Goal: Communication & Community: Answer question/provide support

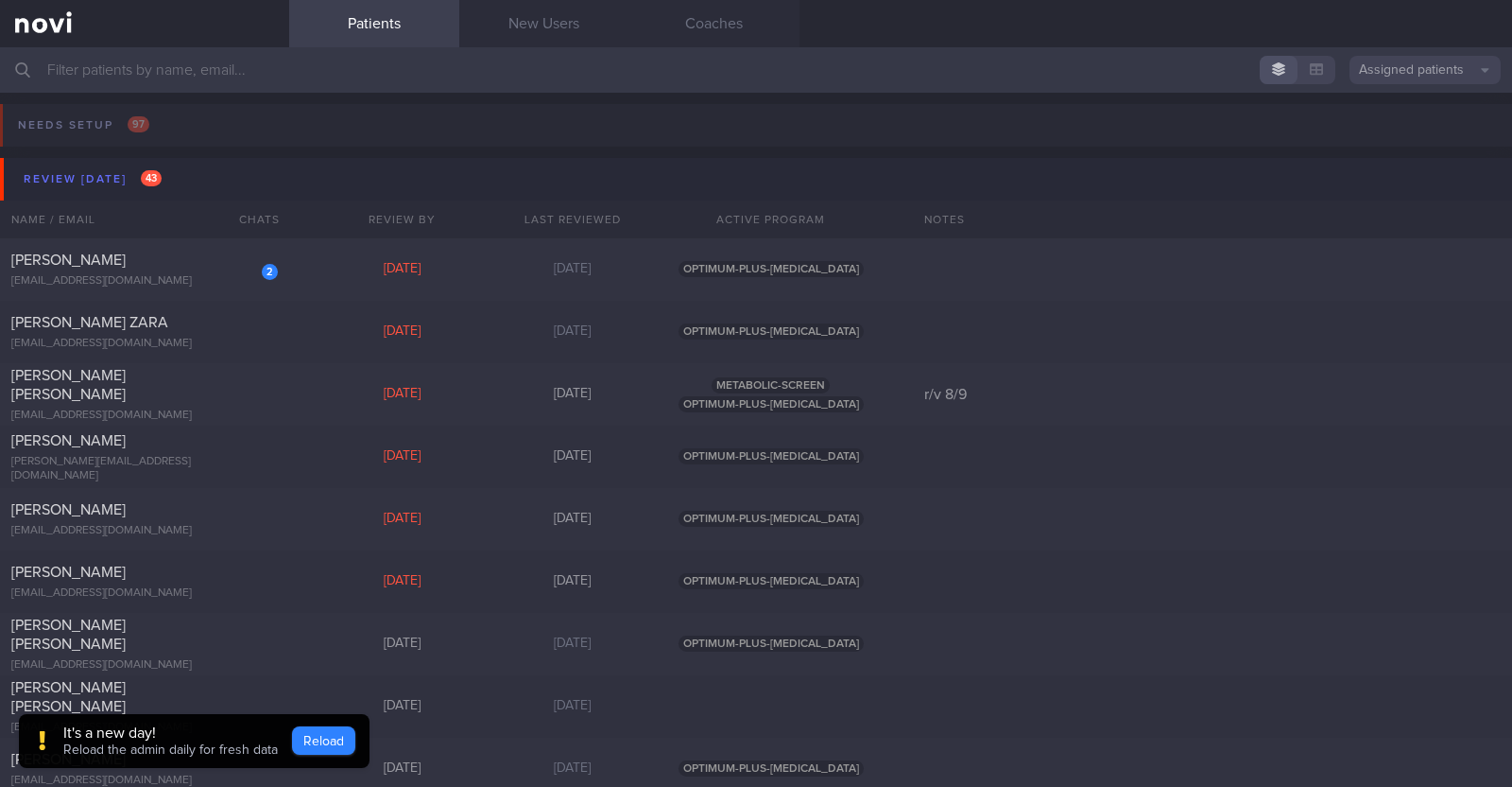
click at [326, 747] on button "Reload" at bounding box center [324, 740] width 63 height 29
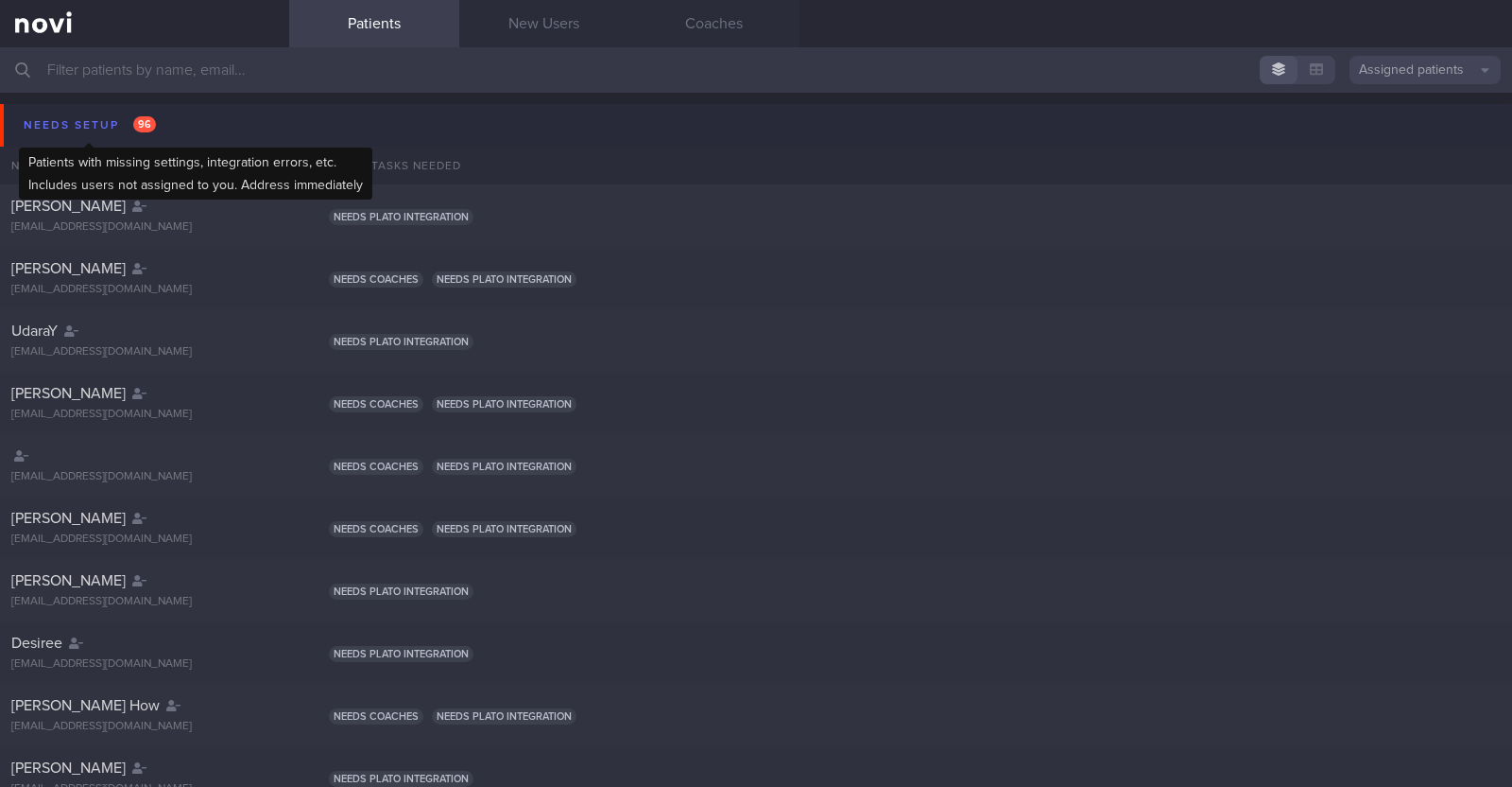
click at [58, 116] on div "Needs setup 96" at bounding box center [90, 125] width 142 height 26
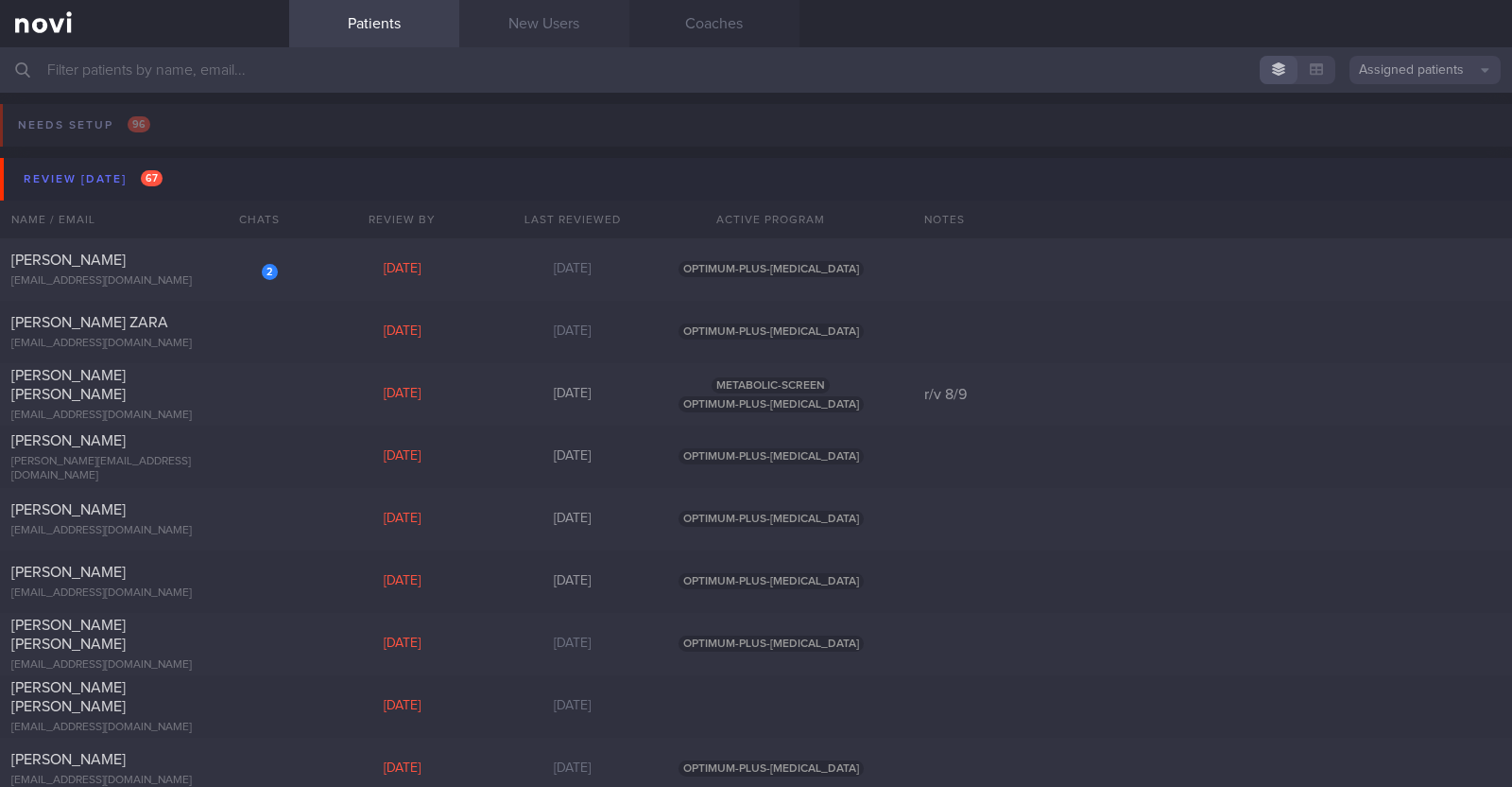
click at [526, 12] on link "New Users" at bounding box center [544, 24] width 170 height 47
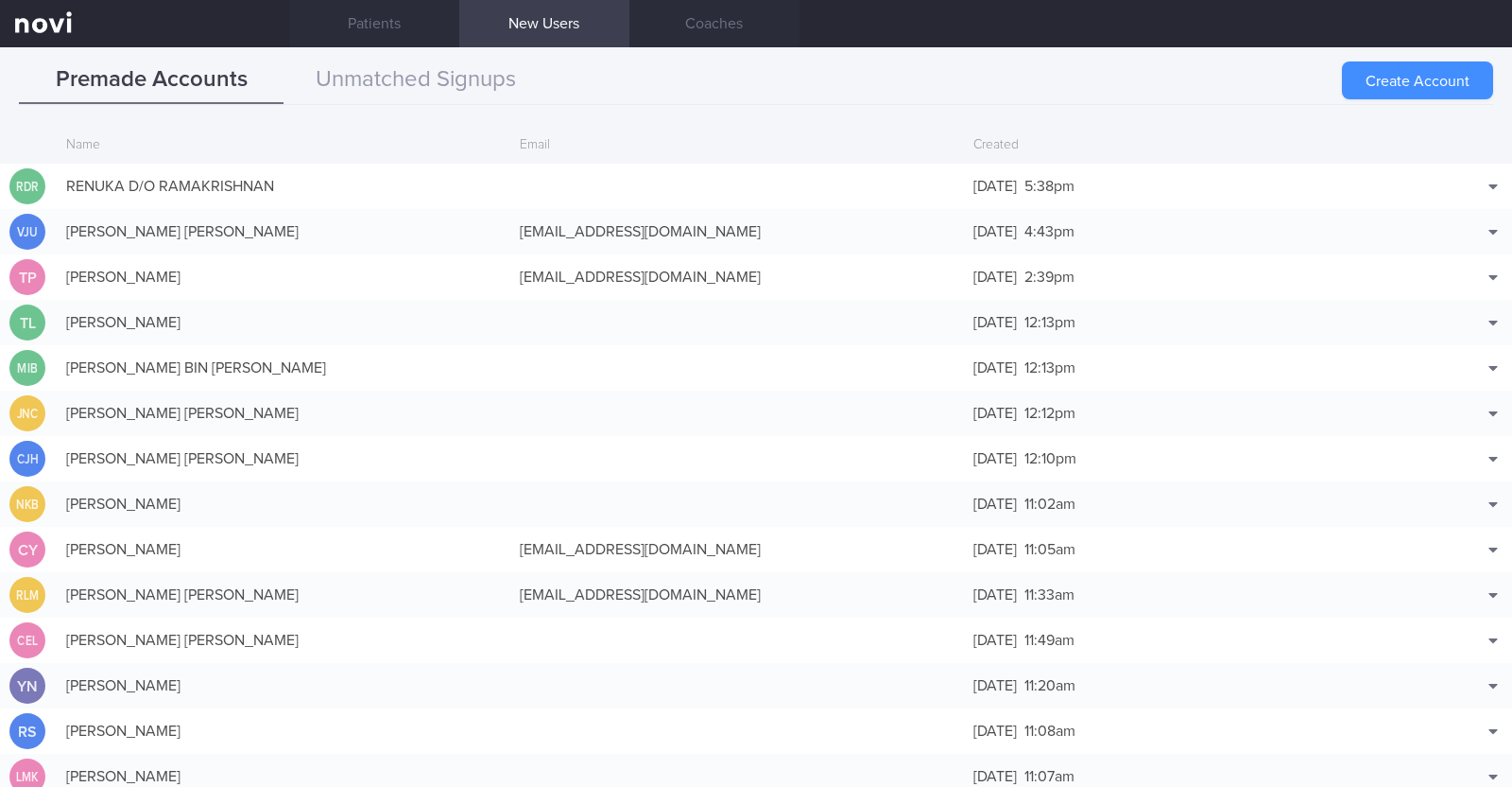
click at [1404, 79] on button "Create Account" at bounding box center [1418, 80] width 152 height 37
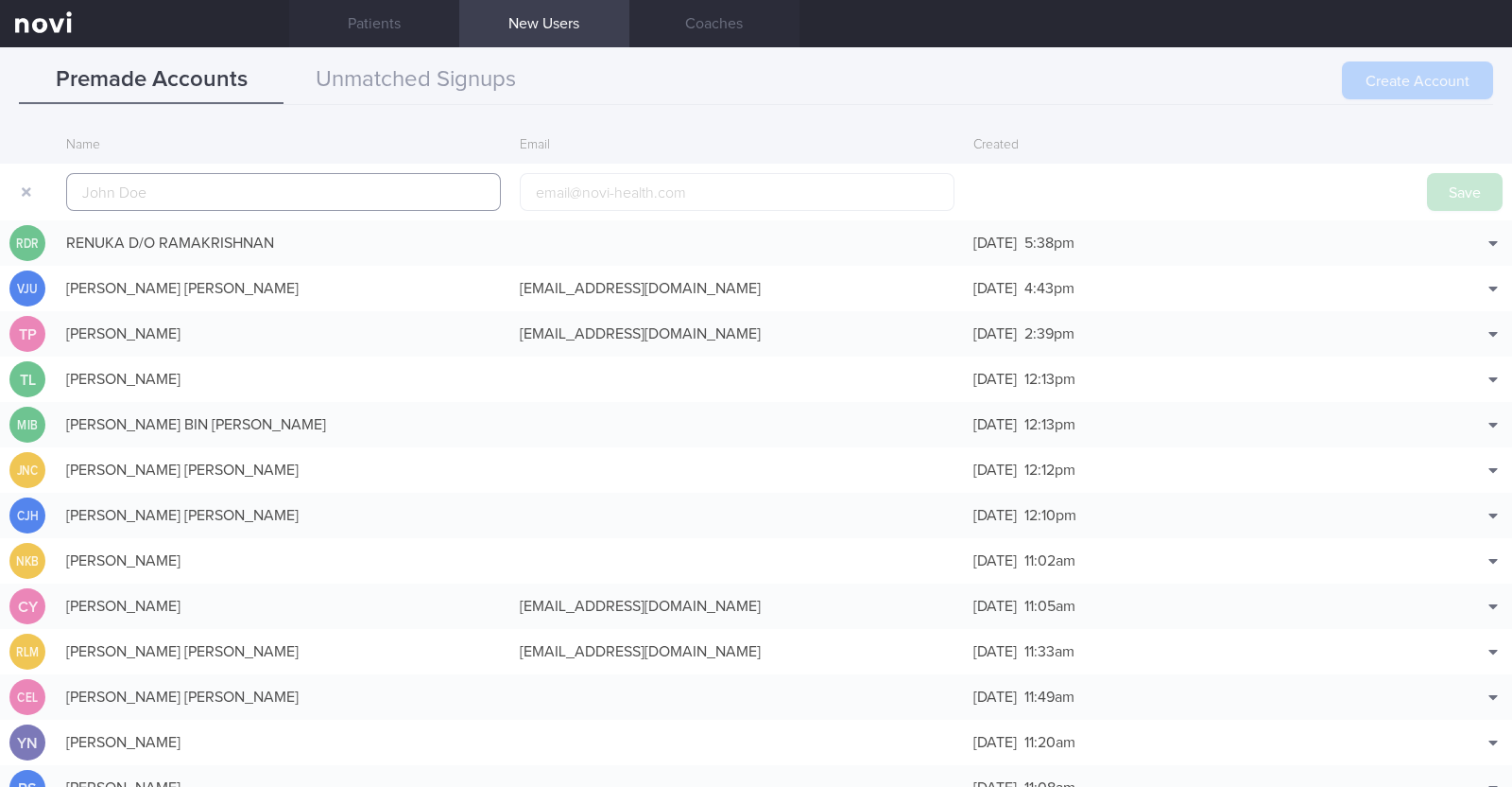
scroll to position [45, 0]
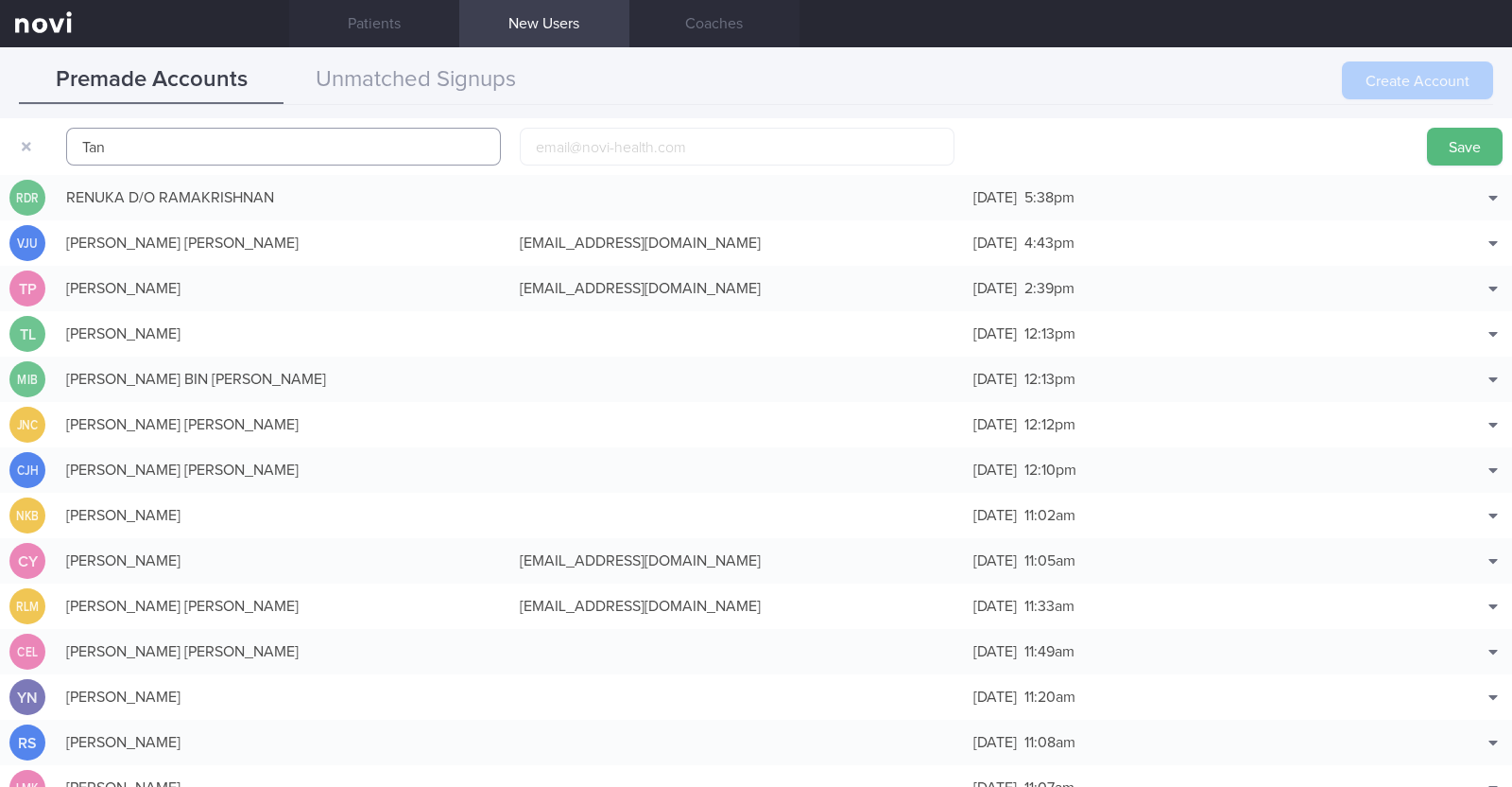
paste input "Chor Yeow"
type input "Tan Chor Yeow"
click at [583, 145] on input "email" at bounding box center [737, 147] width 435 height 37
paste input "tchoryeow@gmail.com"
click at [599, 138] on input "tchoryeow@gmail.com" at bounding box center [737, 147] width 435 height 37
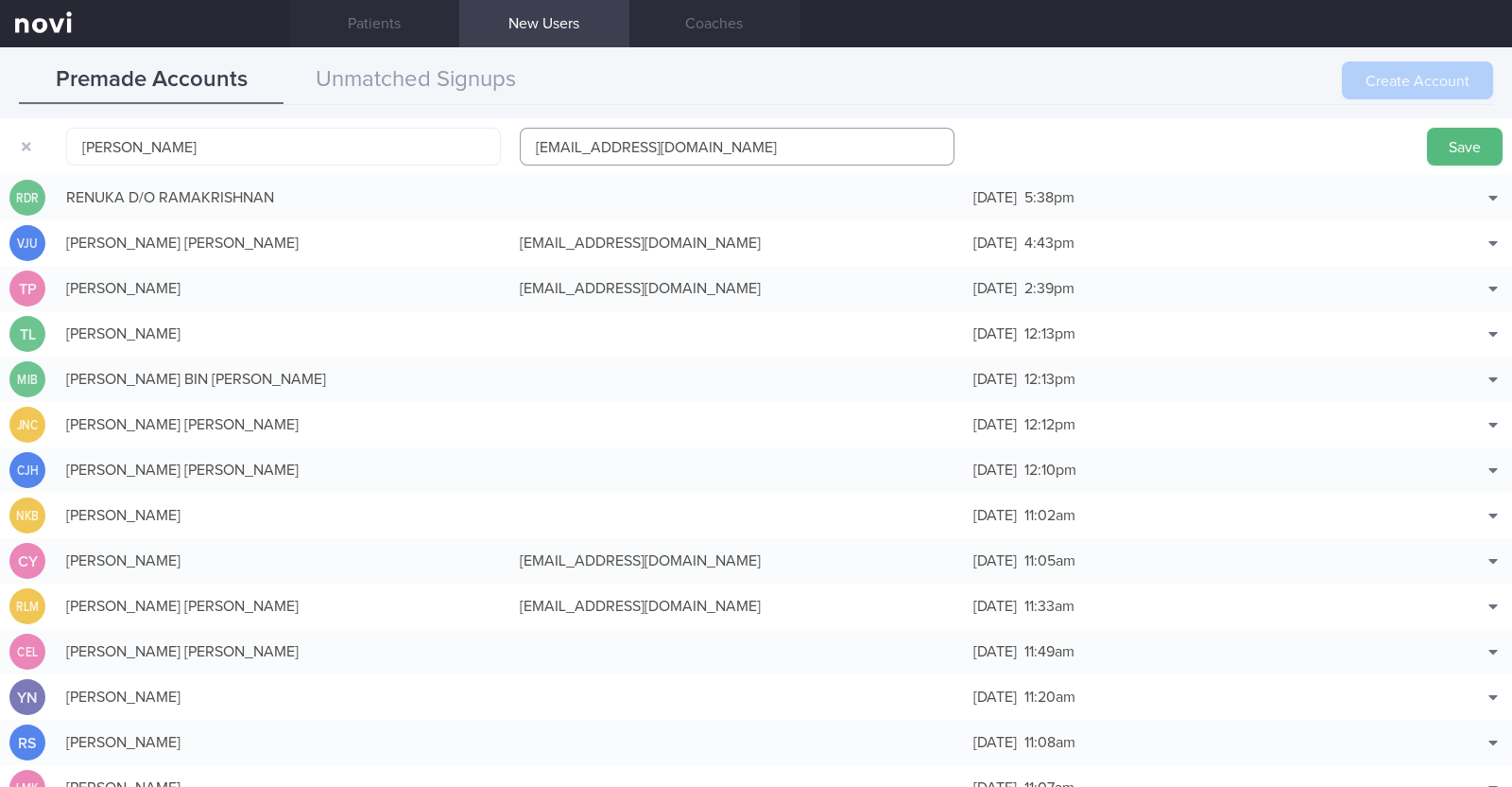
type input "tchoryeow1@gmail.com"
click at [1427, 128] on button "Save" at bounding box center [1465, 147] width 76 height 37
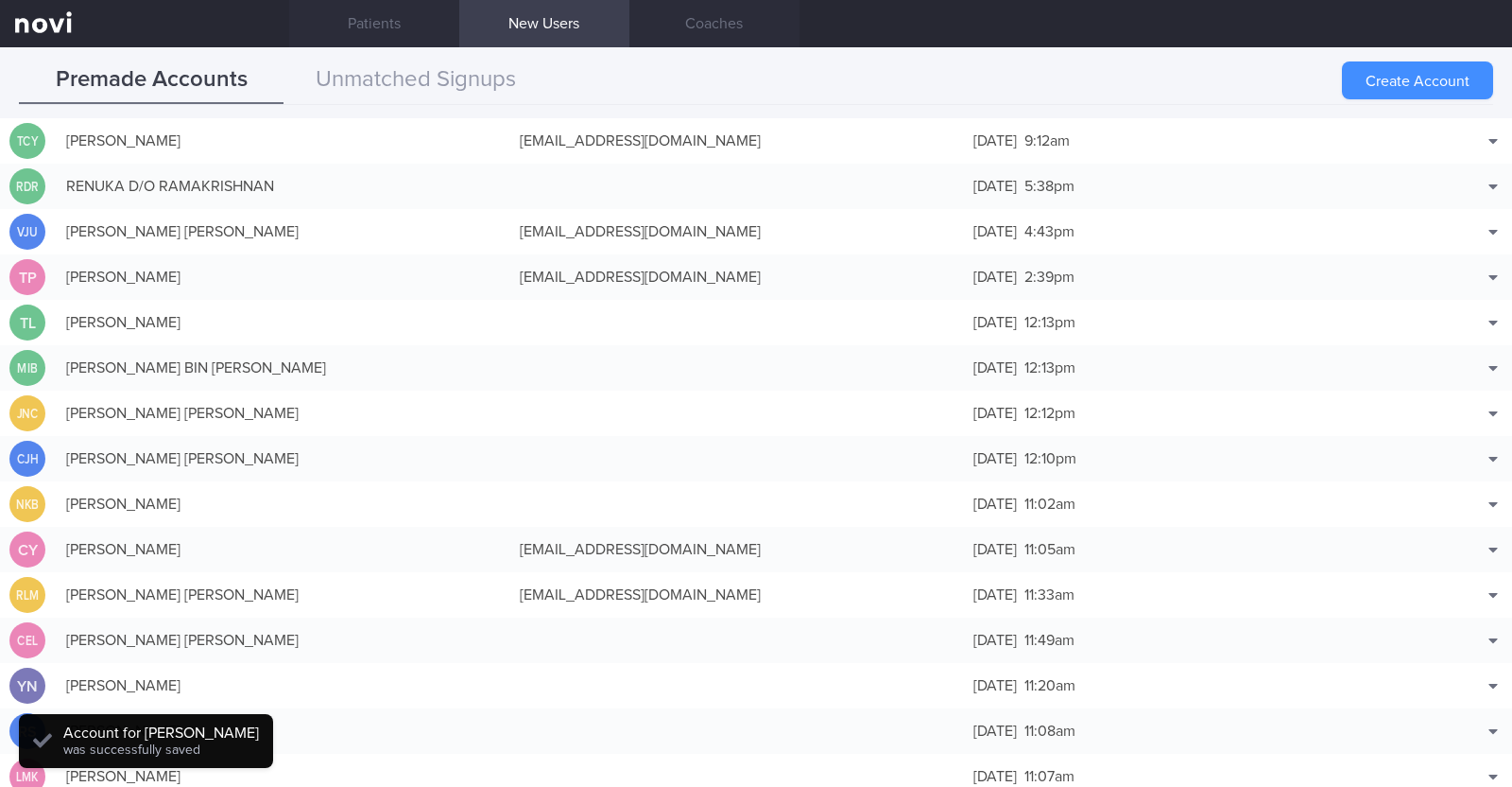
click at [1410, 86] on button "Create Account" at bounding box center [1418, 80] width 152 height 37
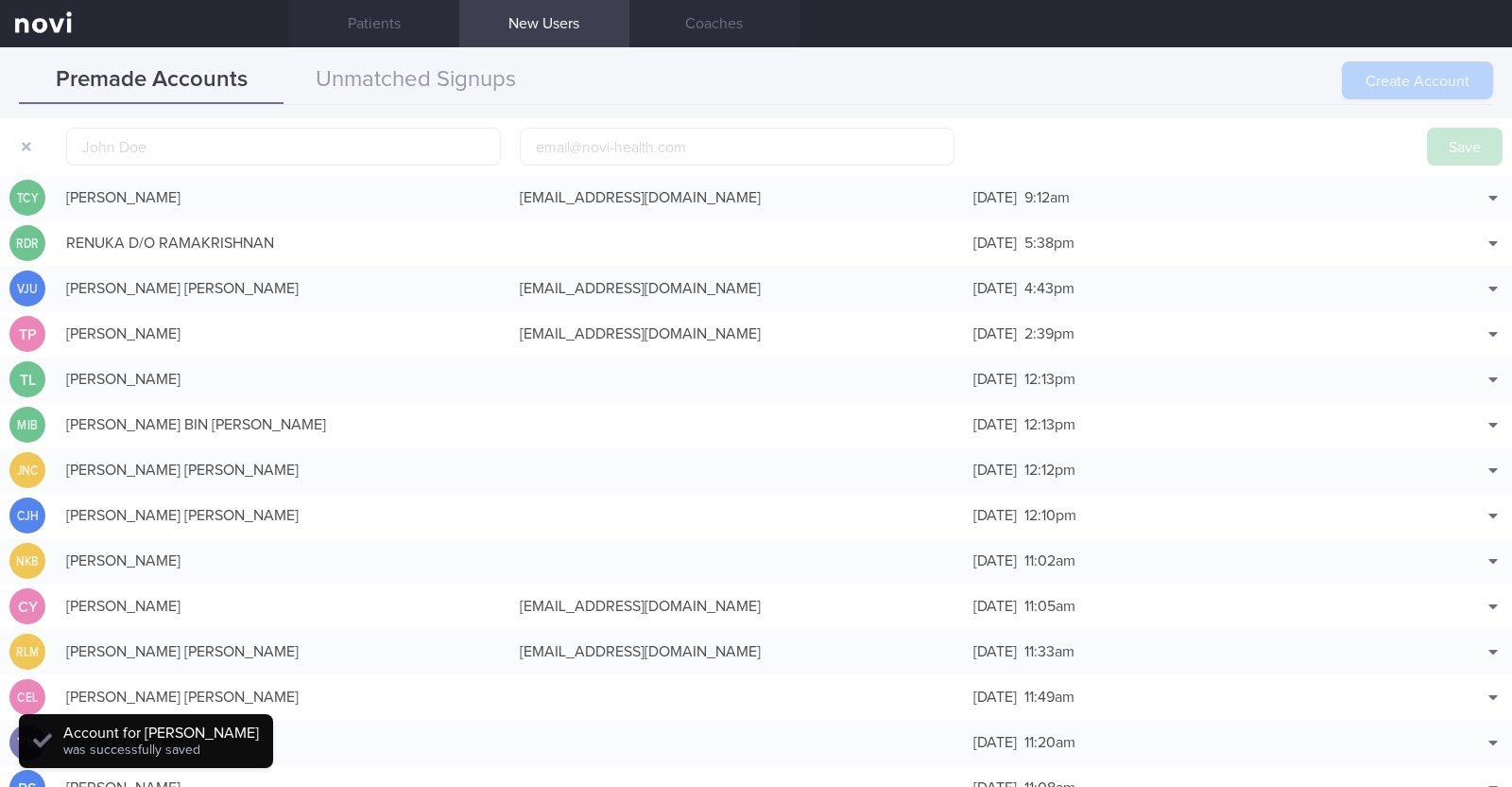
scroll to position [59, 0]
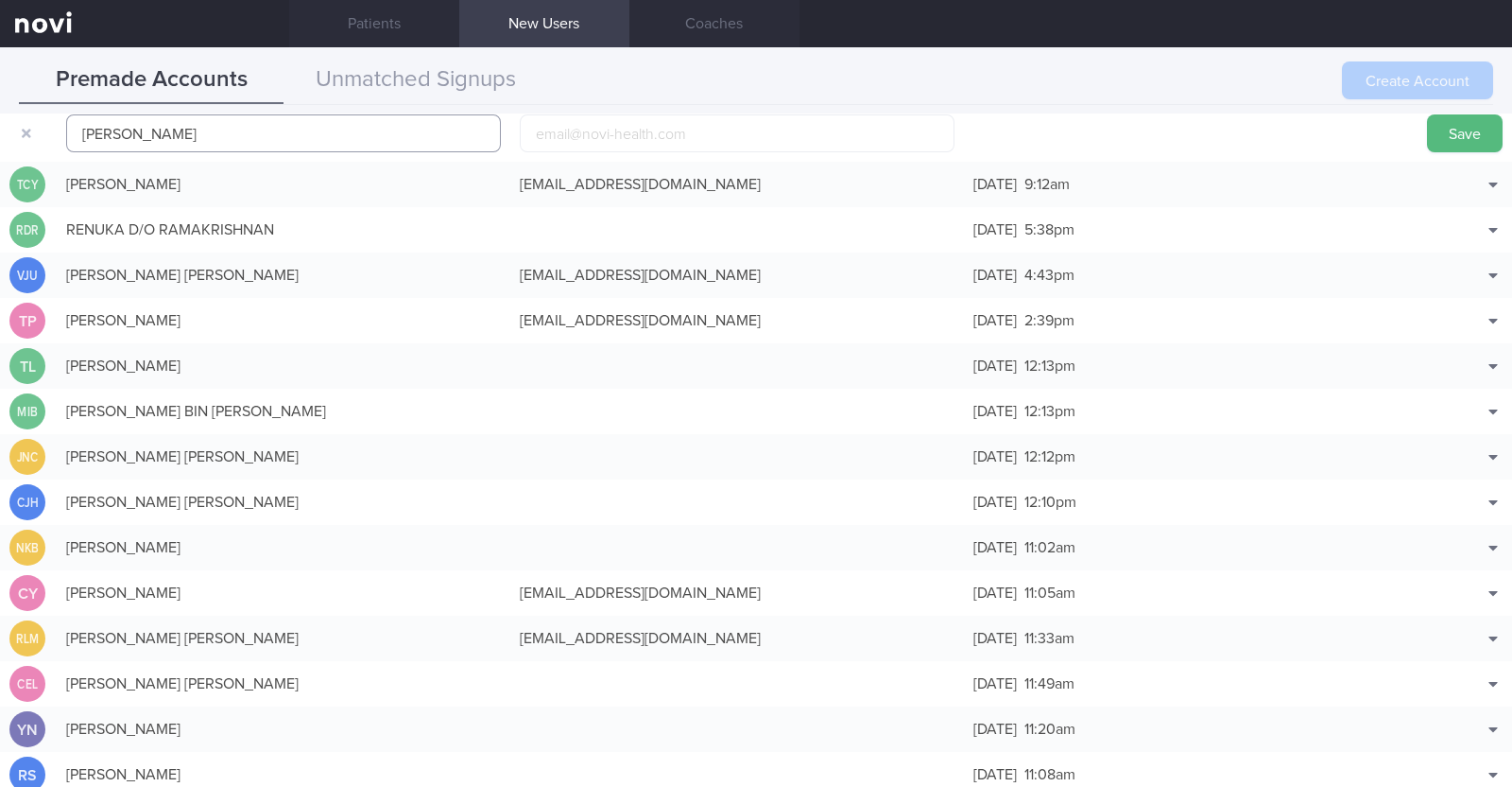
paste input "Jon Chen"
click at [558, 131] on input "email" at bounding box center [737, 133] width 435 height 37
click at [113, 132] on input "Ng Jon Chen" at bounding box center [284, 133] width 435 height 37
type input "Ng Jon Chen"
click at [567, 132] on input "email" at bounding box center [737, 133] width 435 height 37
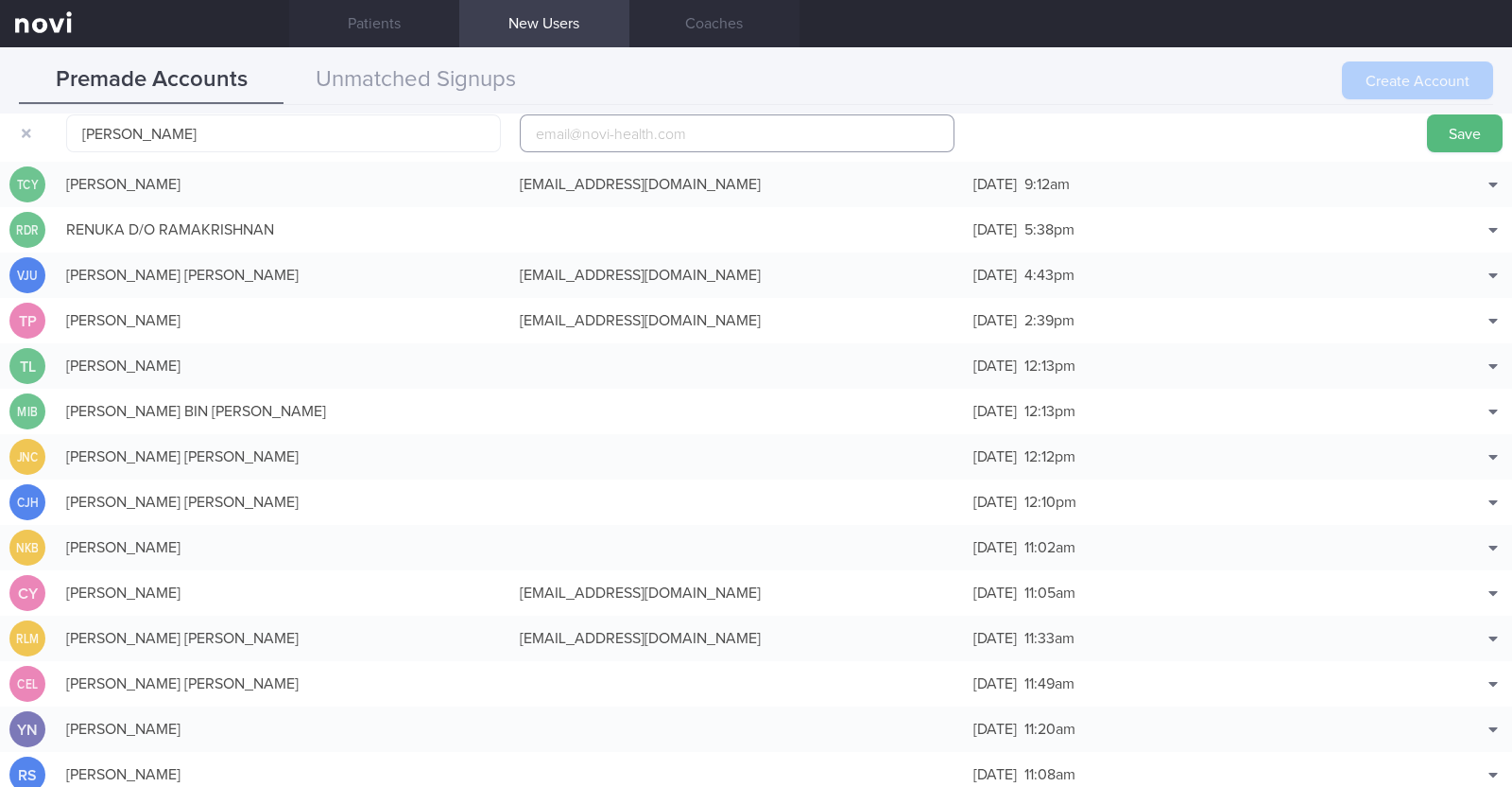
paste input "jc.jon39@gmail.com"
click at [581, 132] on input "jc.jon39@gmail.com" at bounding box center [737, 133] width 435 height 37
type input "jc.jon391@gmail.com"
click at [1427, 135] on button "Save" at bounding box center [1465, 133] width 76 height 37
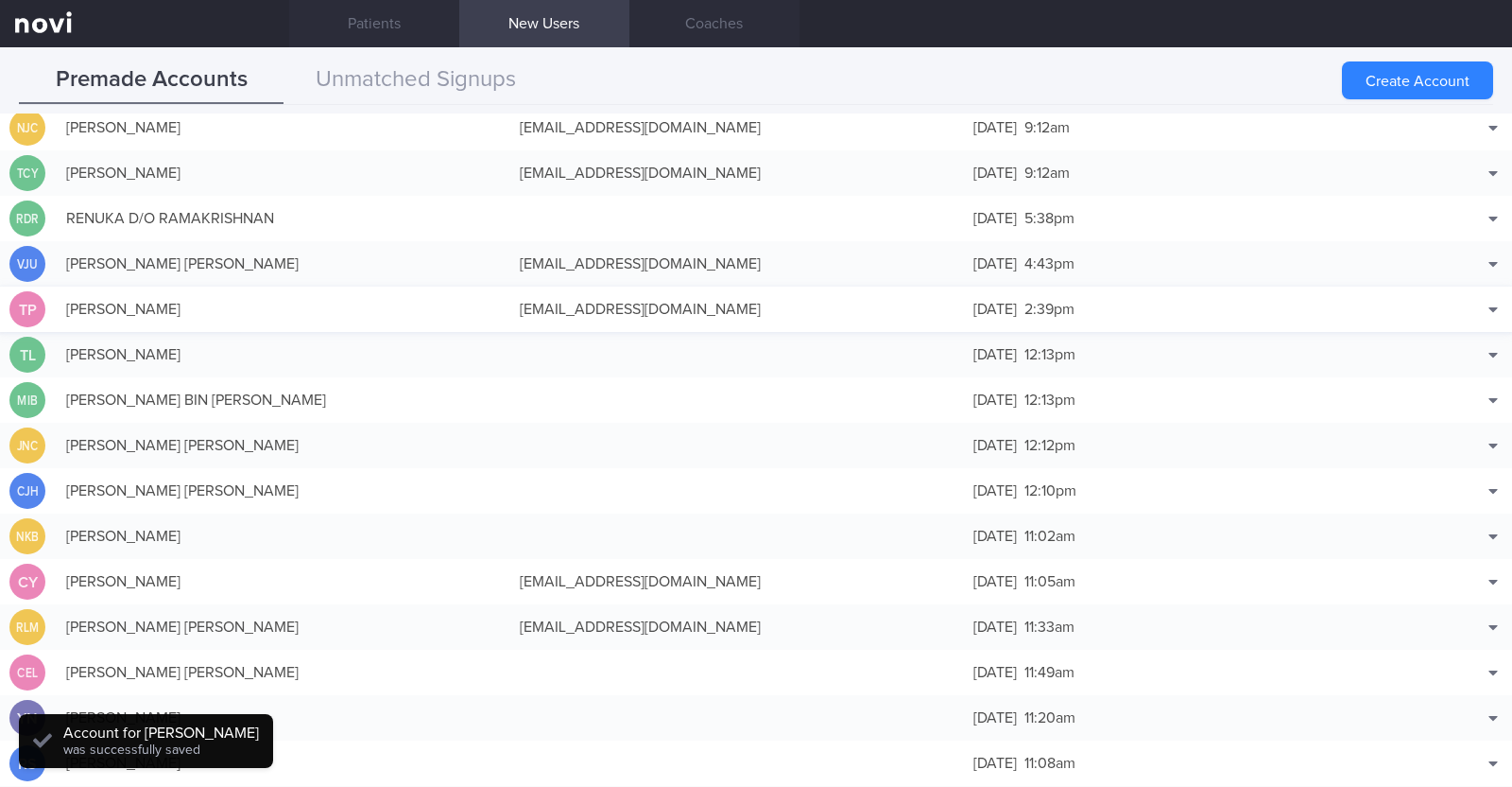
scroll to position [47, 0]
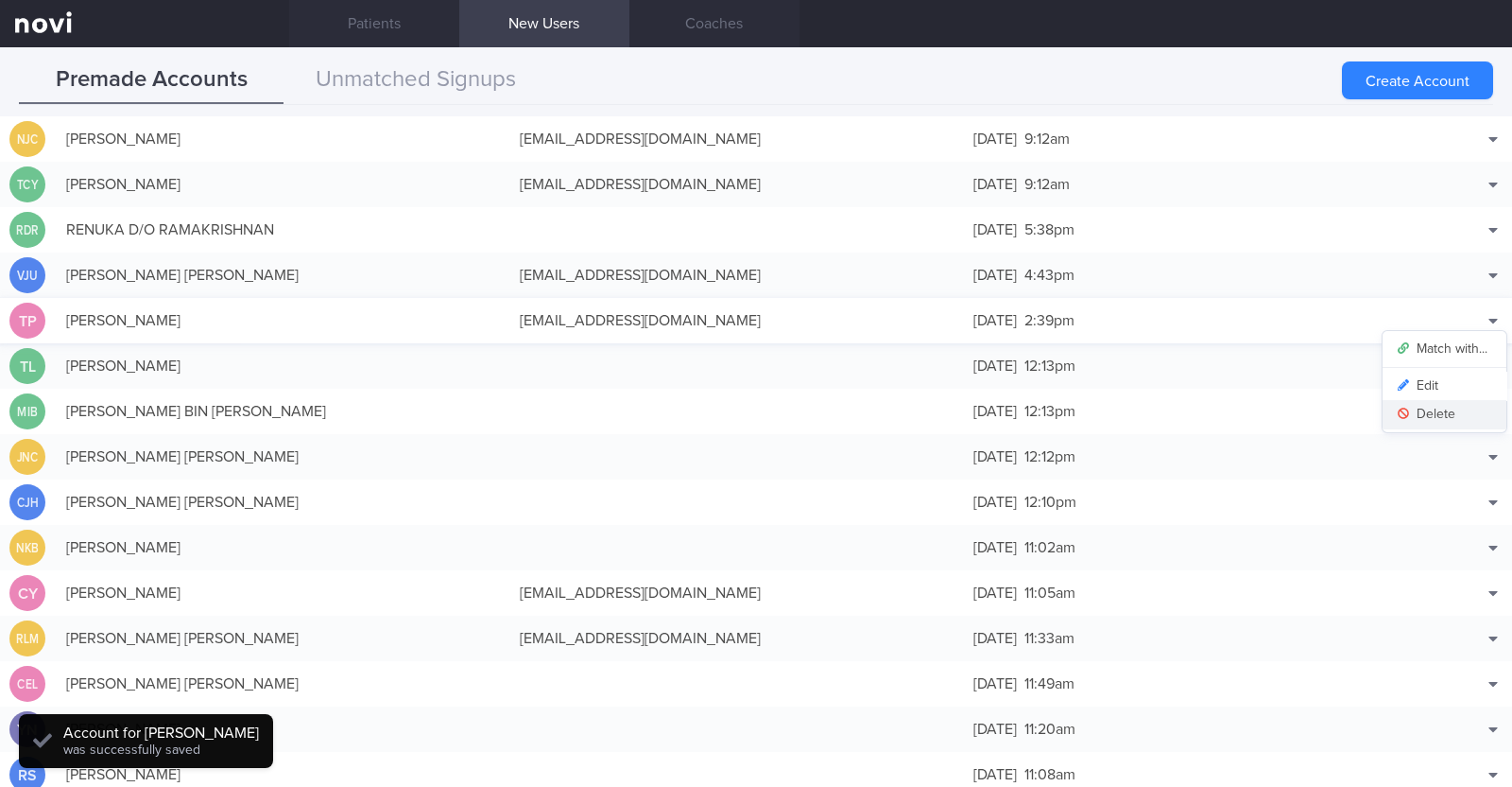
click at [1417, 405] on button "Delete" at bounding box center [1444, 414] width 124 height 29
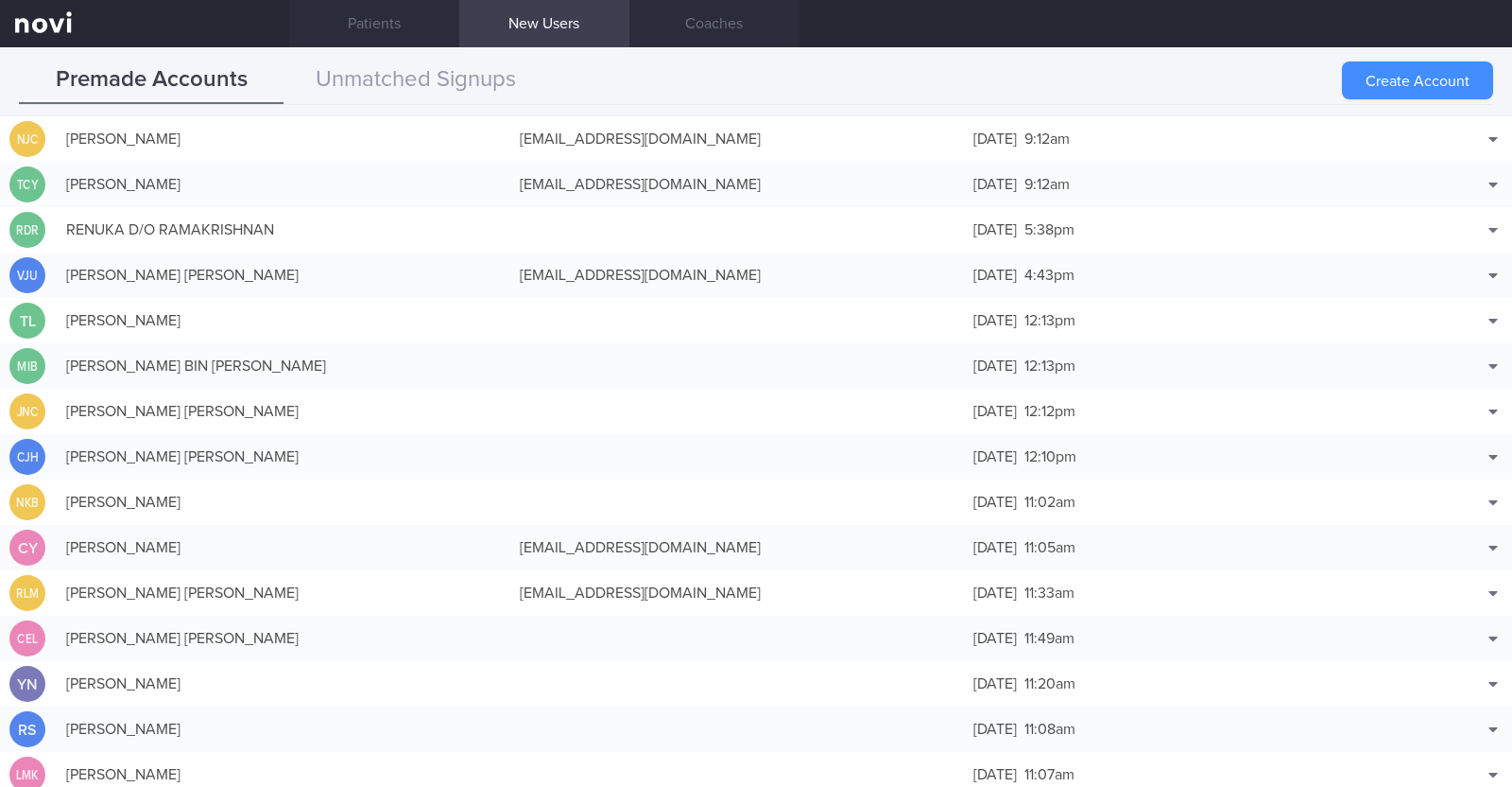
click at [1394, 92] on button "Create Account" at bounding box center [1418, 80] width 152 height 37
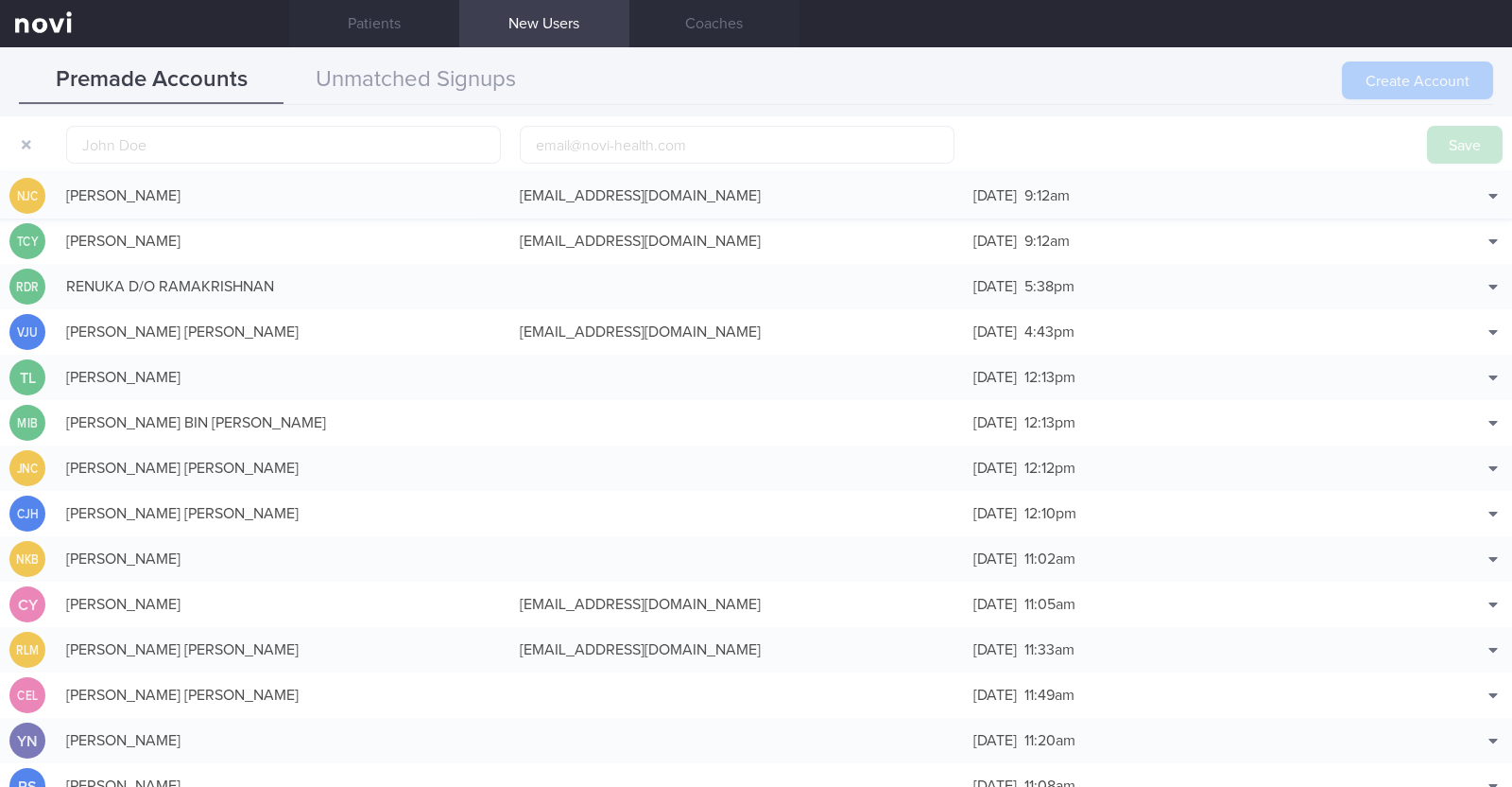
scroll to position [59, 0]
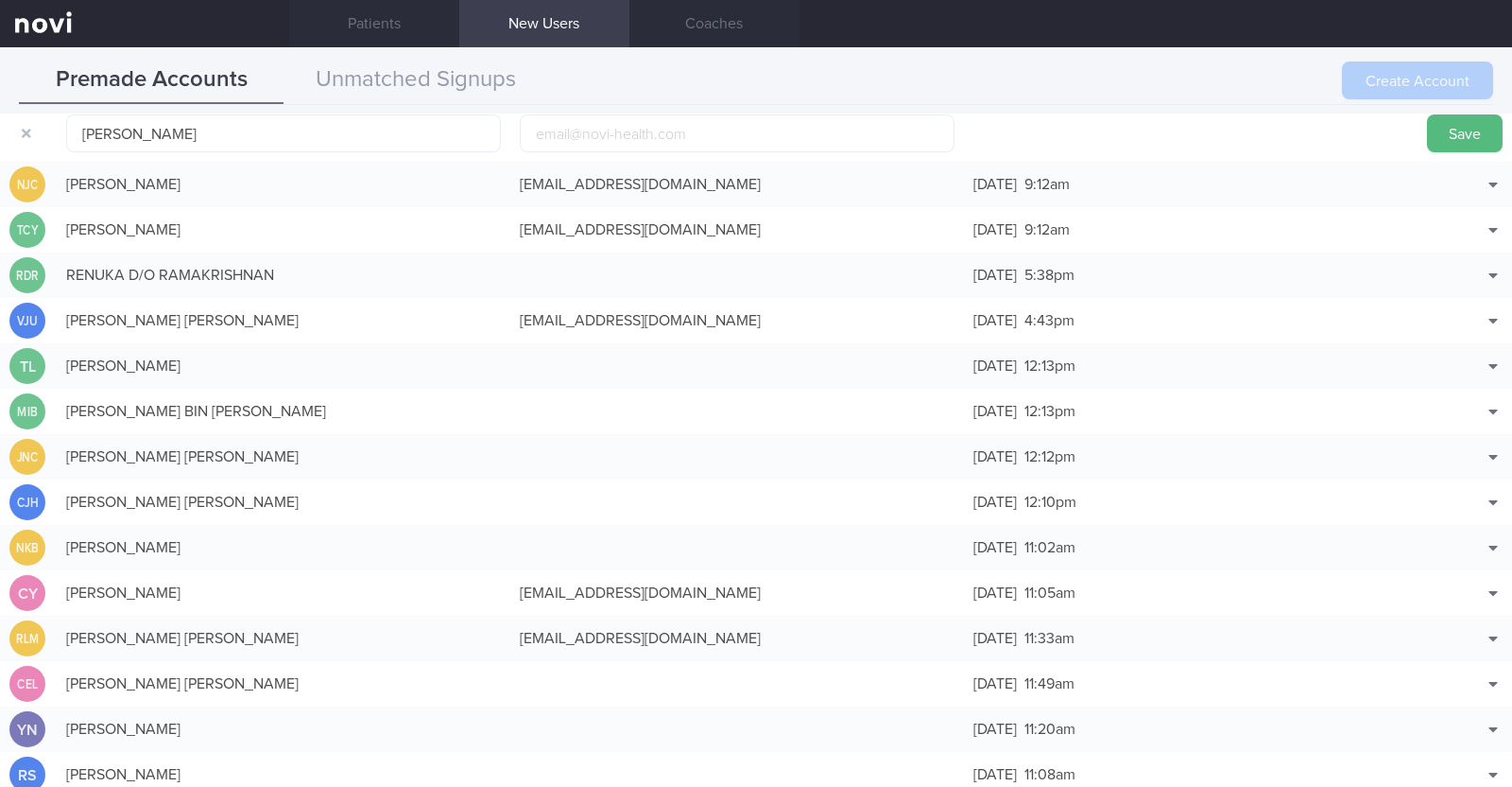
type input "Alvin Low"
click at [687, 138] on input "email" at bounding box center [737, 133] width 435 height 37
paste input "lowalvin93@gmail.com"
click at [600, 129] on input "lowalvin93@gmail.com" at bounding box center [737, 133] width 435 height 37
type input "lowalvin931@gmail.com"
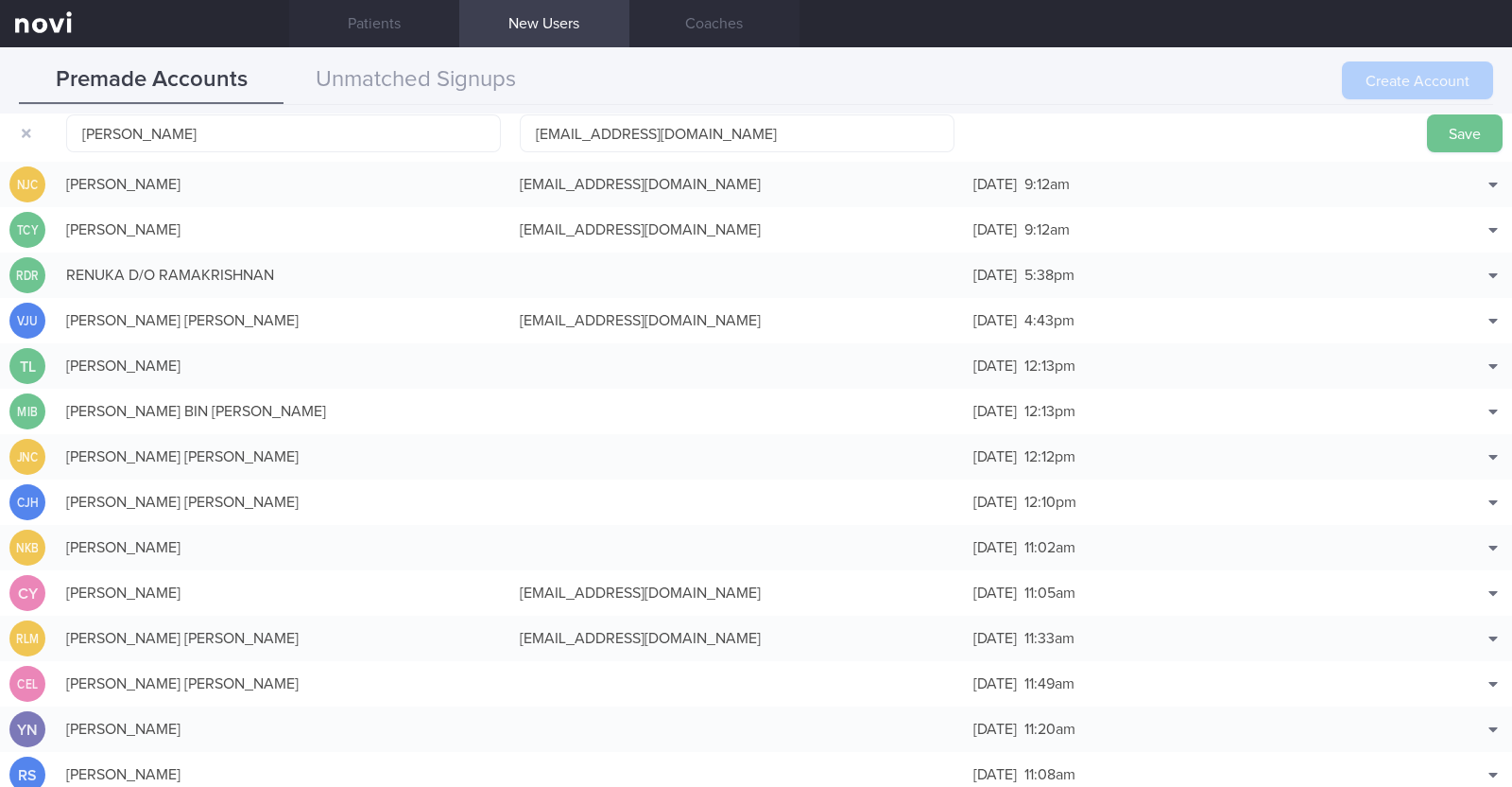
click at [1427, 125] on button "Save" at bounding box center [1465, 133] width 76 height 37
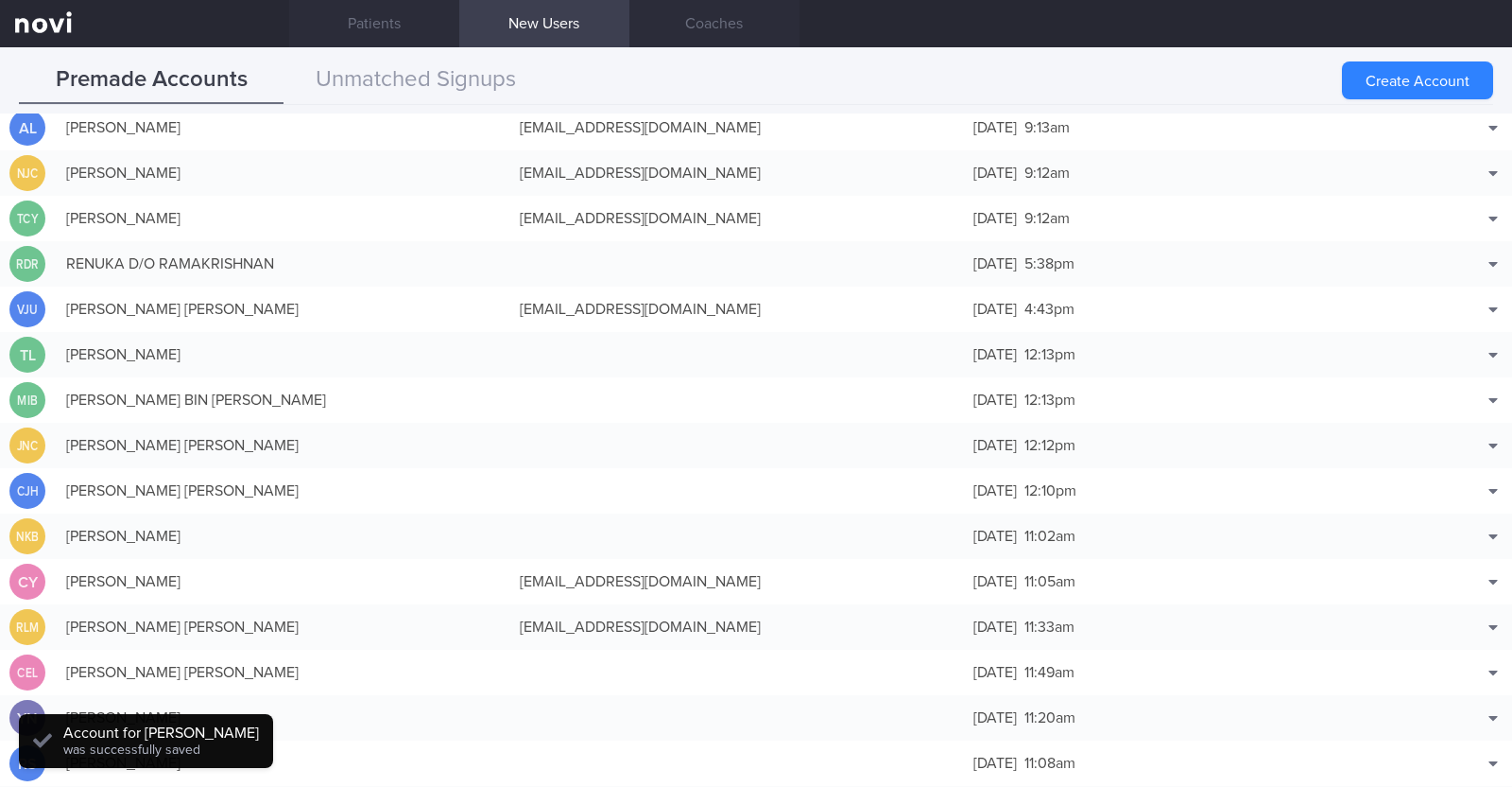
scroll to position [47, 0]
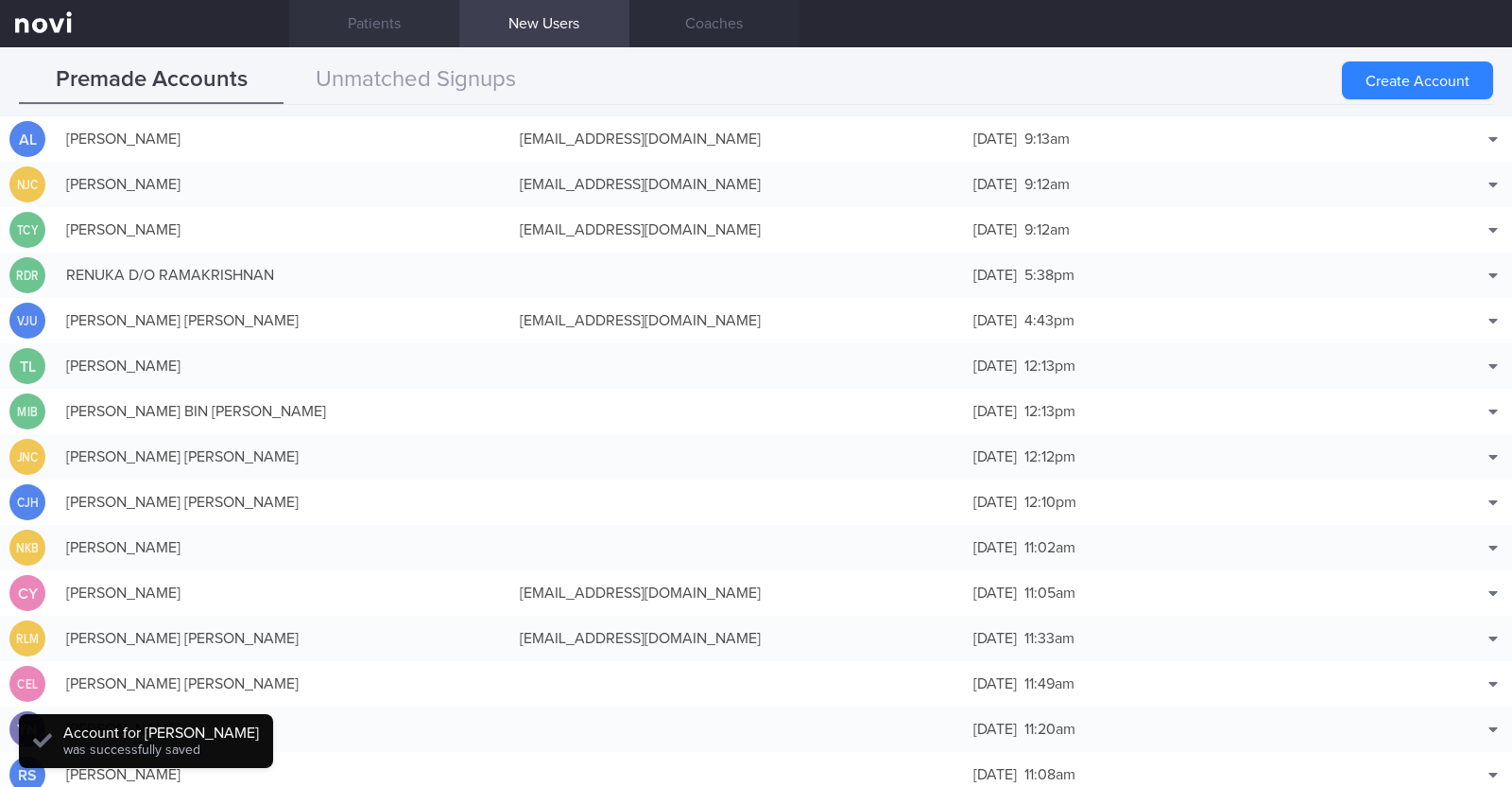
click at [373, 16] on link "Patients" at bounding box center [374, 24] width 170 height 47
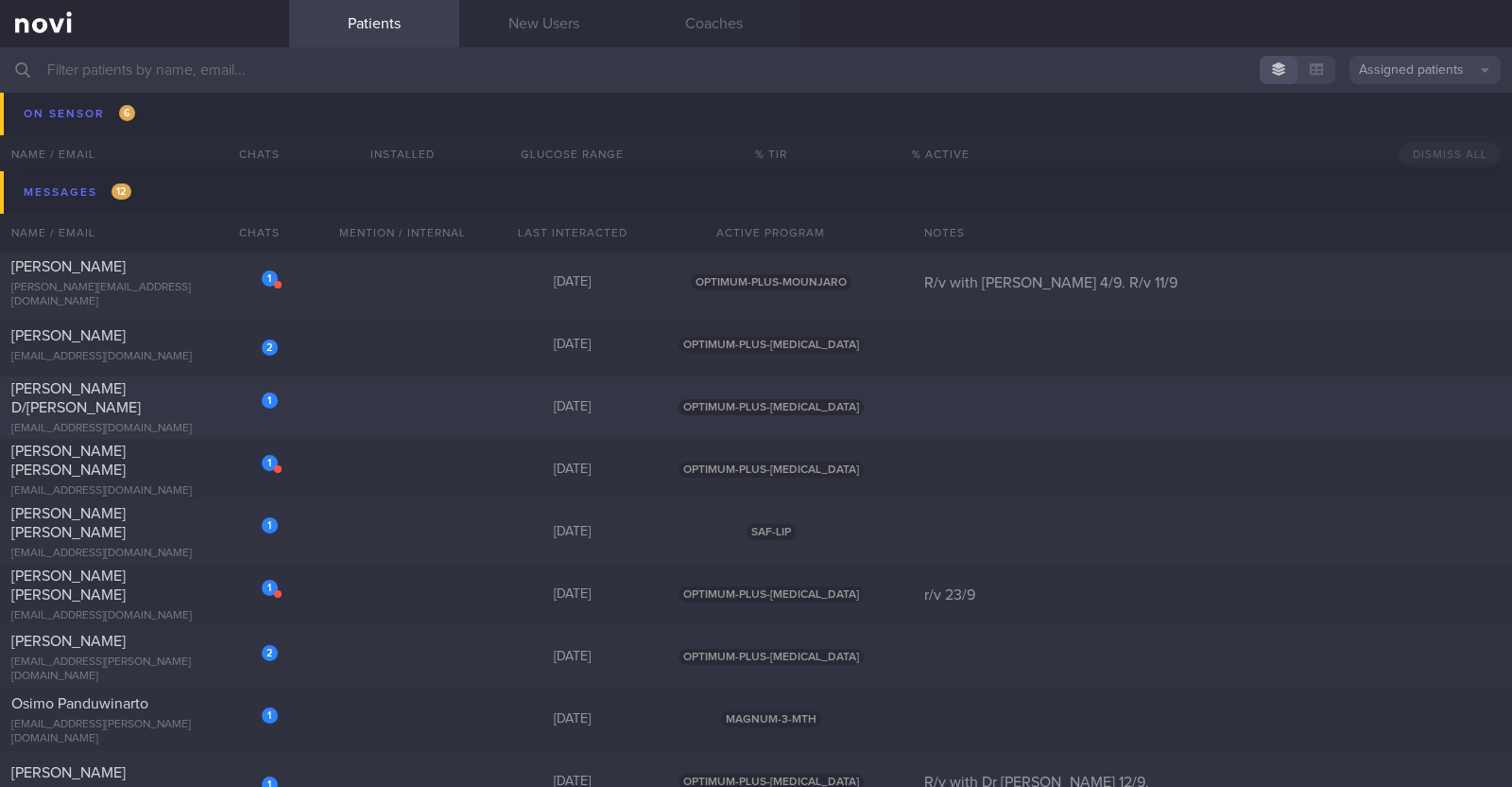
scroll to position [4730, 0]
click at [344, 276] on div "1 Rowena Ferareza rowena.ferareza@yahoo.com 6 days ago OPTIMUM-PLUS-MOUNJARO R/…" at bounding box center [756, 279] width 1512 height 62
select select "8"
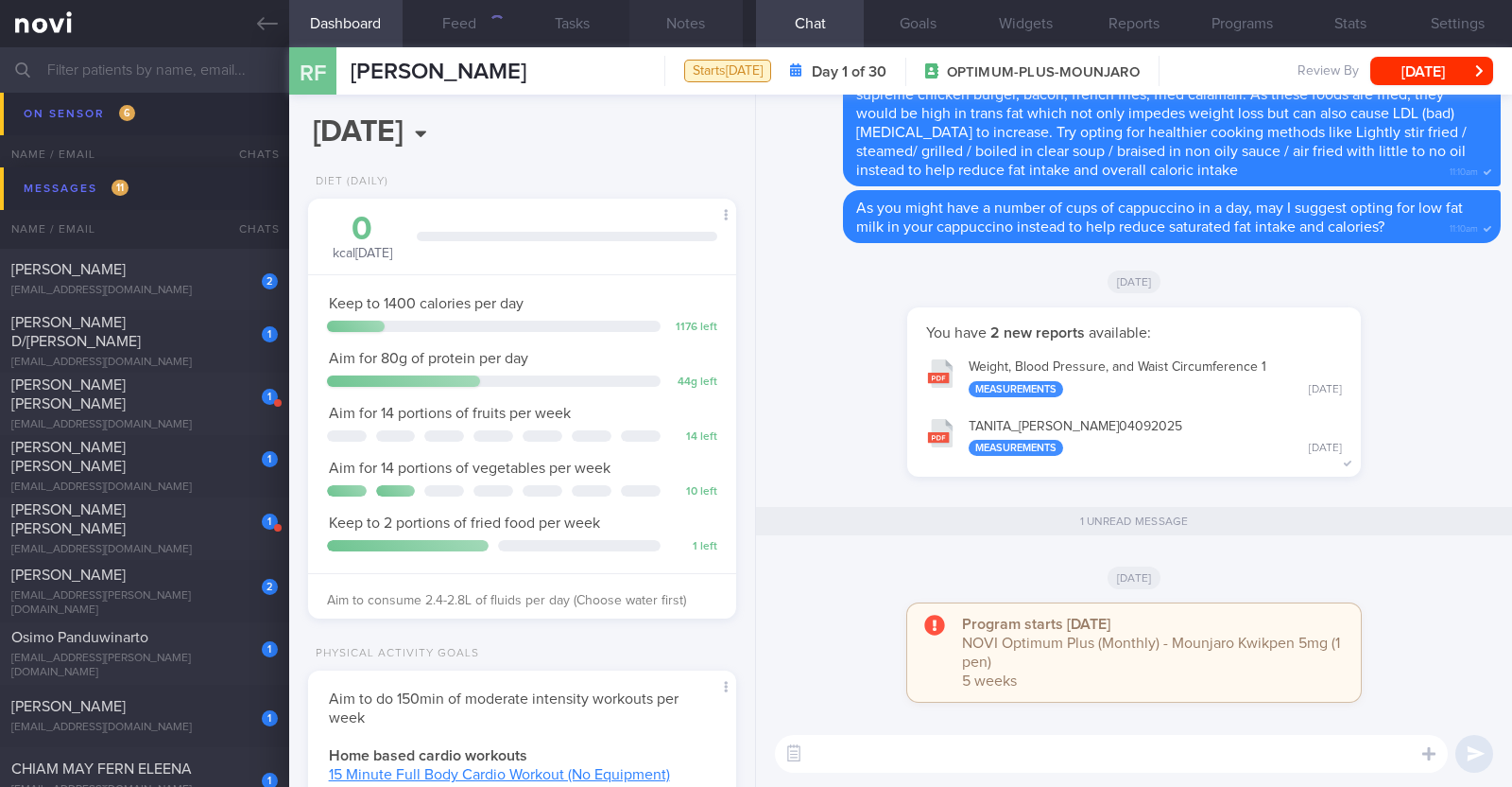
click at [699, 18] on button "Notes" at bounding box center [685, 24] width 113 height 47
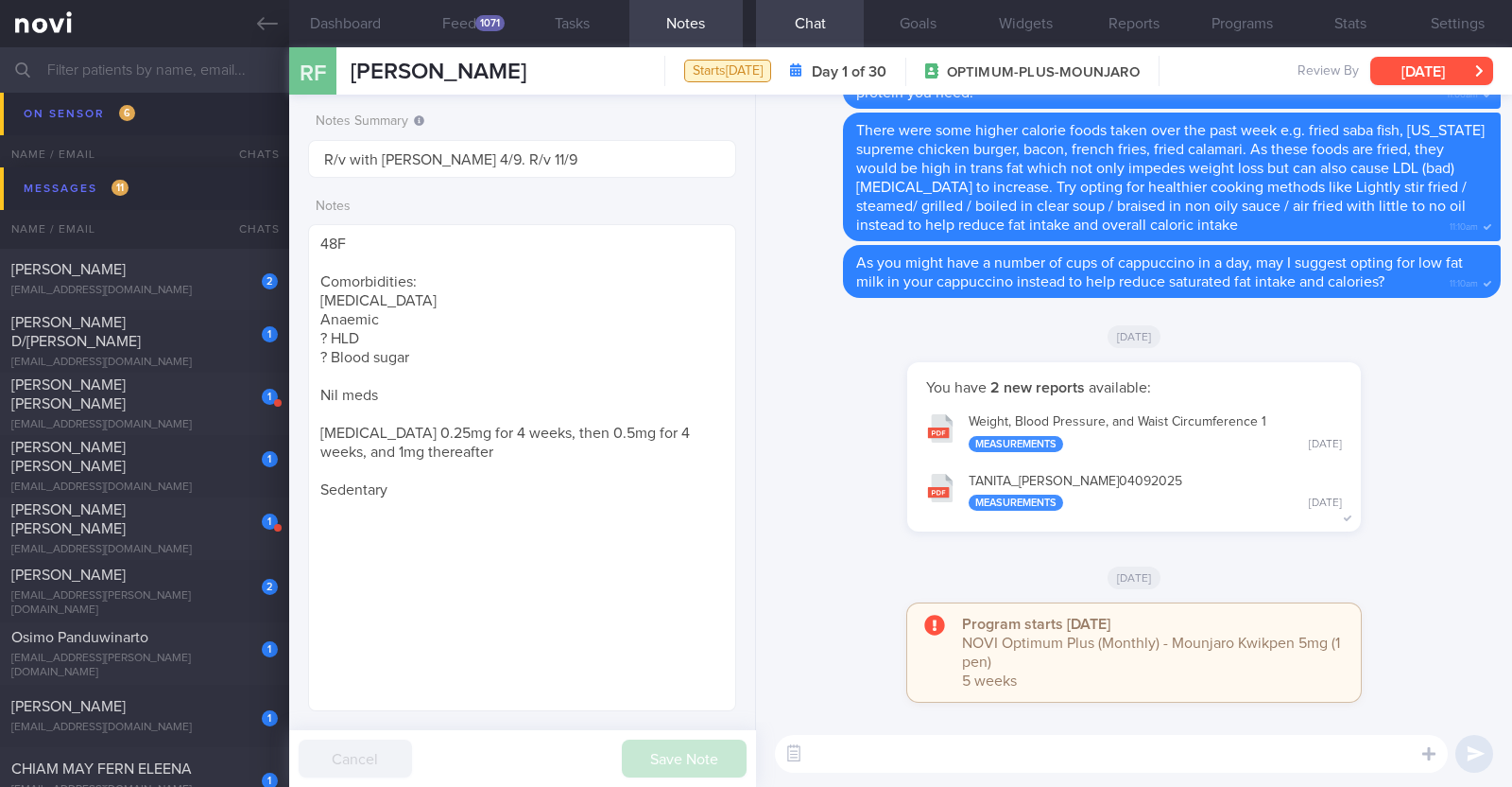
click at [1465, 61] on button "[DATE]" at bounding box center [1431, 71] width 123 height 29
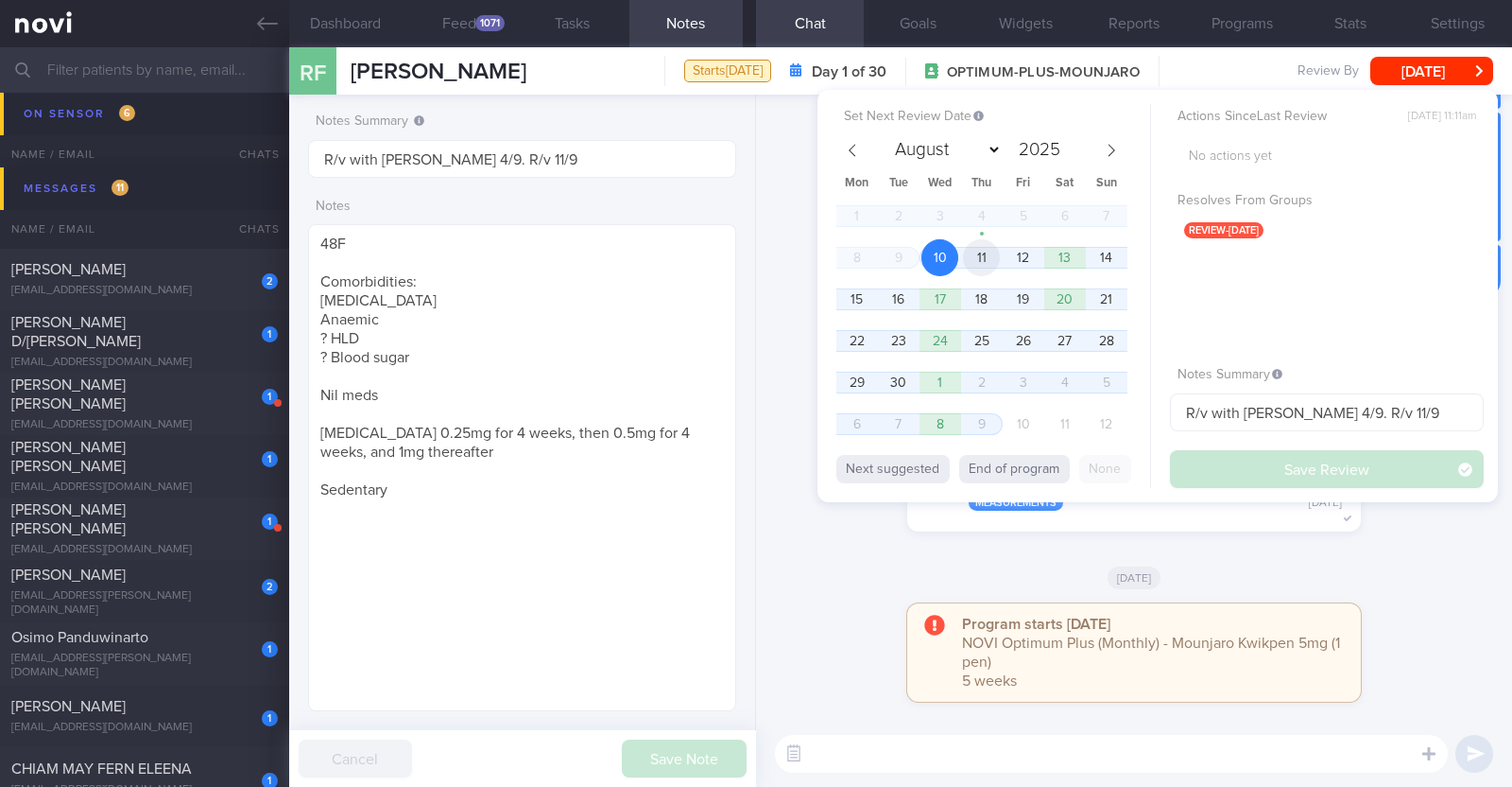
click at [982, 257] on span "11" at bounding box center [980, 257] width 36 height 36
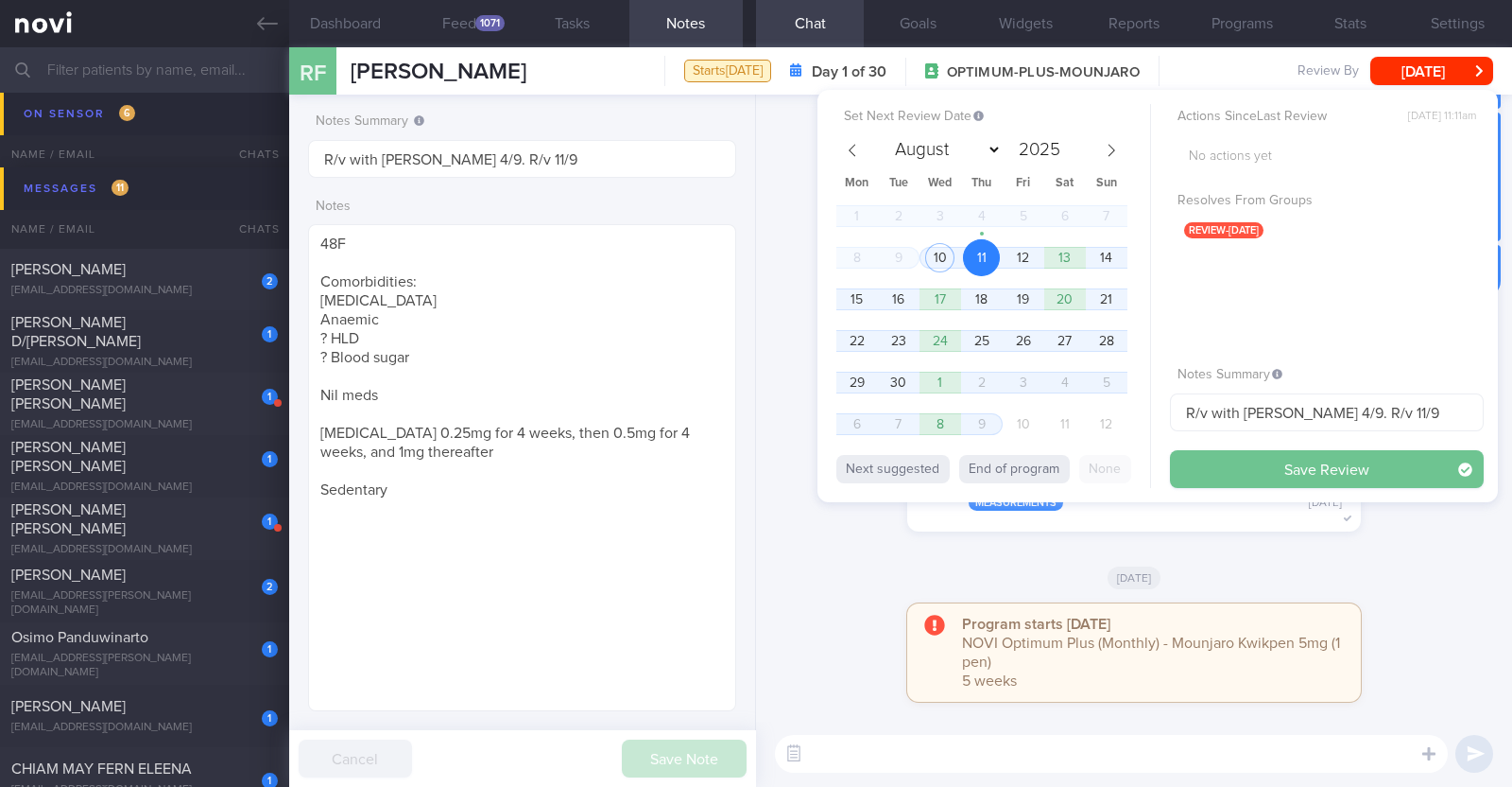
click at [1222, 478] on button "Save Review" at bounding box center [1326, 469] width 314 height 37
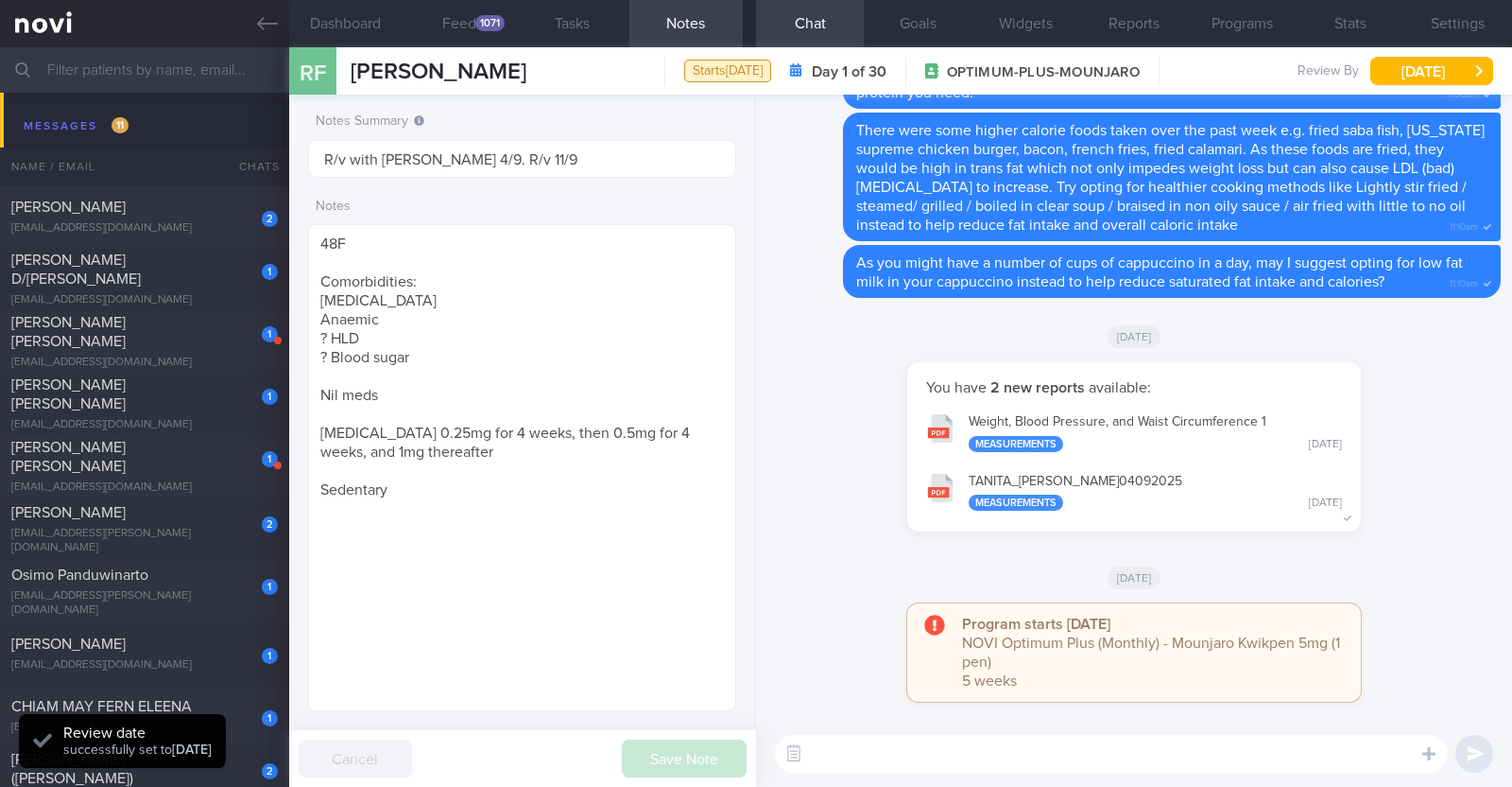
scroll to position [4667, 0]
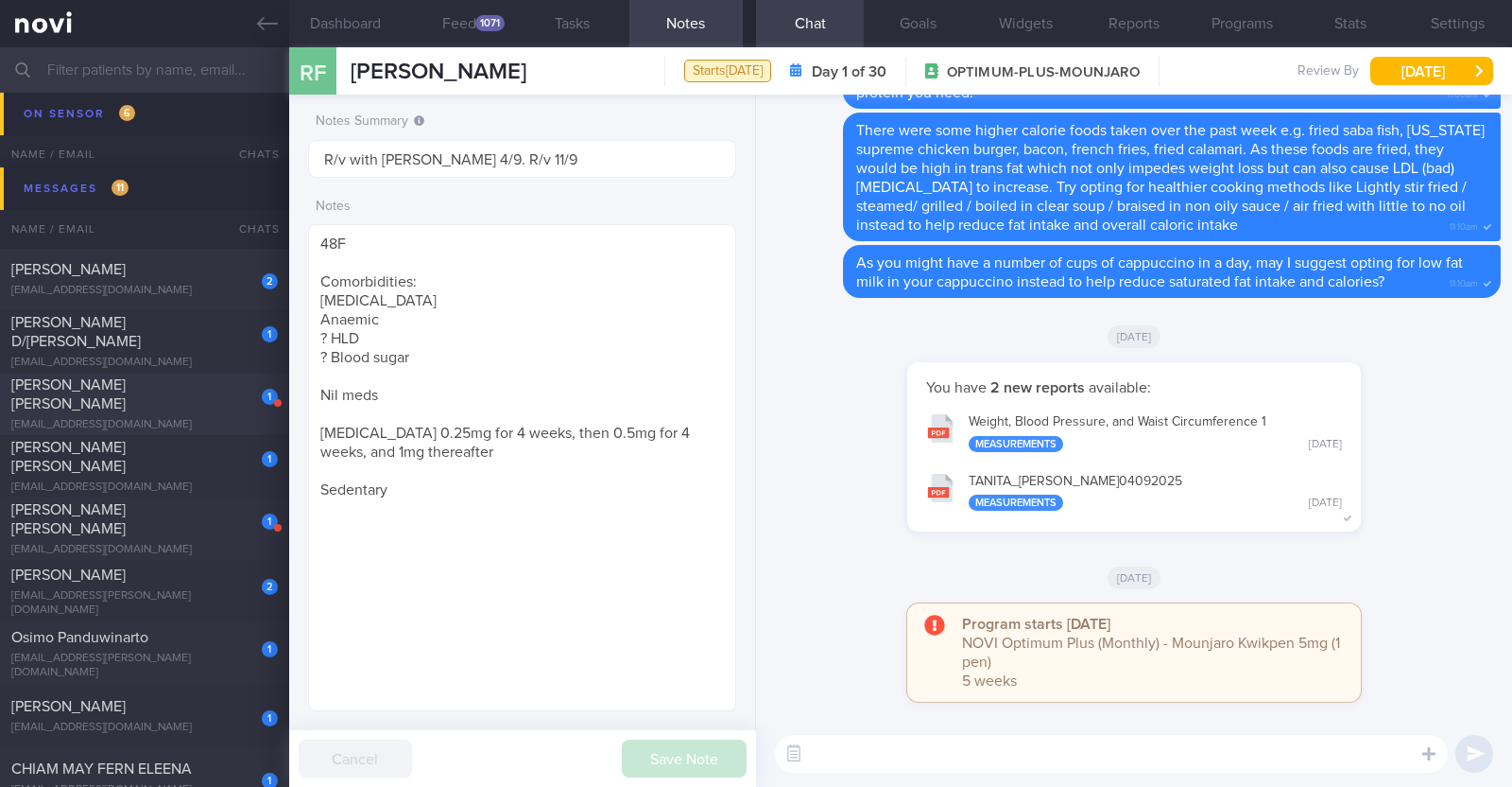
click at [216, 403] on div "1 LAU SWEE KEE PATRICIA kdhfg5kvb2@privaterelay.appleid.com" at bounding box center [145, 404] width 289 height 57
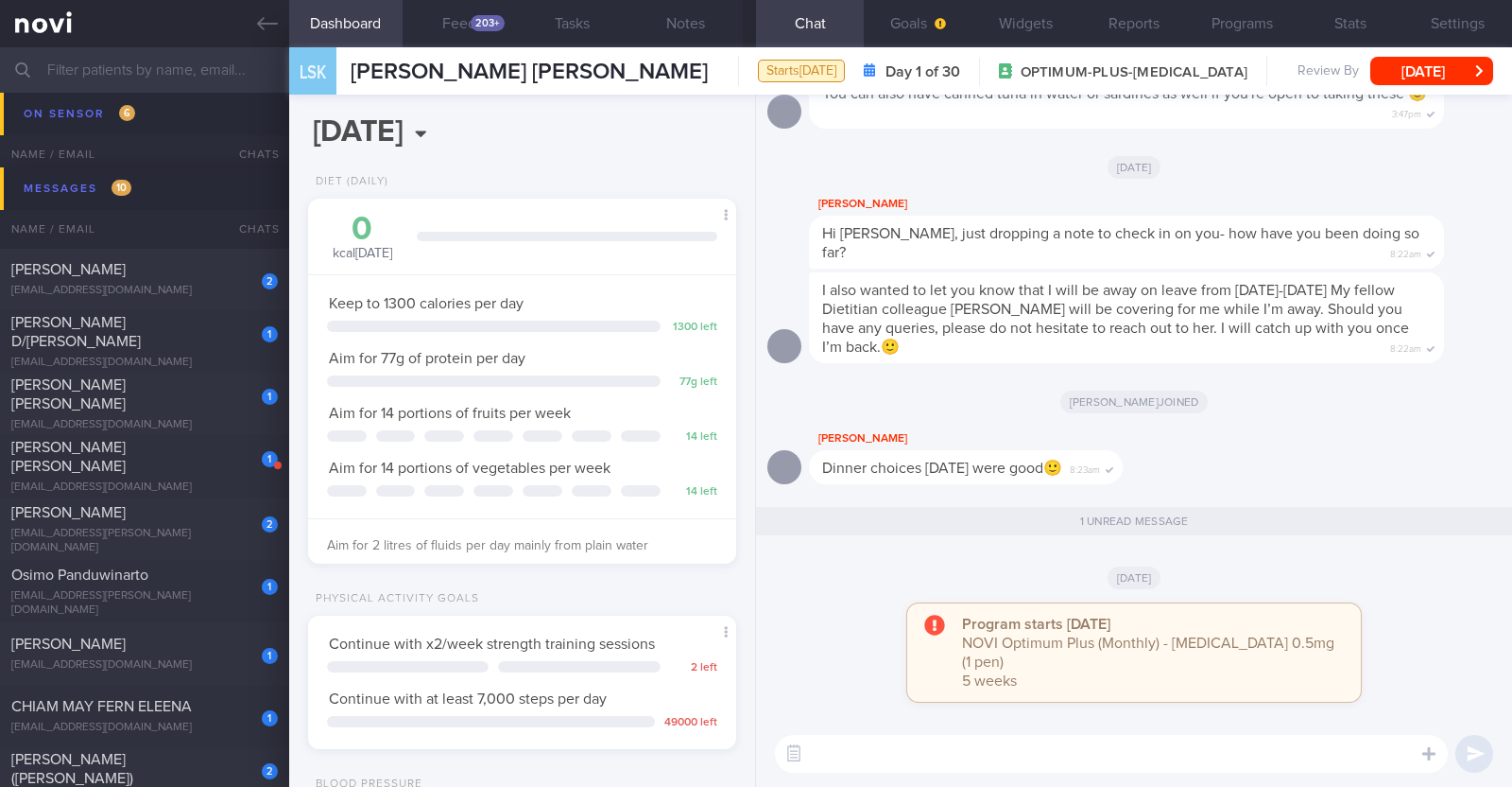
scroll to position [191, 383]
drag, startPoint x: 189, startPoint y: 328, endPoint x: 946, endPoint y: 177, distance: 771.9
click at [189, 327] on div "JESSICA RUBAH D/O JAGANATHAN" at bounding box center [143, 332] width 262 height 37
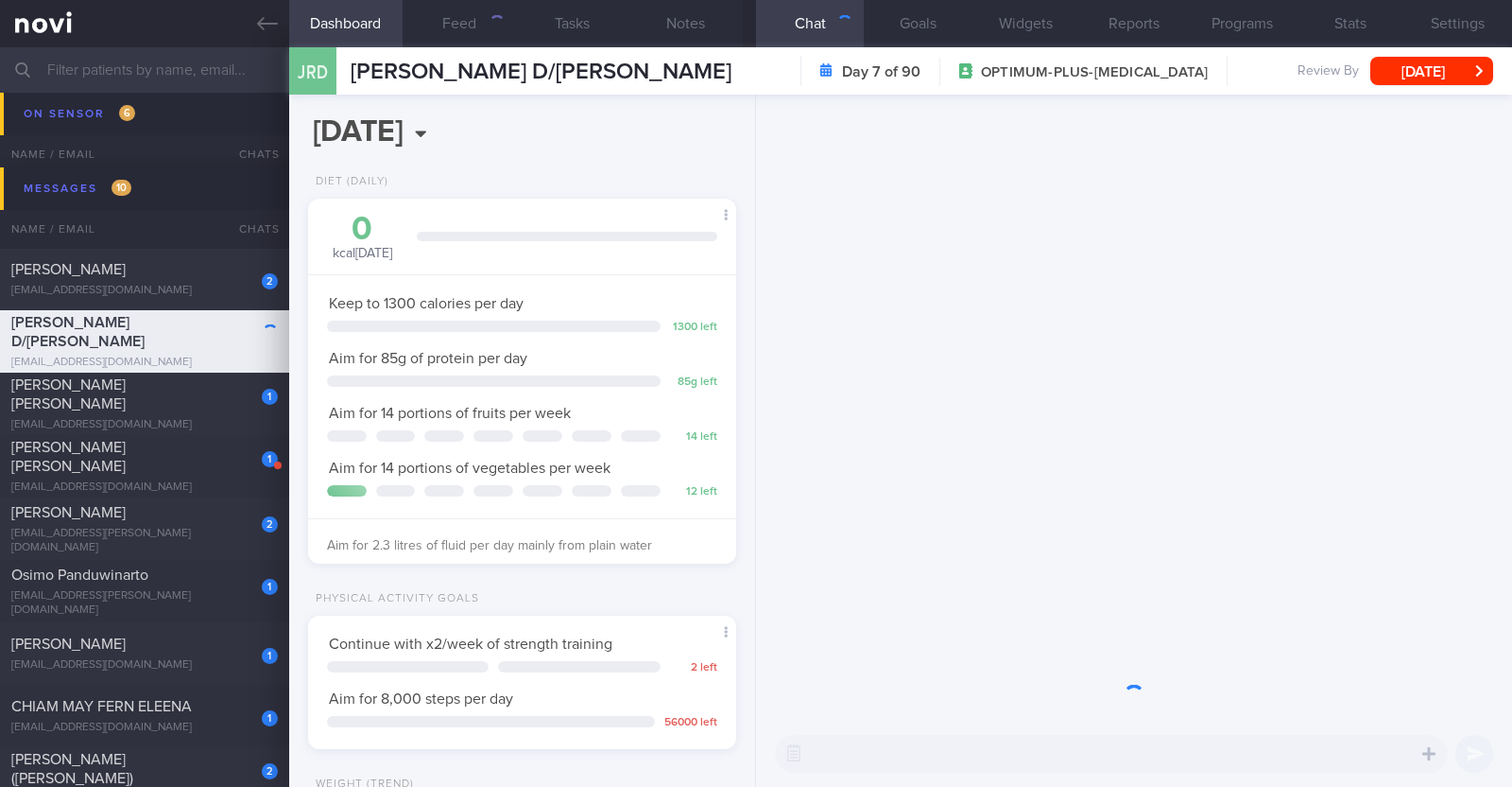
scroll to position [215, 376]
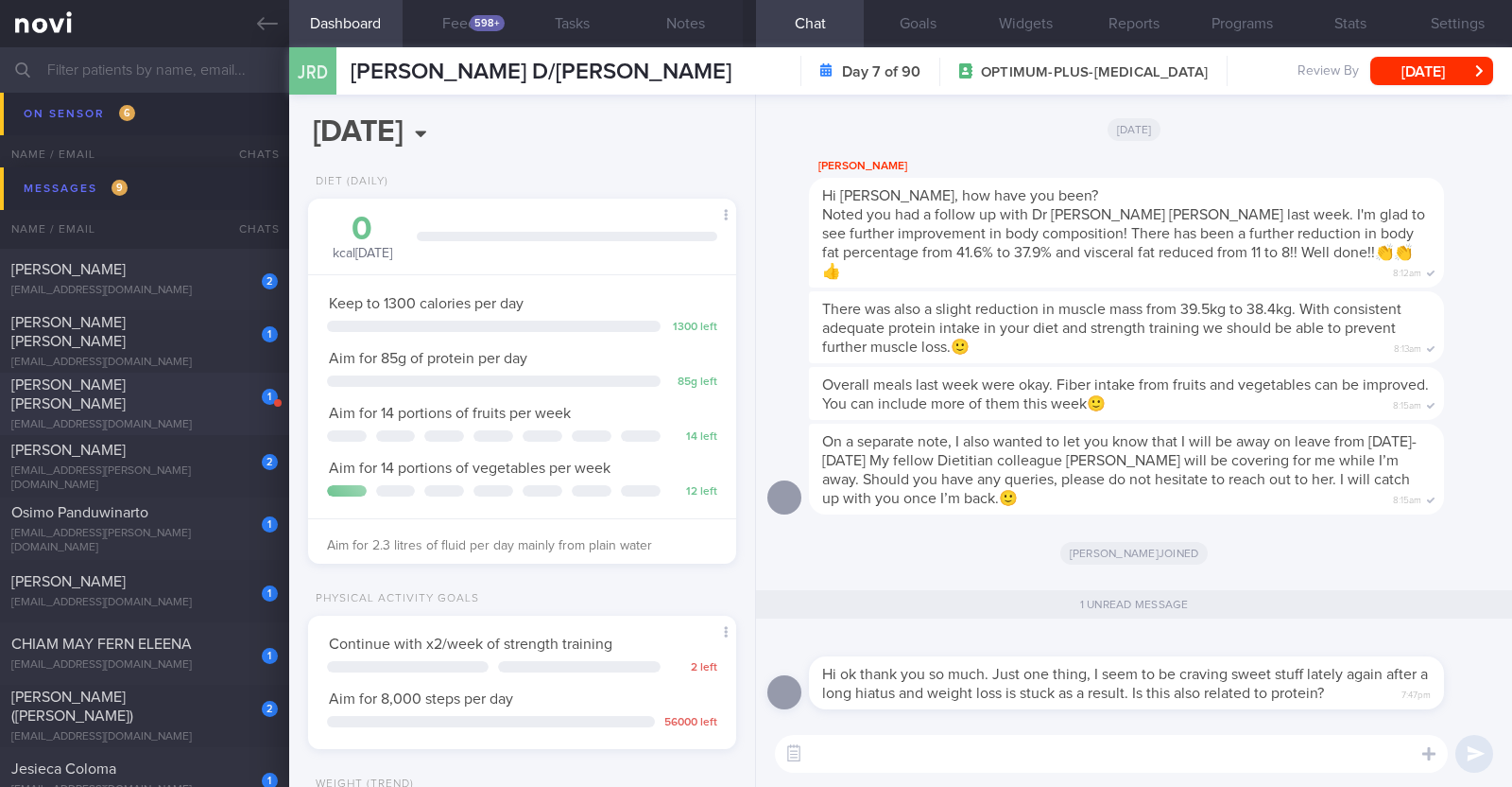
click at [194, 404] on div "1 Bernice Tan Ting Ling bernicettl@gmail.com" at bounding box center [145, 404] width 289 height 57
type input "r/v 23/9"
type textarea "63F Comorbidities: Asthma Hypertension Hyperlipidaemia Lumbar spondylosis IBS M…"
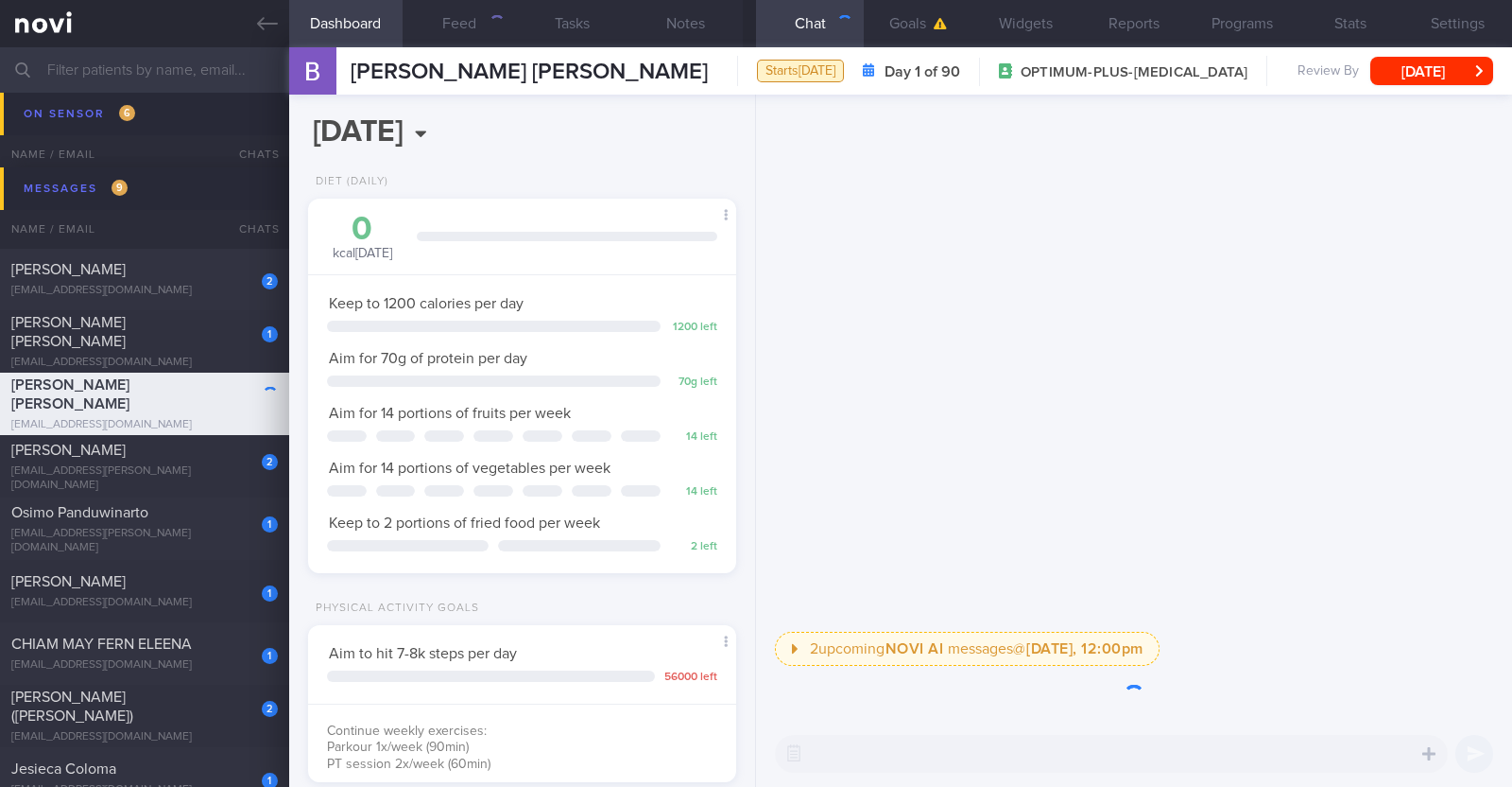
scroll to position [215, 376]
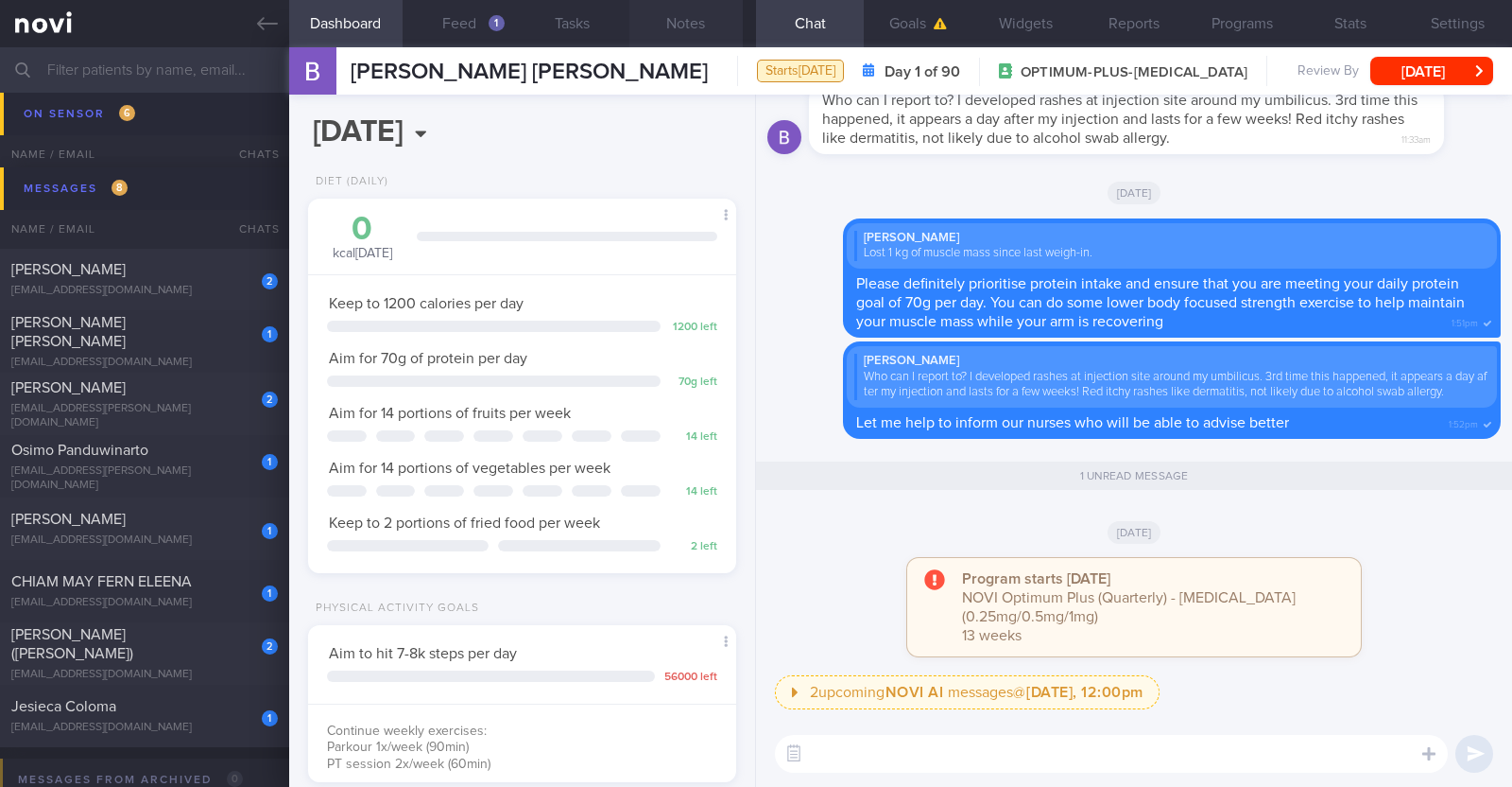
click at [679, 31] on button "Notes" at bounding box center [685, 24] width 113 height 47
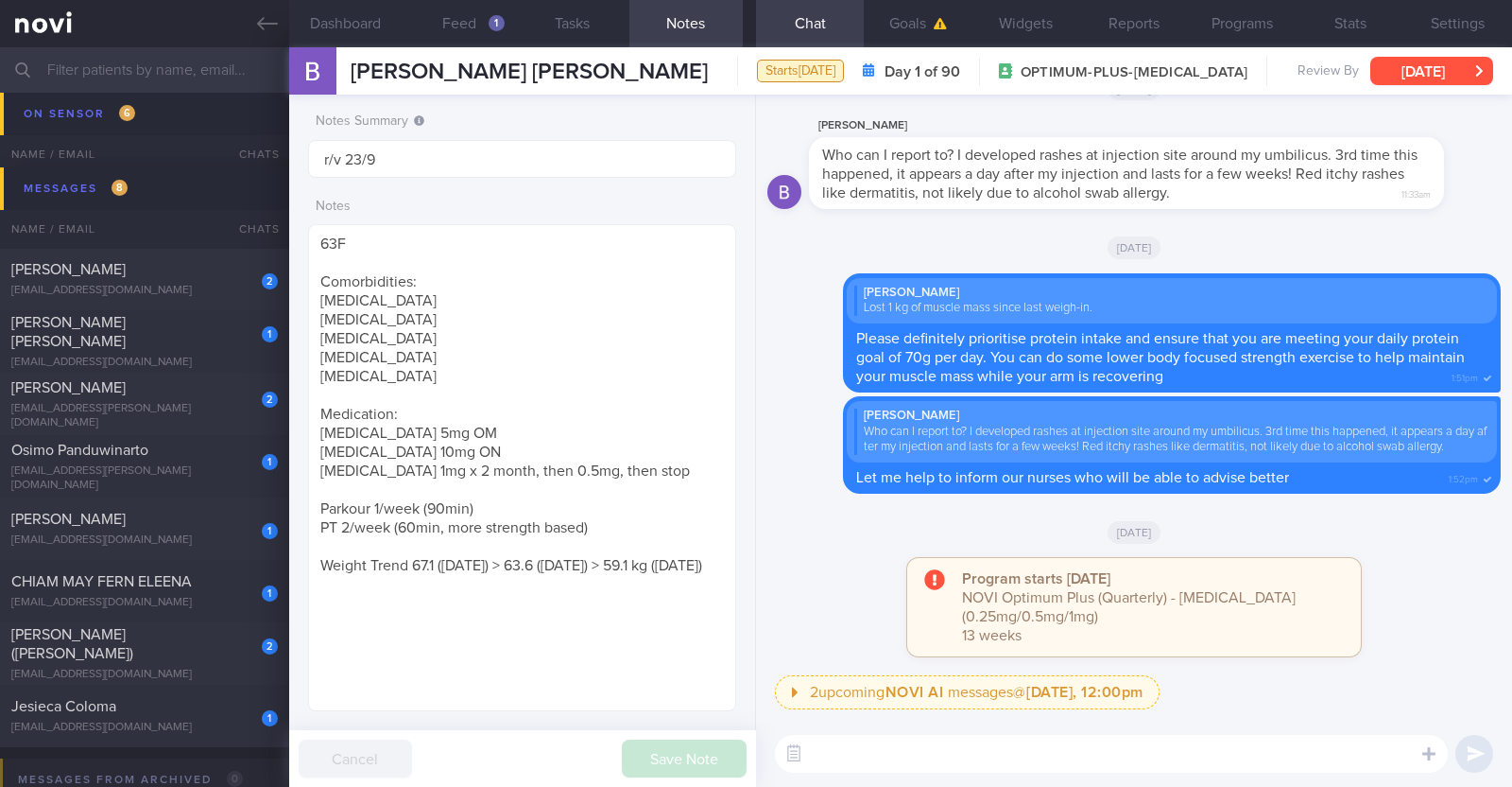
click at [1389, 76] on button "[DATE]" at bounding box center [1431, 71] width 123 height 29
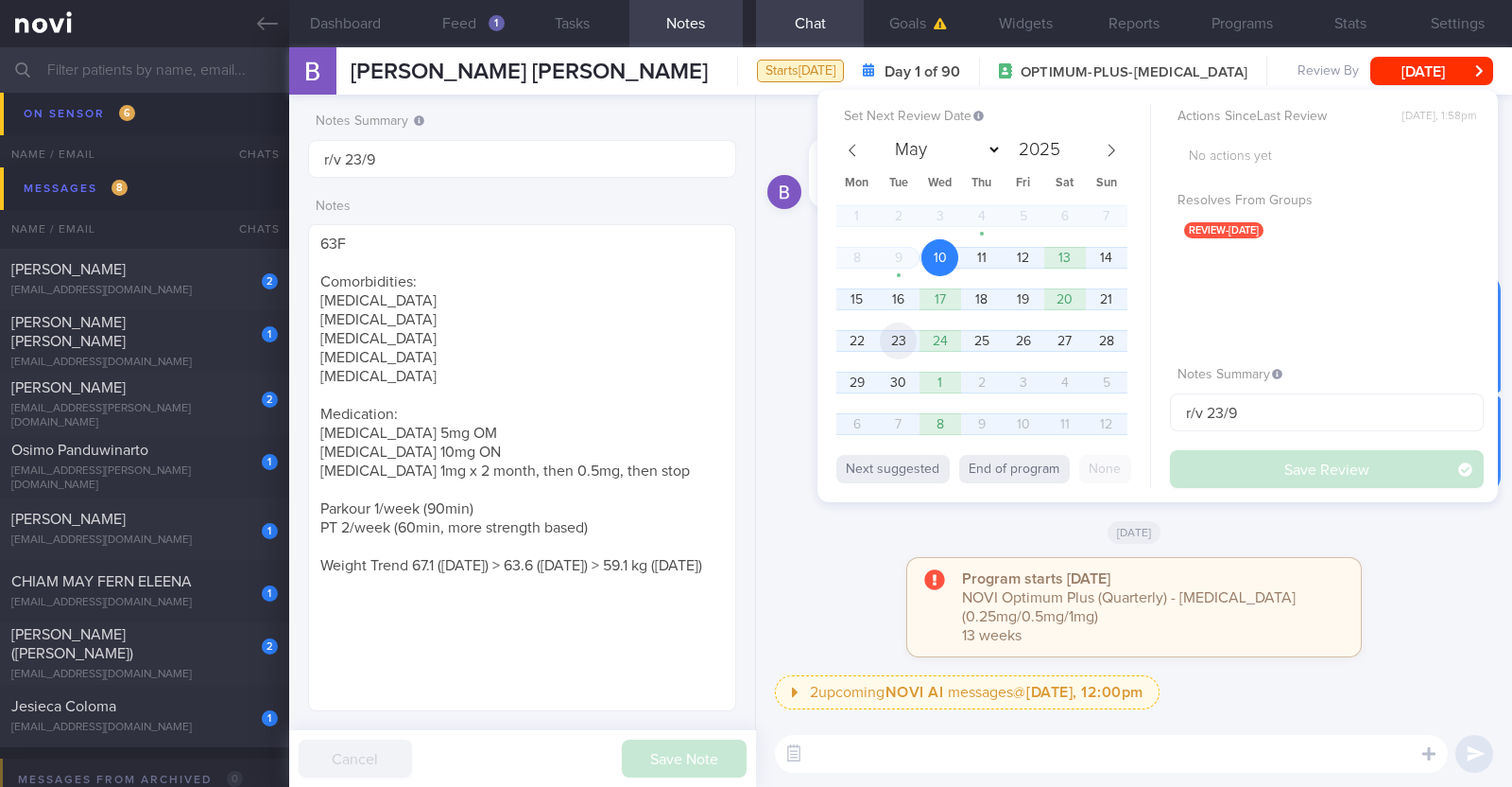
click at [903, 337] on span "23" at bounding box center [898, 340] width 36 height 36
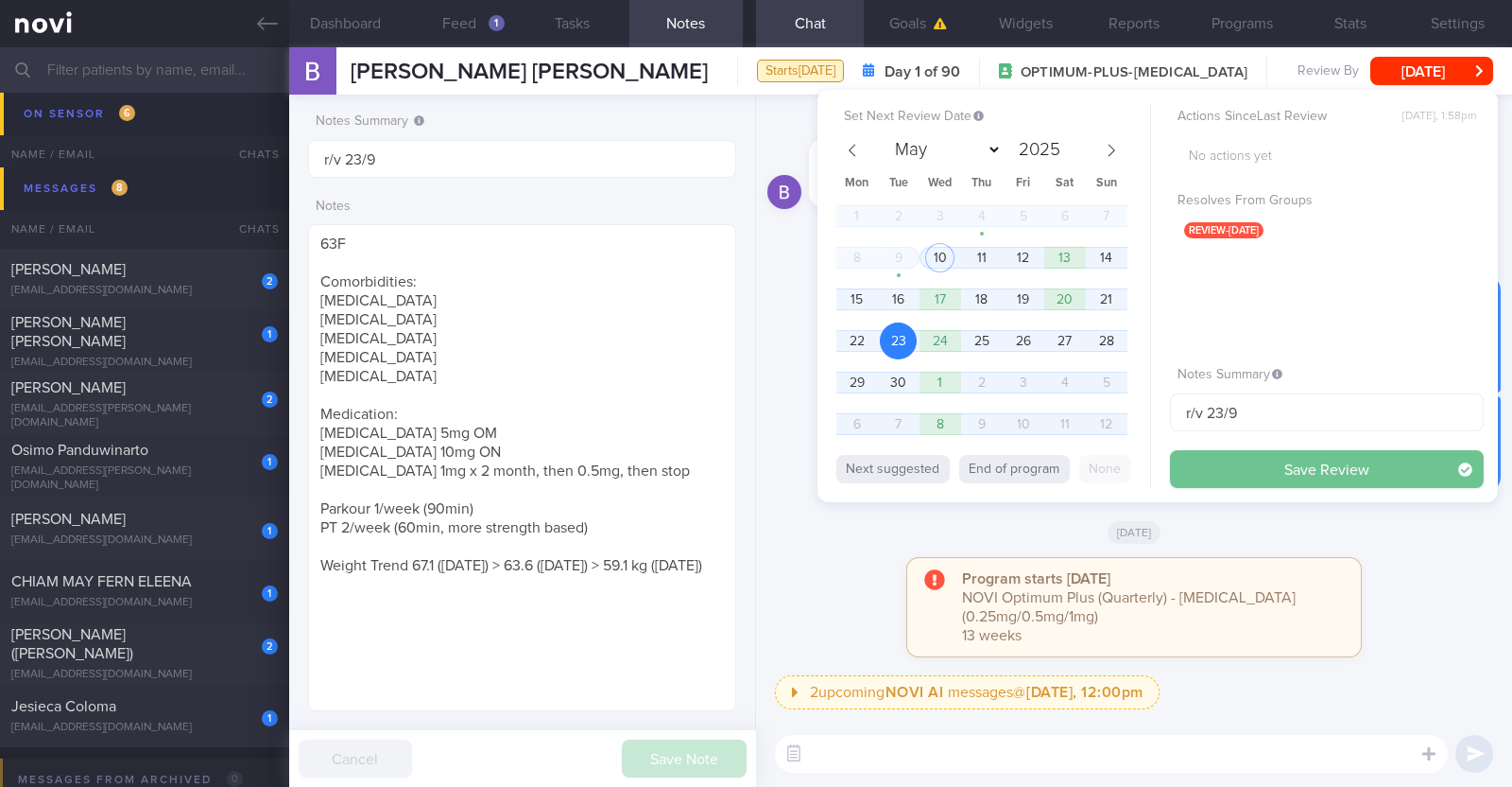
click at [1214, 470] on button "Save Review" at bounding box center [1326, 469] width 314 height 37
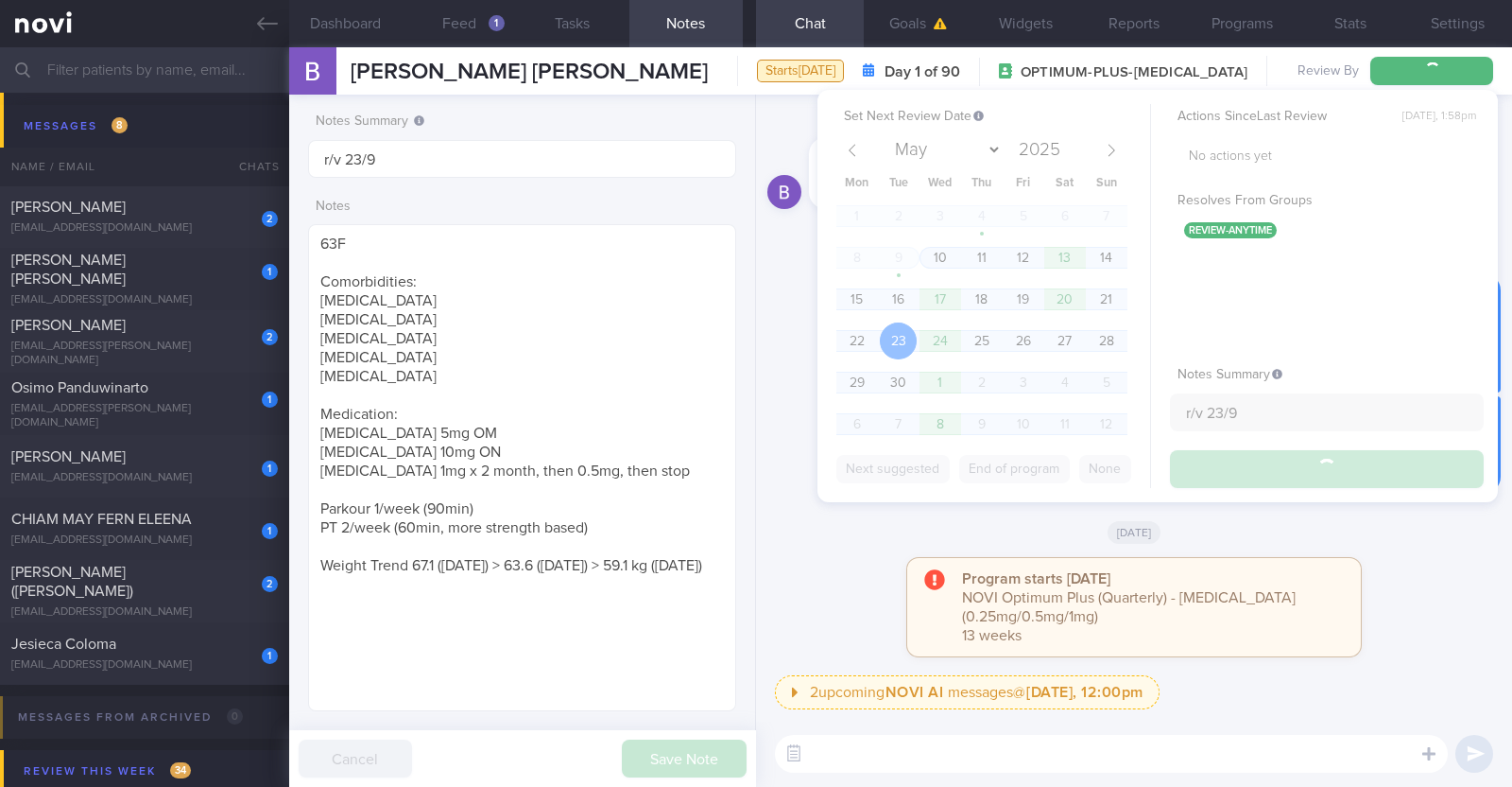
scroll to position [4605, 0]
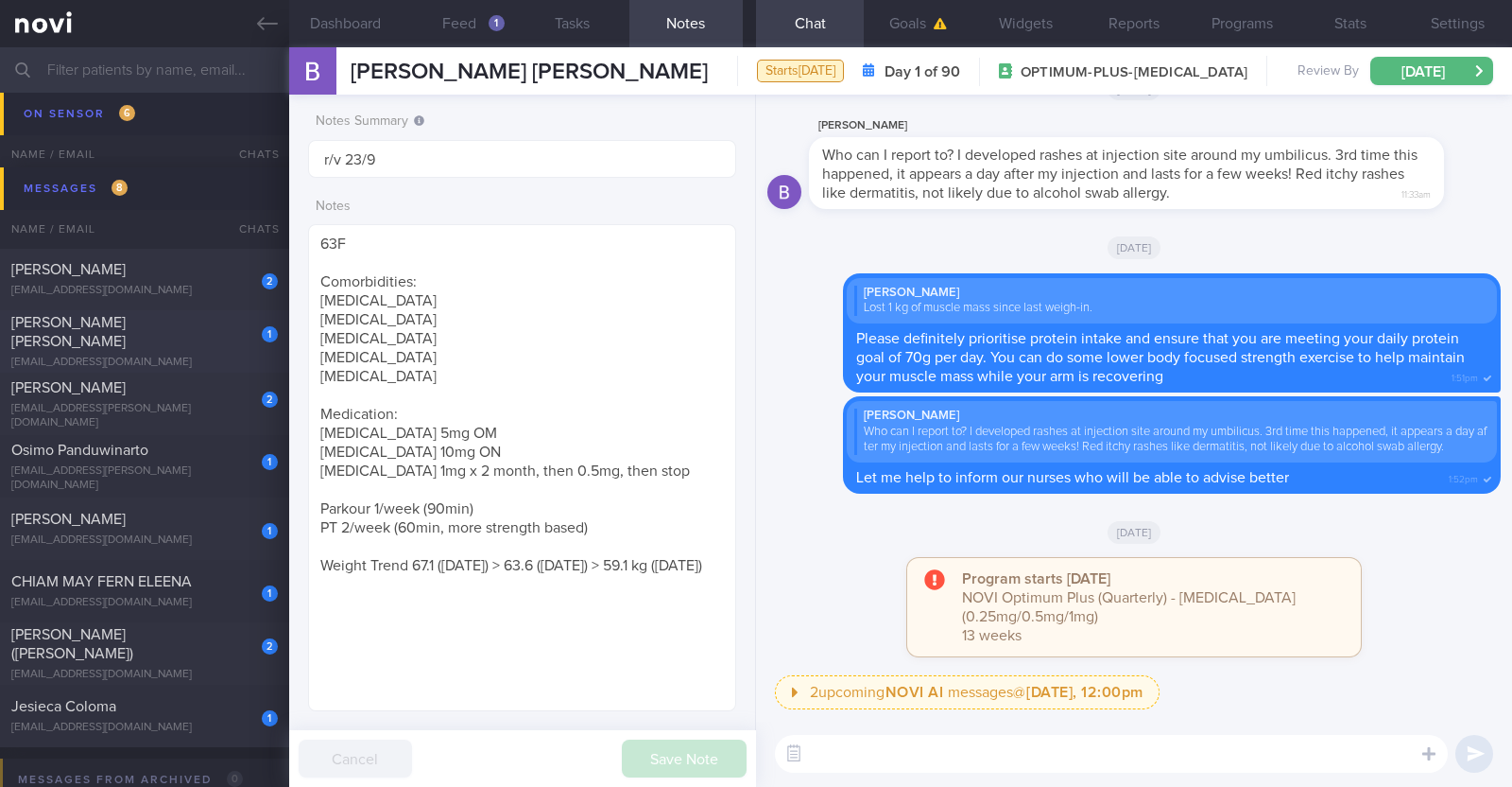
click at [236, 343] on div "1" at bounding box center [257, 328] width 41 height 30
type textarea "45F Nil PMHx/ Meds Walking 2 to 3 times per week Keen for OP+ to start [MEDICAL…"
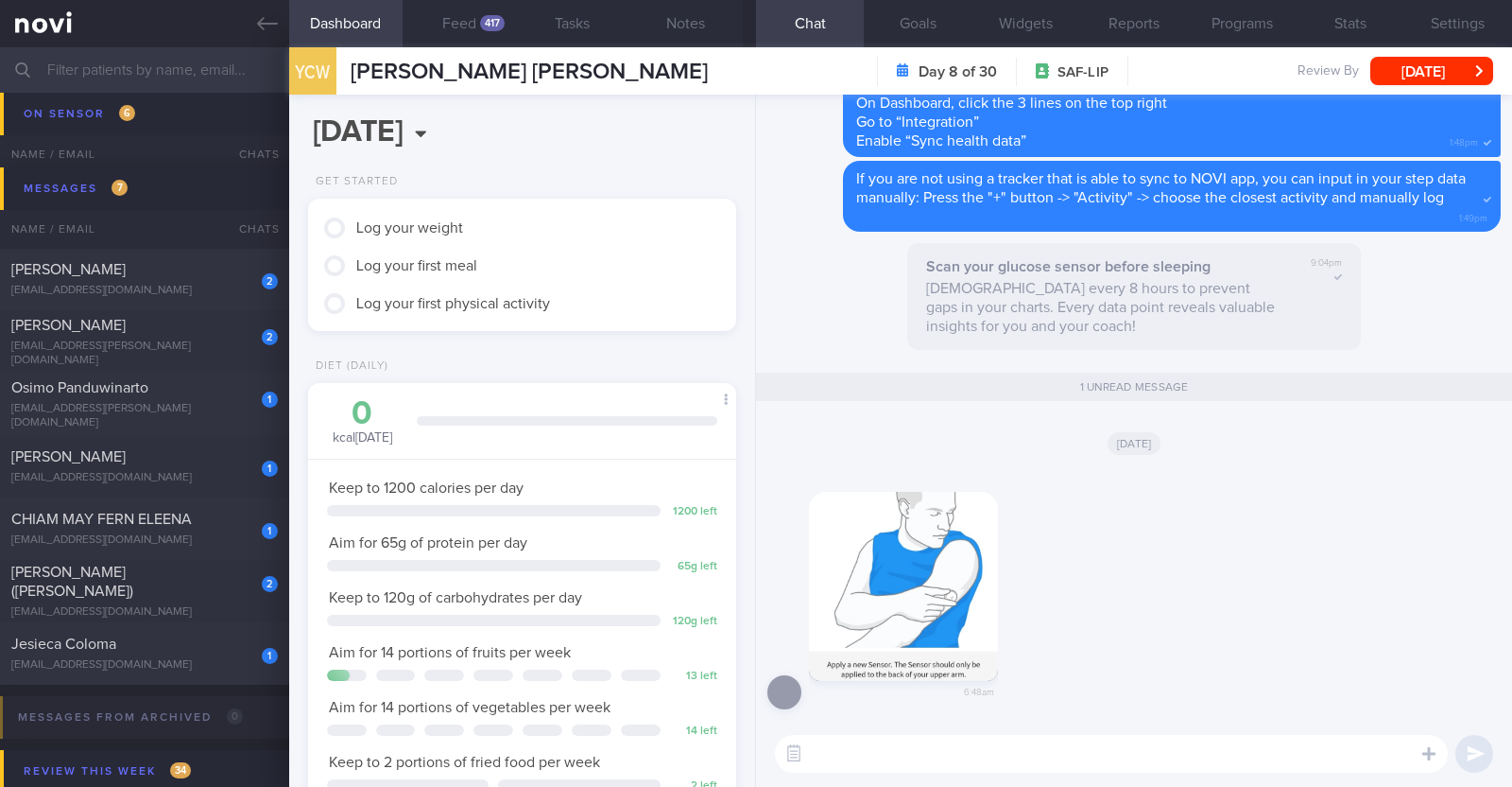
click at [943, 572] on button "button" at bounding box center [904, 586] width 189 height 189
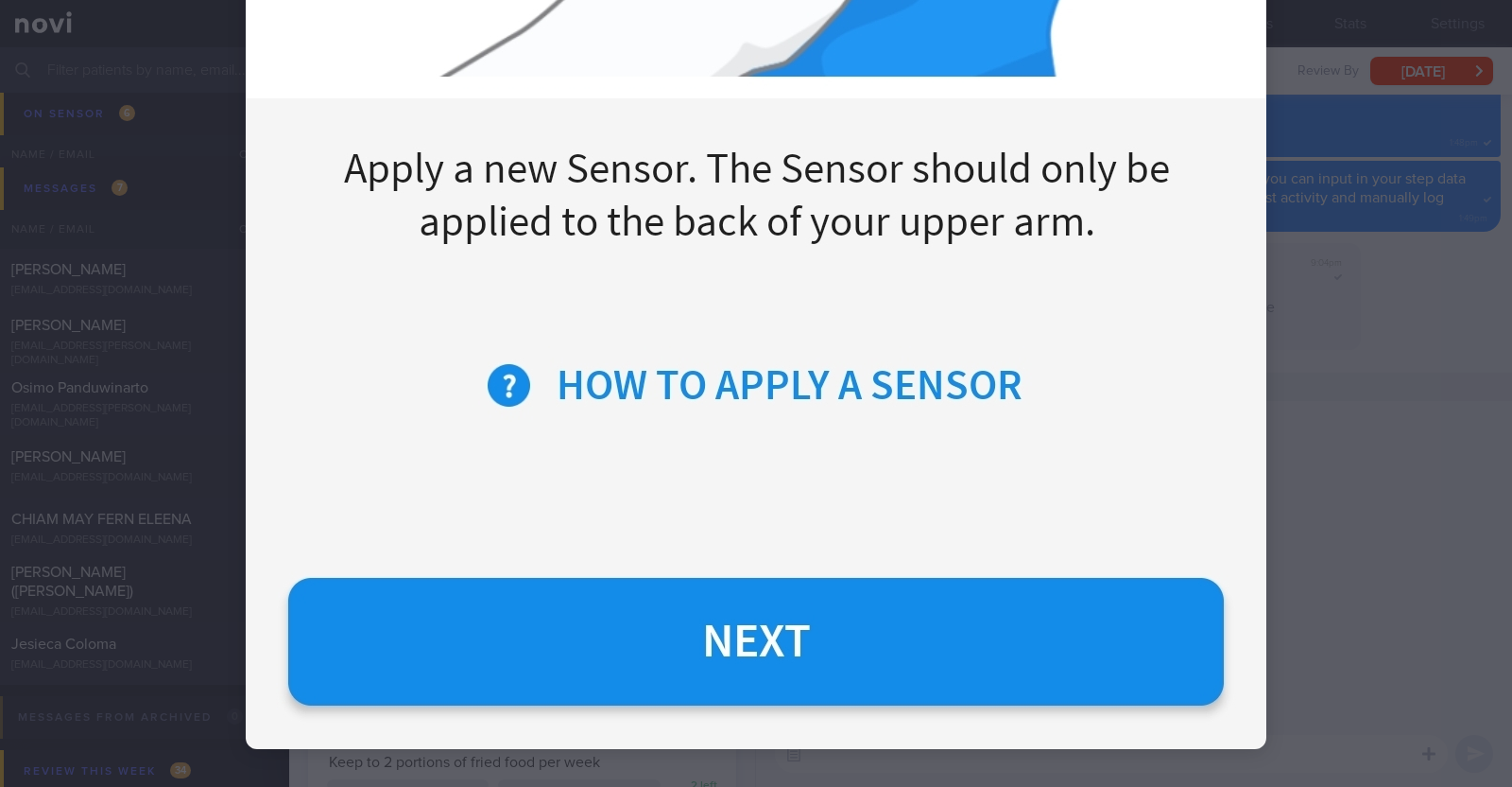
scroll to position [1371, 0]
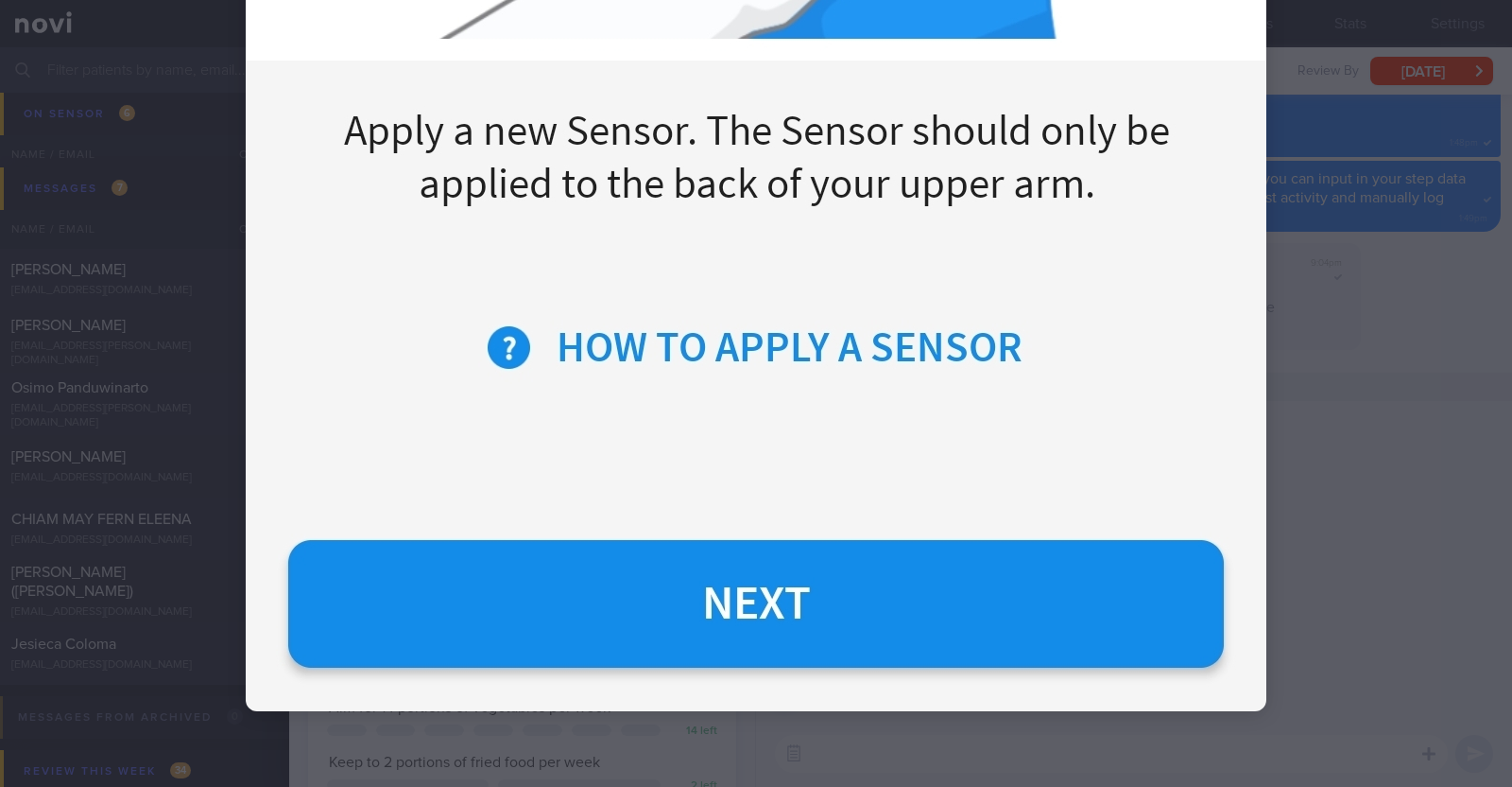
click at [1356, 475] on div at bounding box center [756, 393] width 1512 height 787
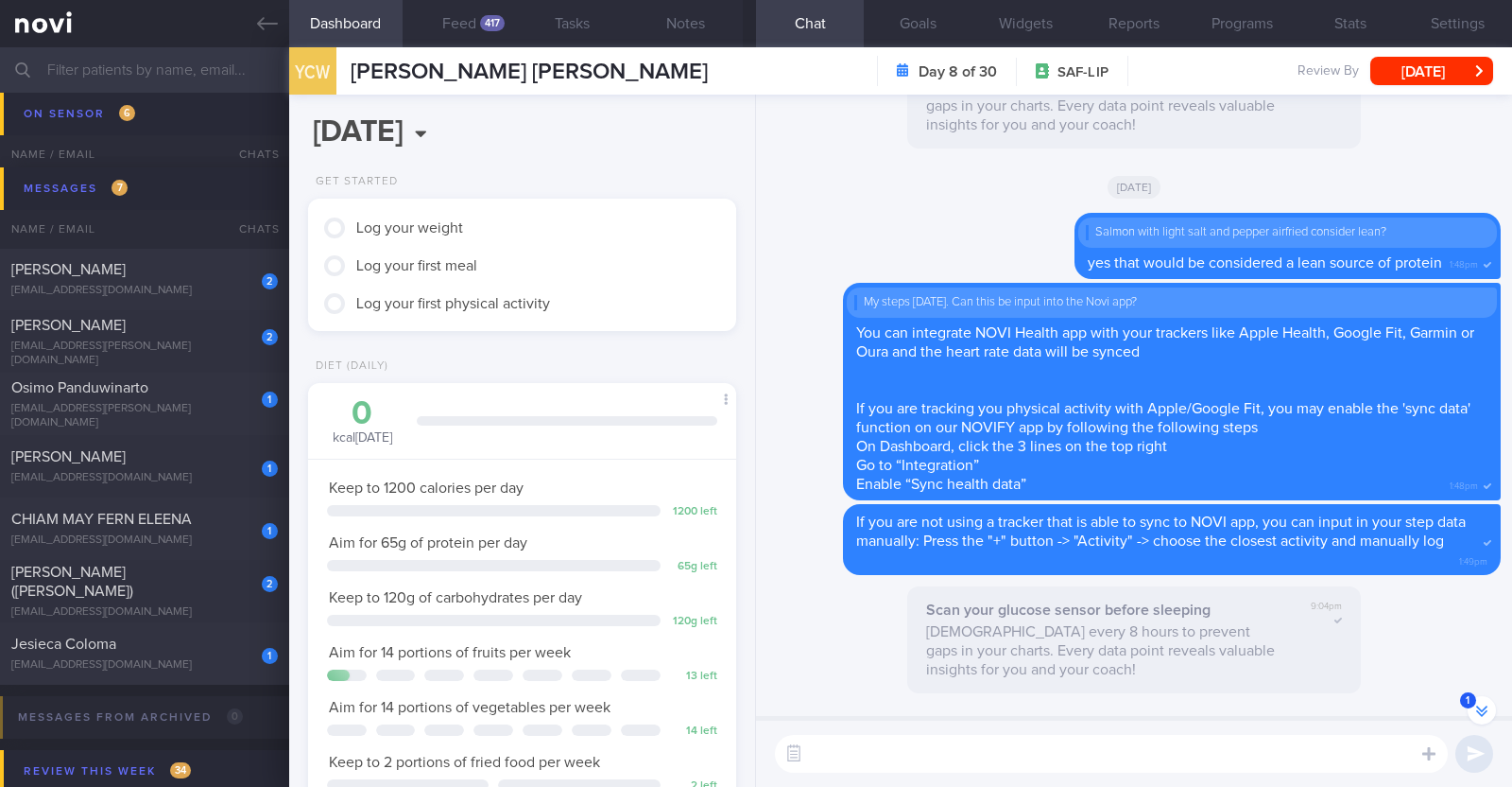
scroll to position [-472, 0]
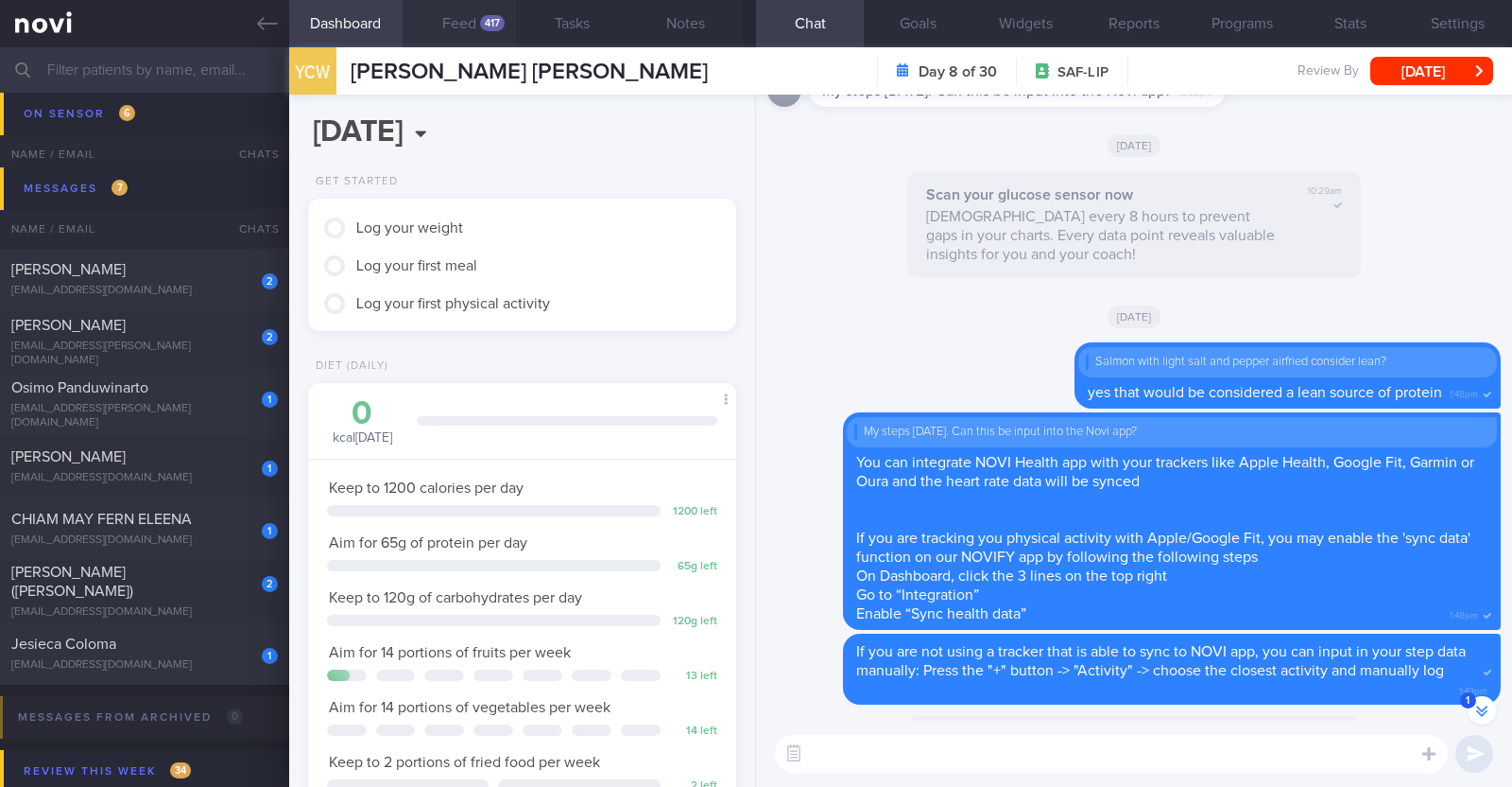
click at [489, 31] on div "417" at bounding box center [492, 23] width 25 height 16
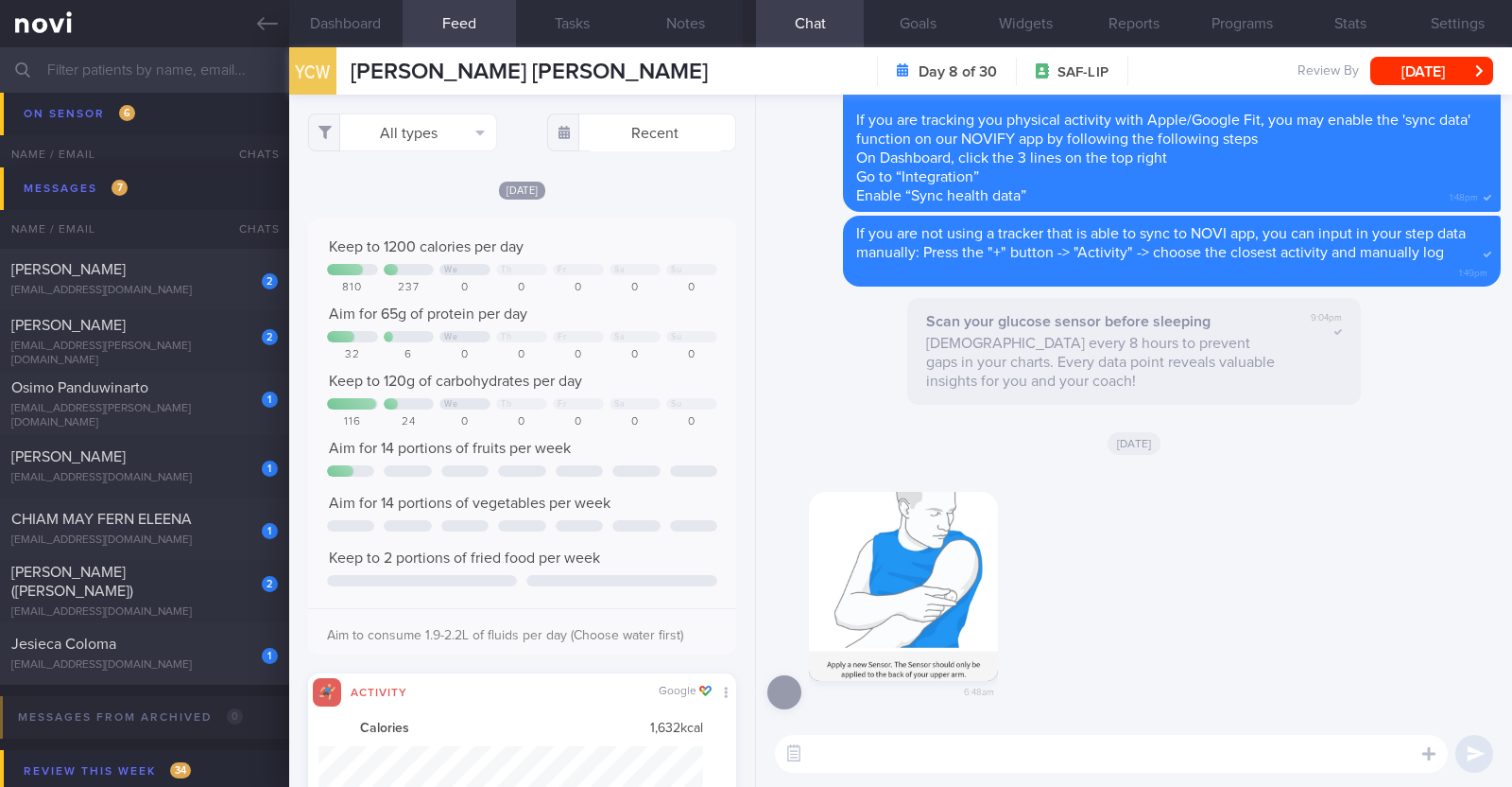
drag, startPoint x: 1011, startPoint y: 753, endPoint x: 1044, endPoint y: 684, distance: 76.5
click at [1011, 753] on textarea at bounding box center [1110, 754] width 672 height 37
type textarea "Hi Winny, may I check if your sensor fell off?"
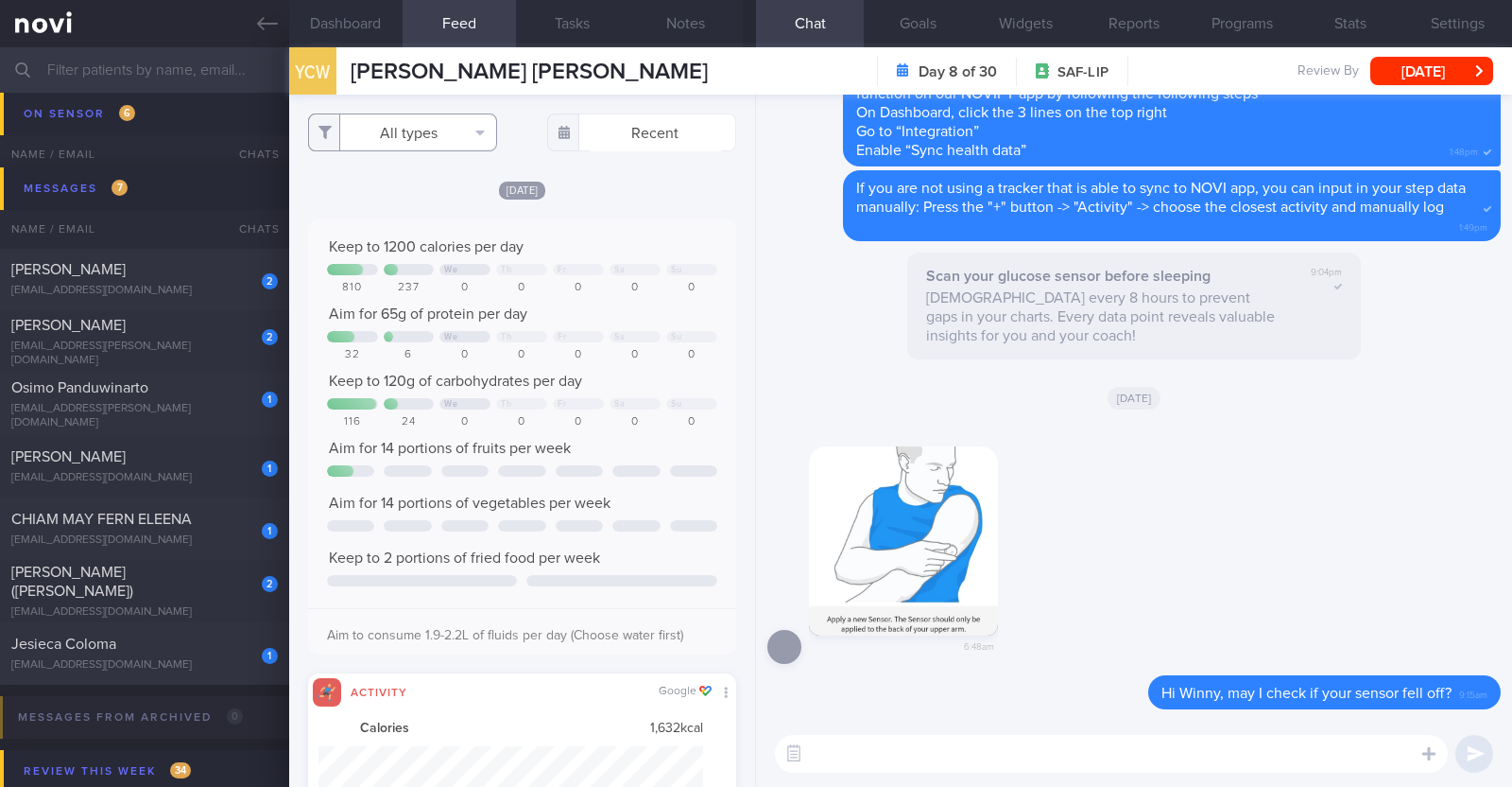
click at [459, 140] on button "All types" at bounding box center [403, 132] width 189 height 37
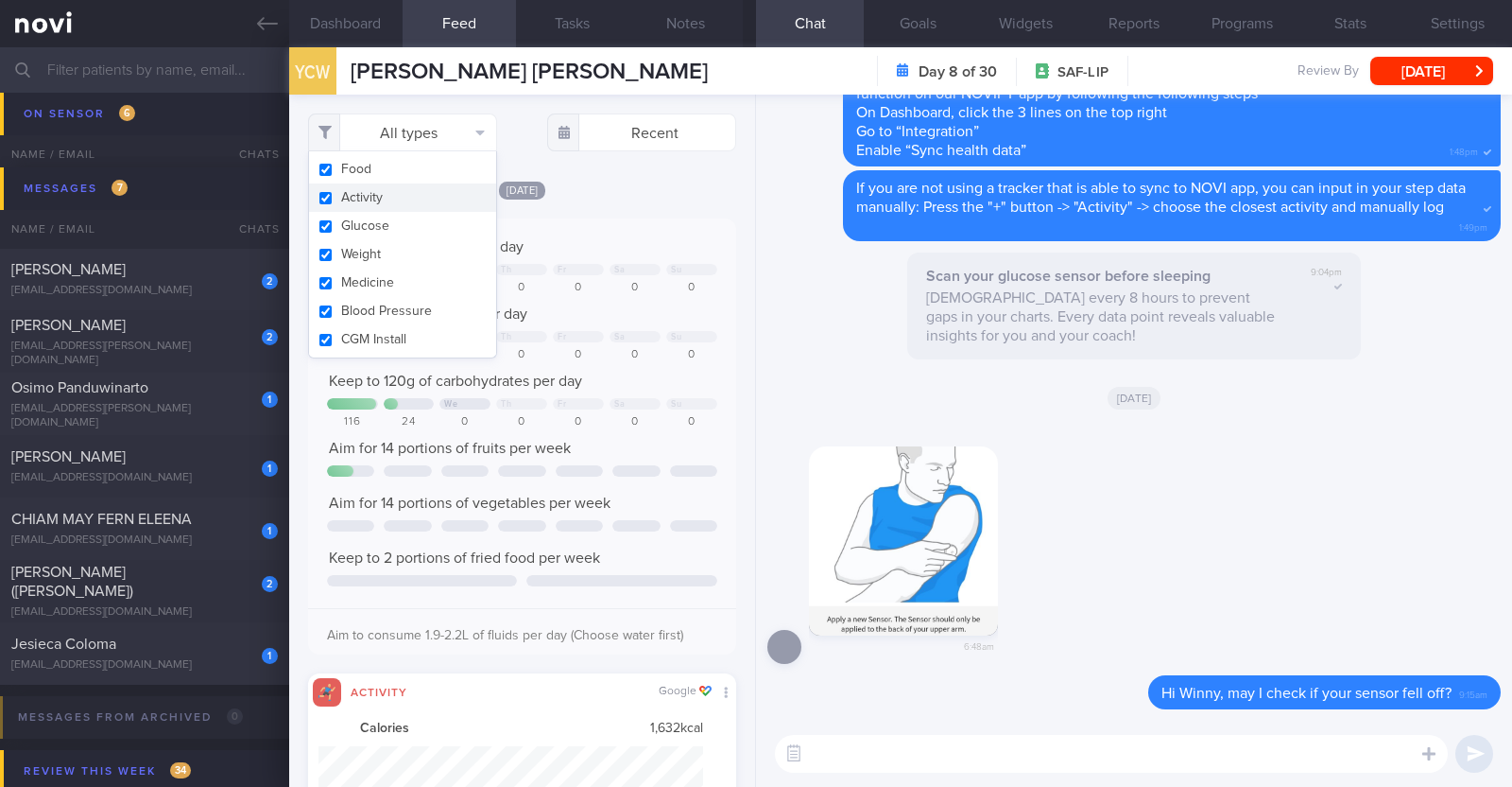
click at [402, 197] on button "Activity" at bounding box center [403, 197] width 187 height 29
checkbox input "false"
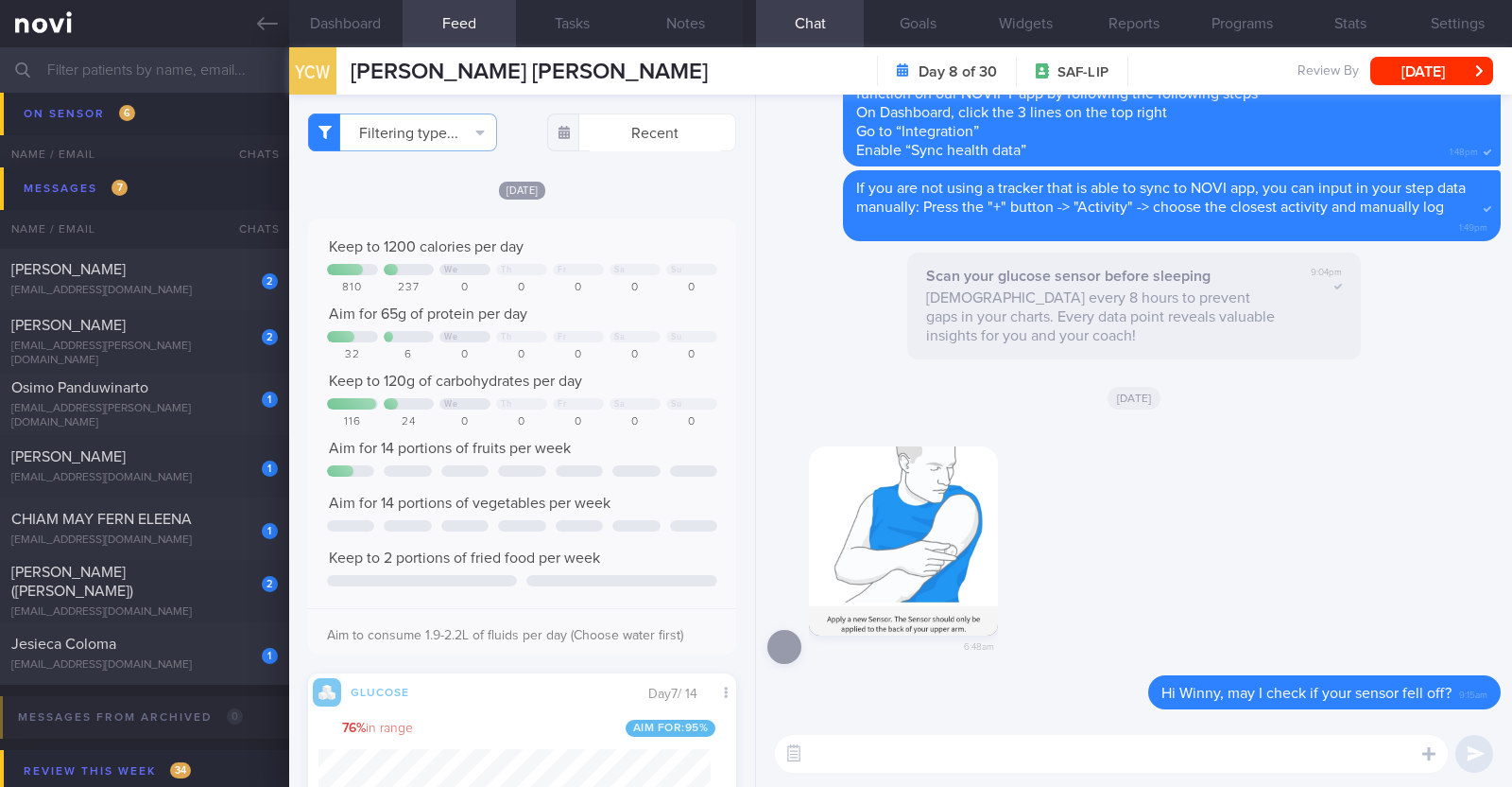
click at [672, 200] on div "Yesterday Keep to 1200 calories per day We Th Fr Sa Su 810 237 0 0 0 0 0 Aim fo…" at bounding box center [522, 783] width 428 height 1209
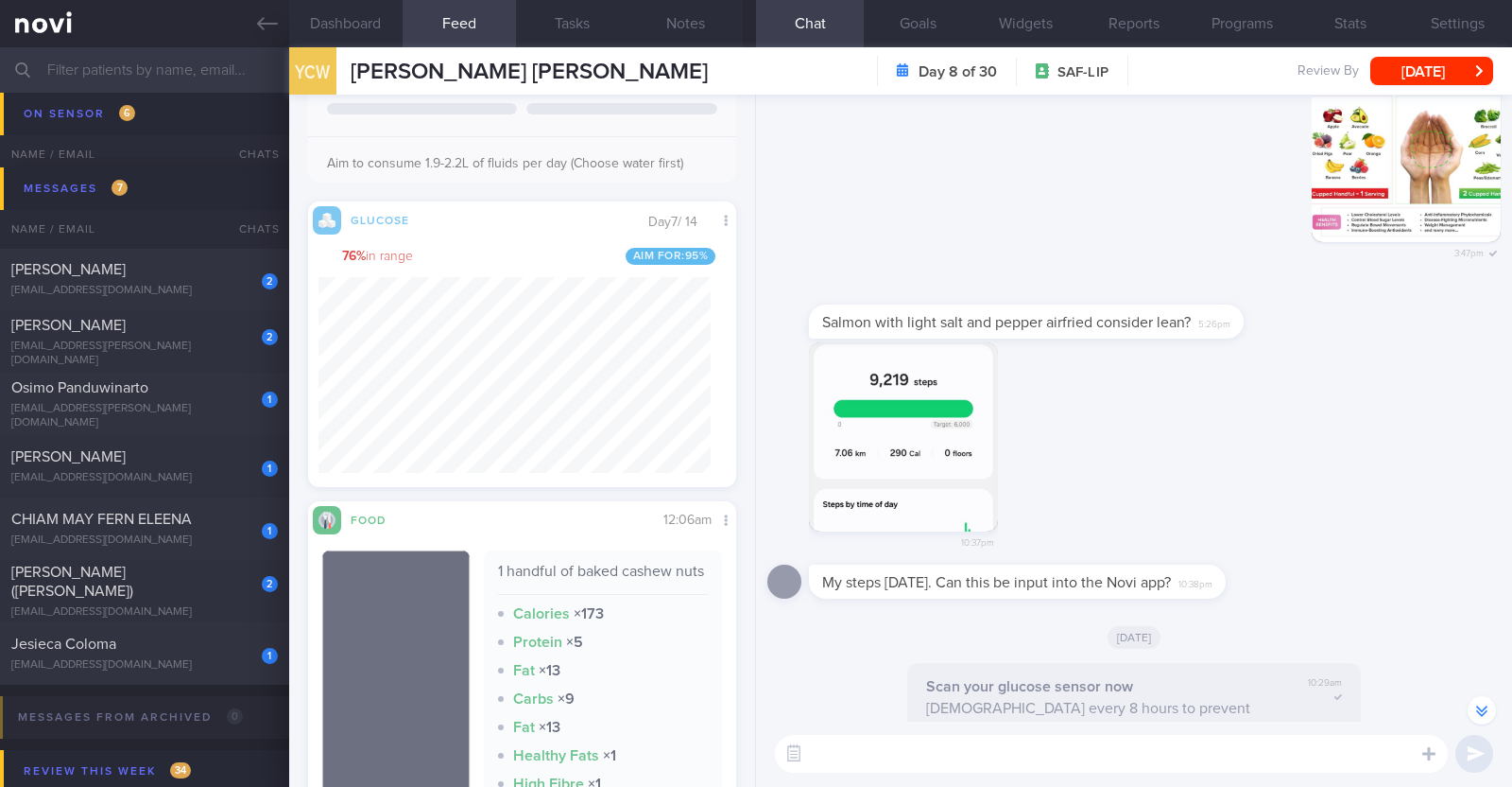
scroll to position [-943, 0]
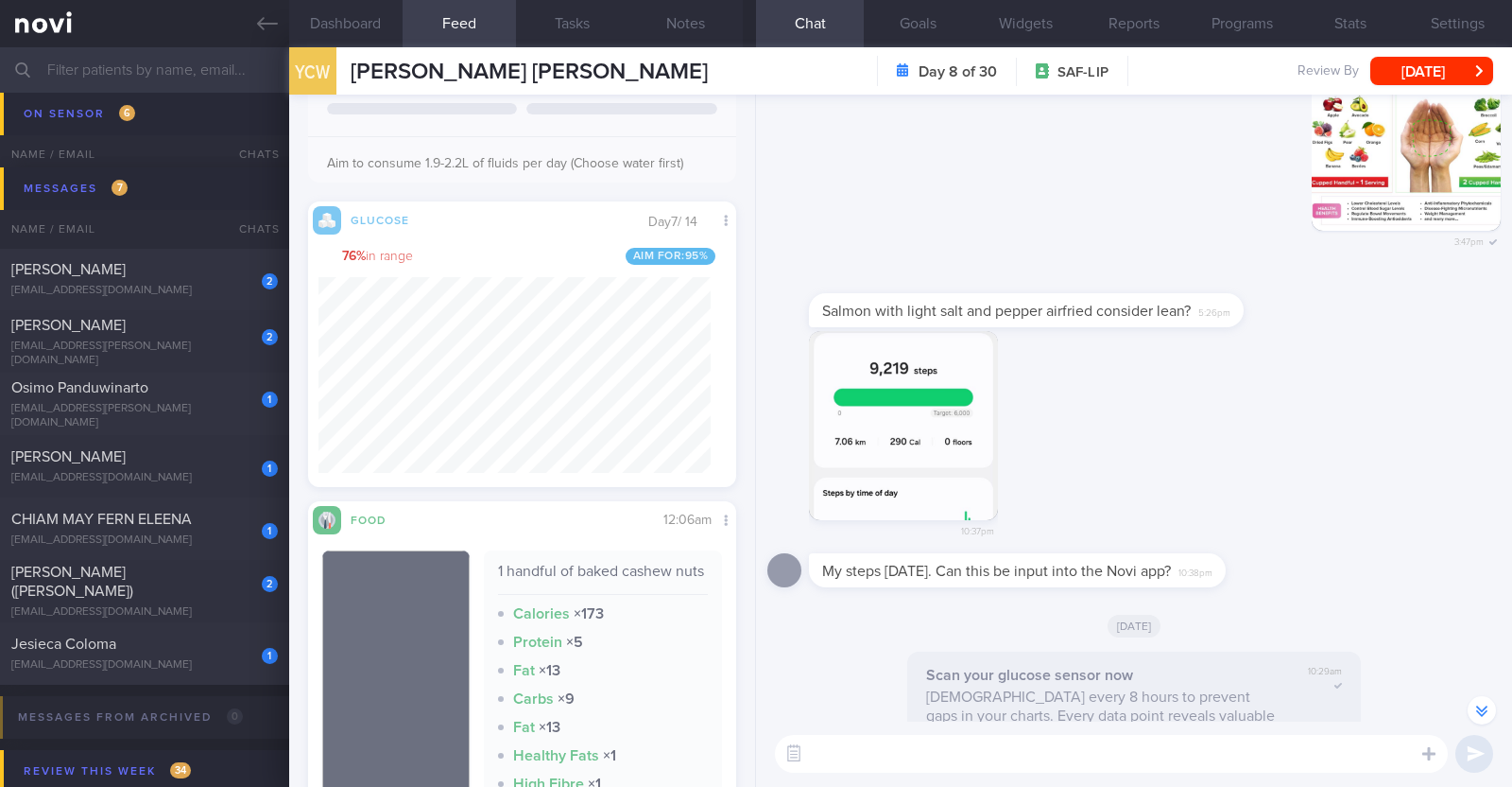
click at [978, 744] on textarea at bounding box center [1110, 754] width 672 height 37
type textarea "I noticed quite a few sugar spikes over the past few days"
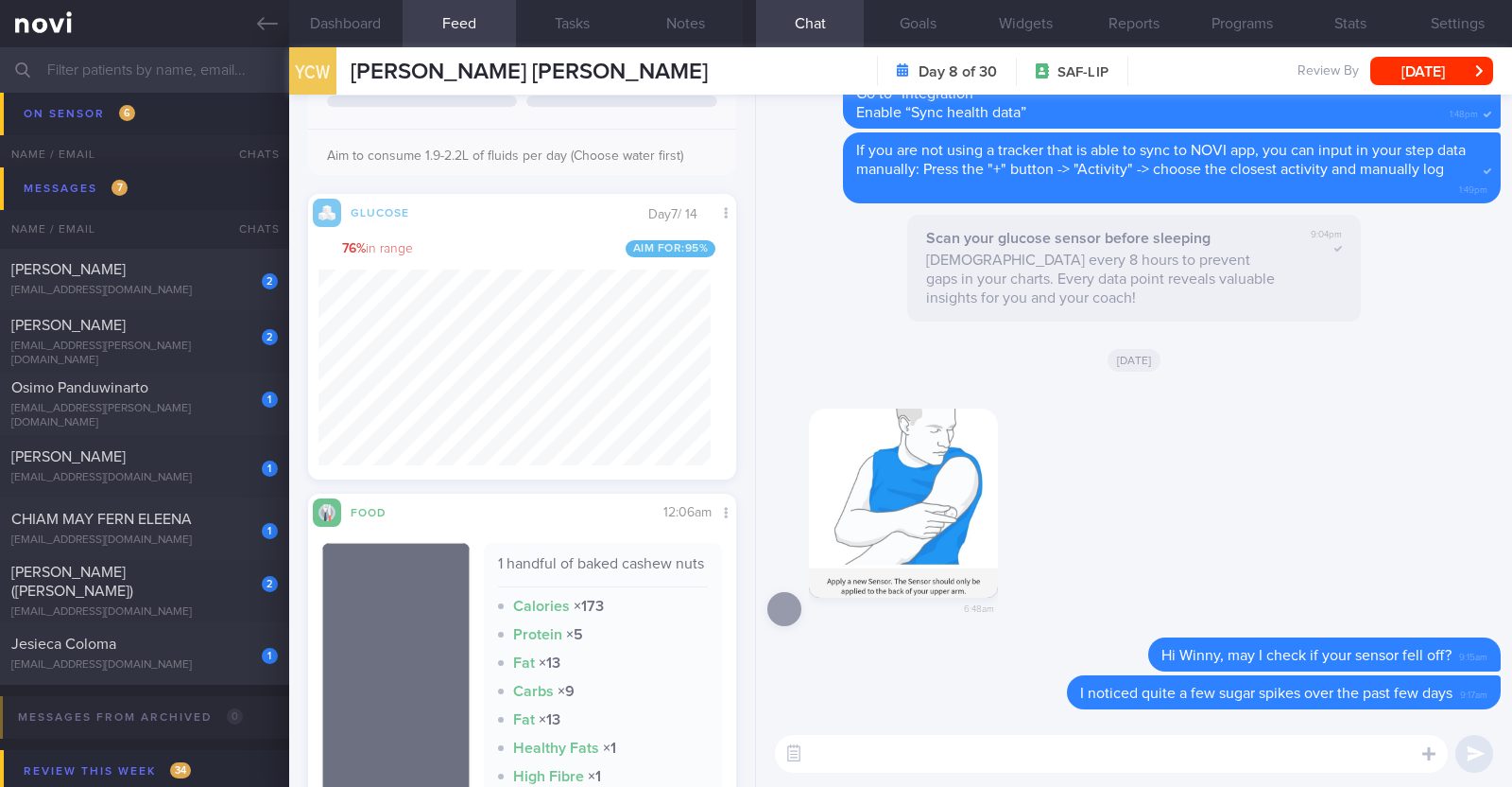
scroll to position [235, 0]
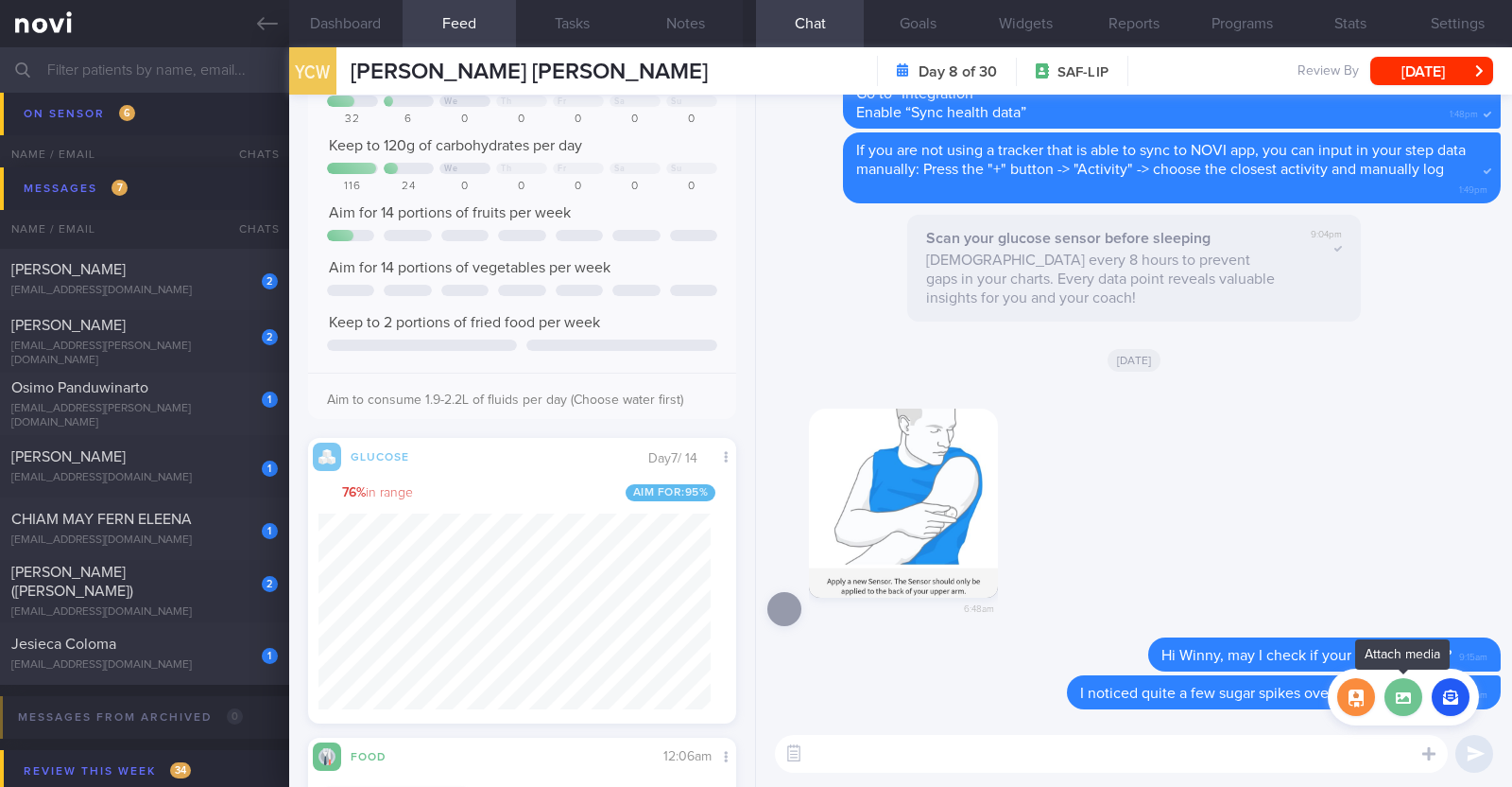
click at [1408, 708] on label at bounding box center [1403, 696] width 37 height 37
click at [0, 0] on input "file" at bounding box center [0, 0] width 0 height 0
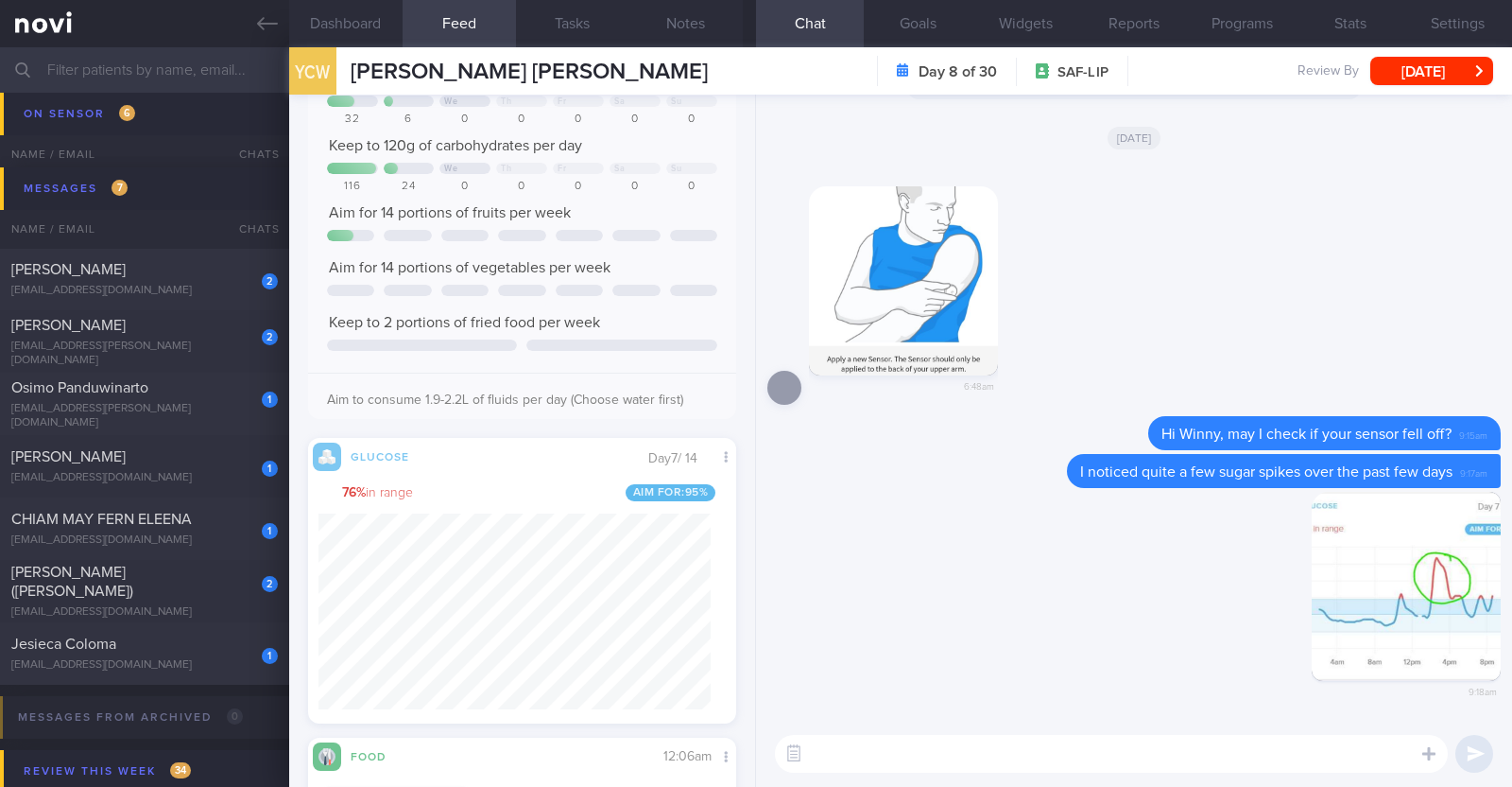
click at [965, 753] on textarea at bounding box center [1110, 754] width 672 height 37
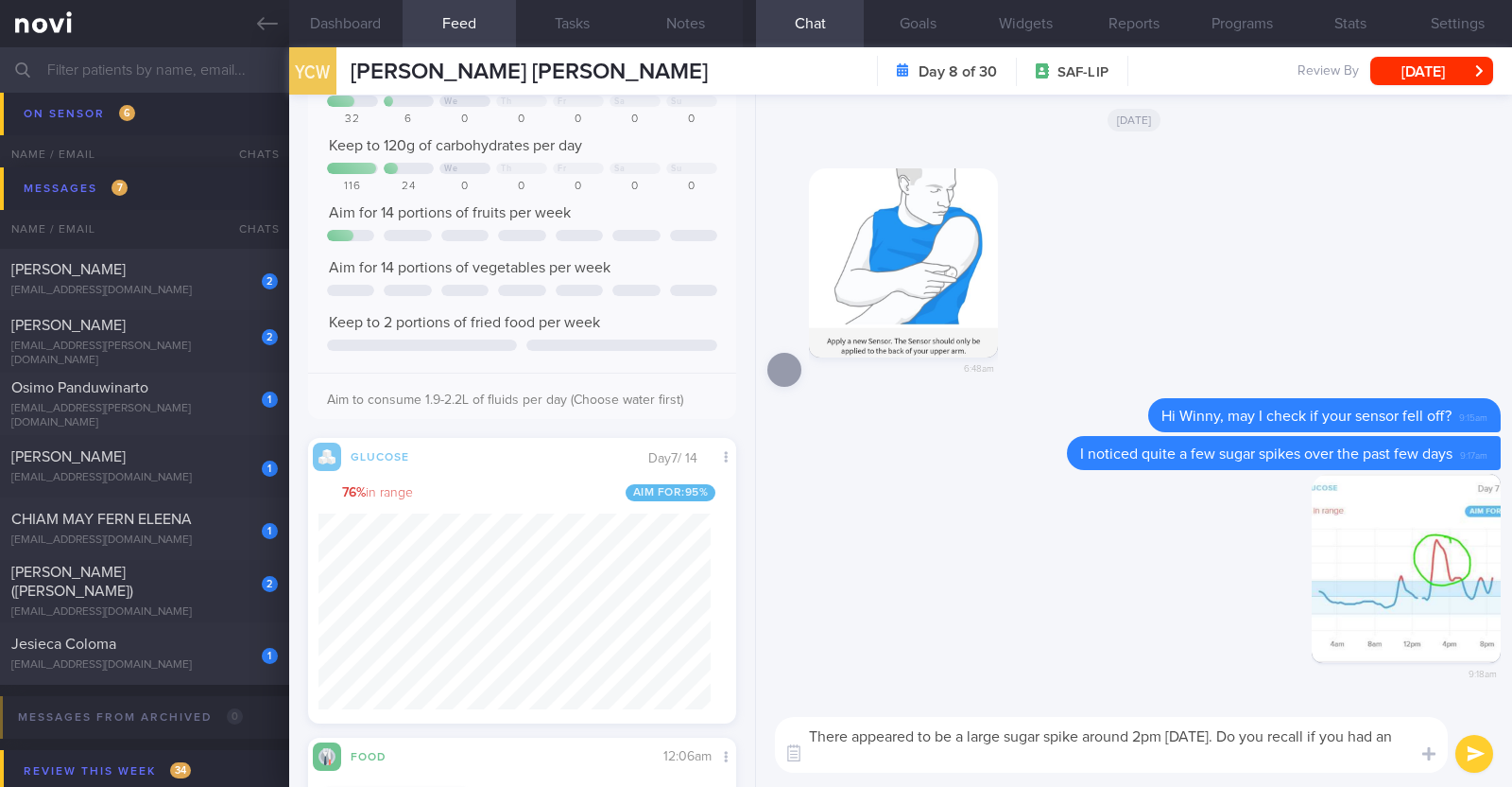
scroll to position [0, 0]
type textarea "There appeared to be a large sugar spike around 2pm [DATE]. Do you recall if yo…"
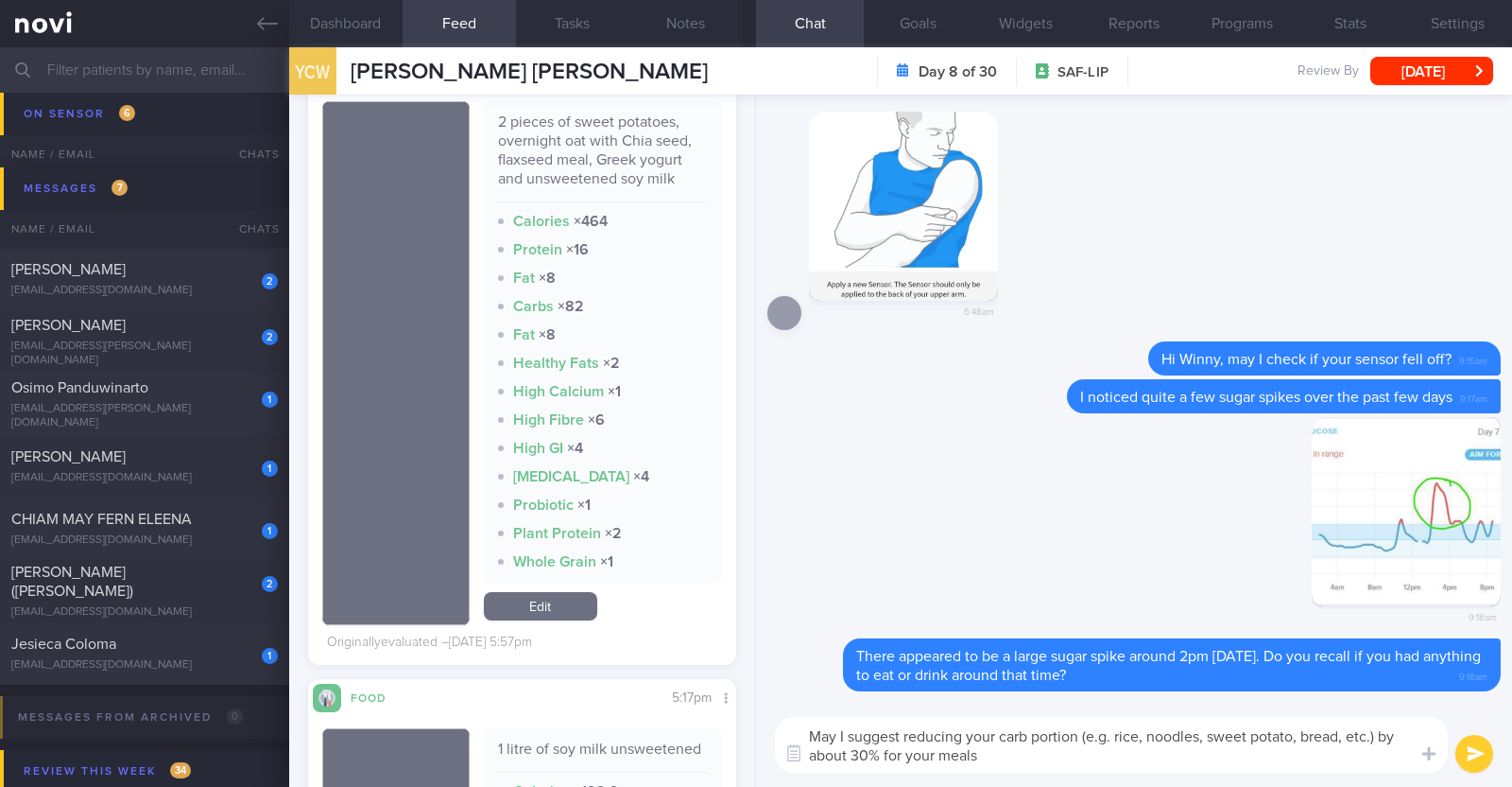
type textarea "May I suggest reducing your carb portion (e.g. rice, noodles, sweet potato, bre…"
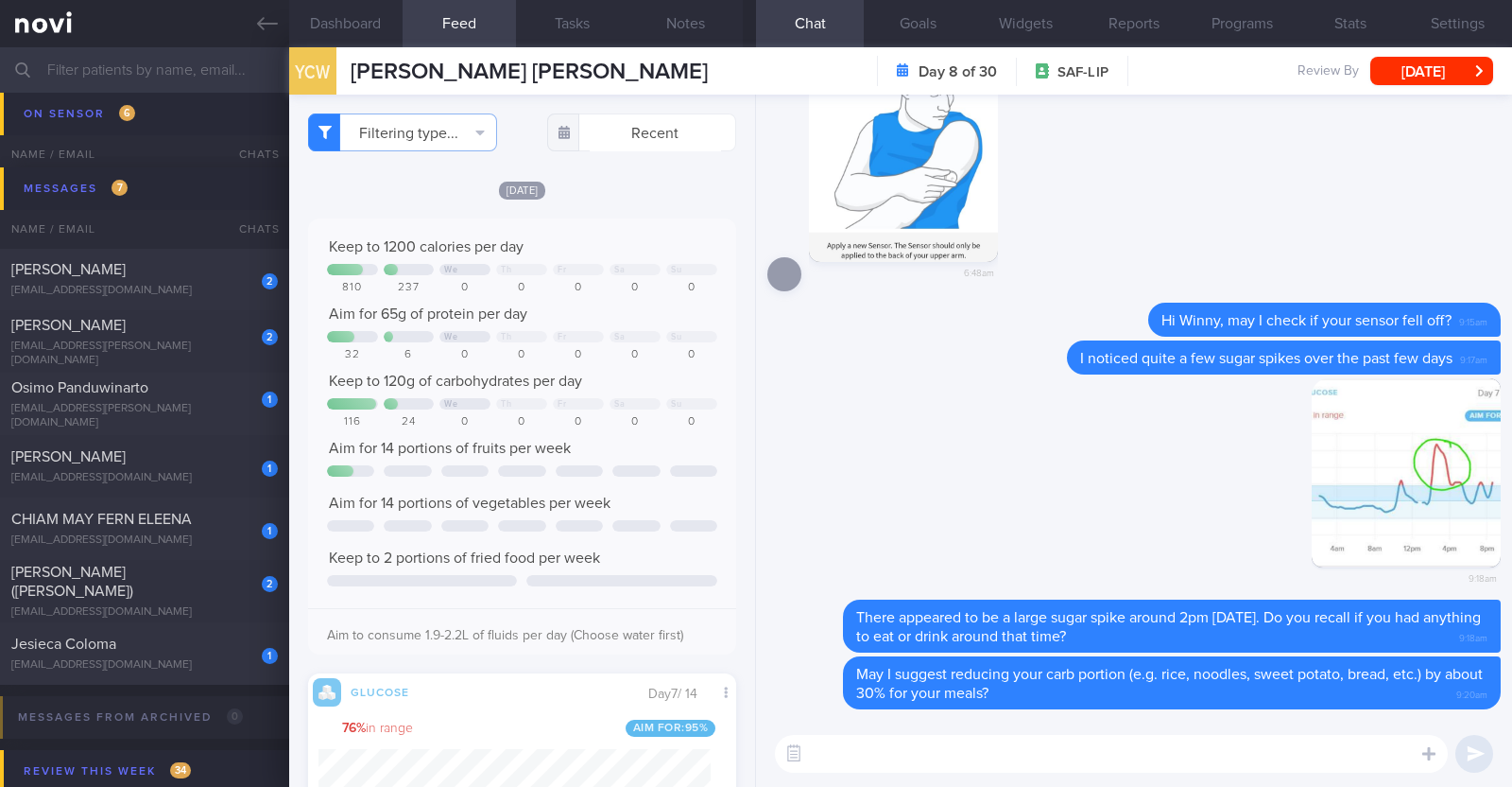
click at [873, 758] on textarea at bounding box center [1110, 754] width 672 height 37
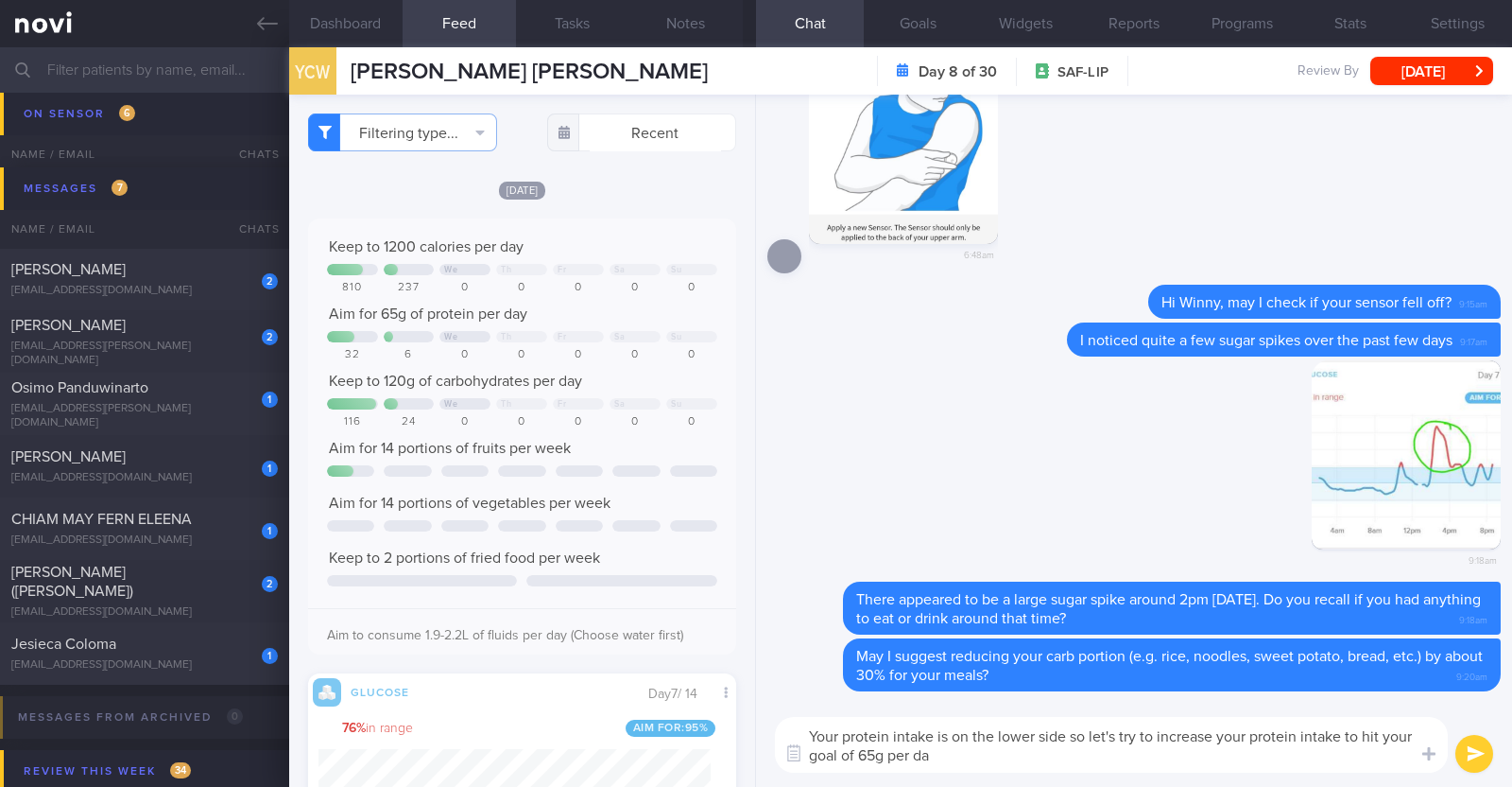
type textarea "Your protein intake is on the lower side so let's try to increase your protein …"
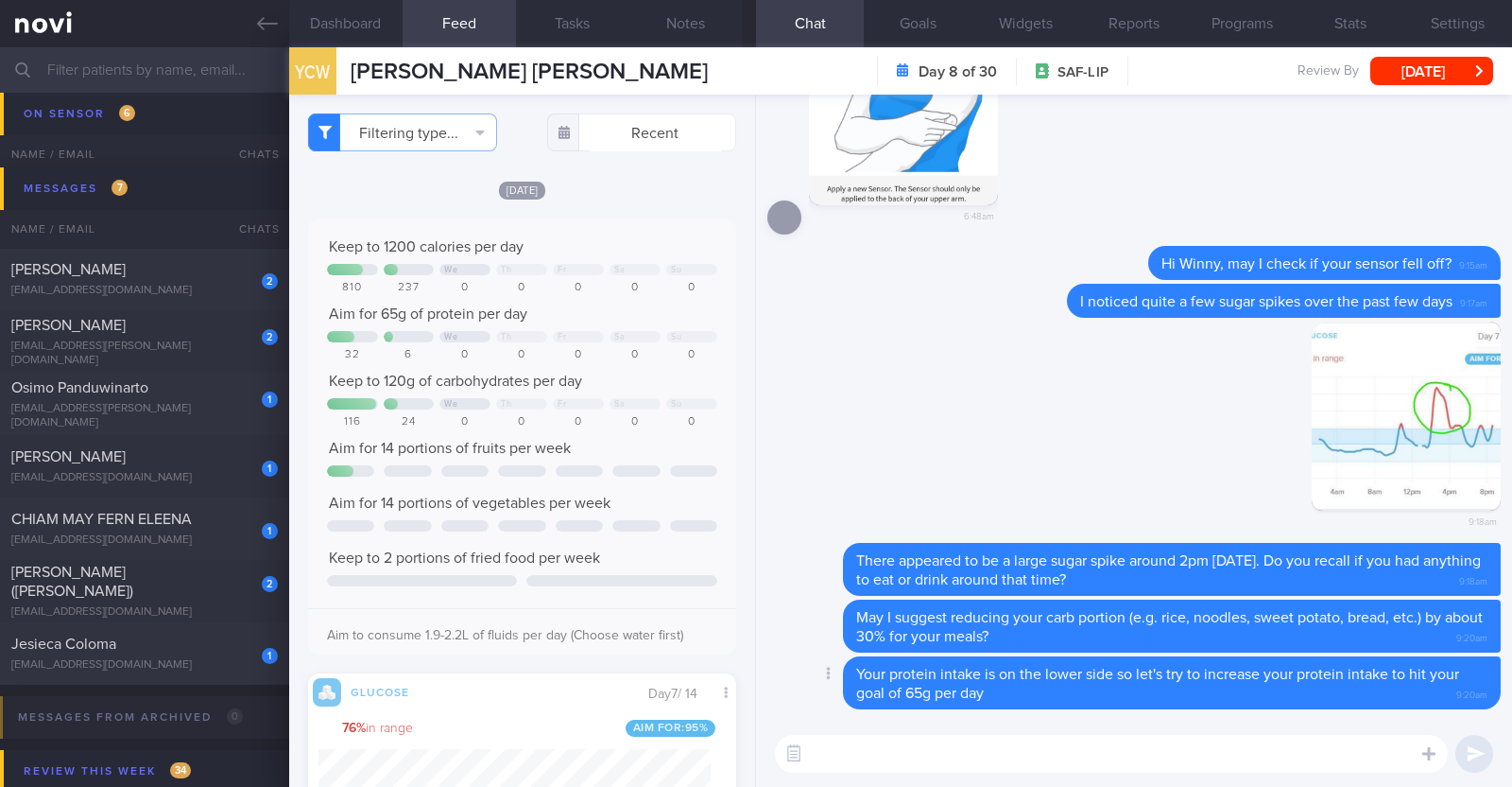
paste textarea "Here are some examples of how much protein is contained in various foods: - 150…"
type textarea "Here are some examples of how much protein is contained in various foods: - 150…"
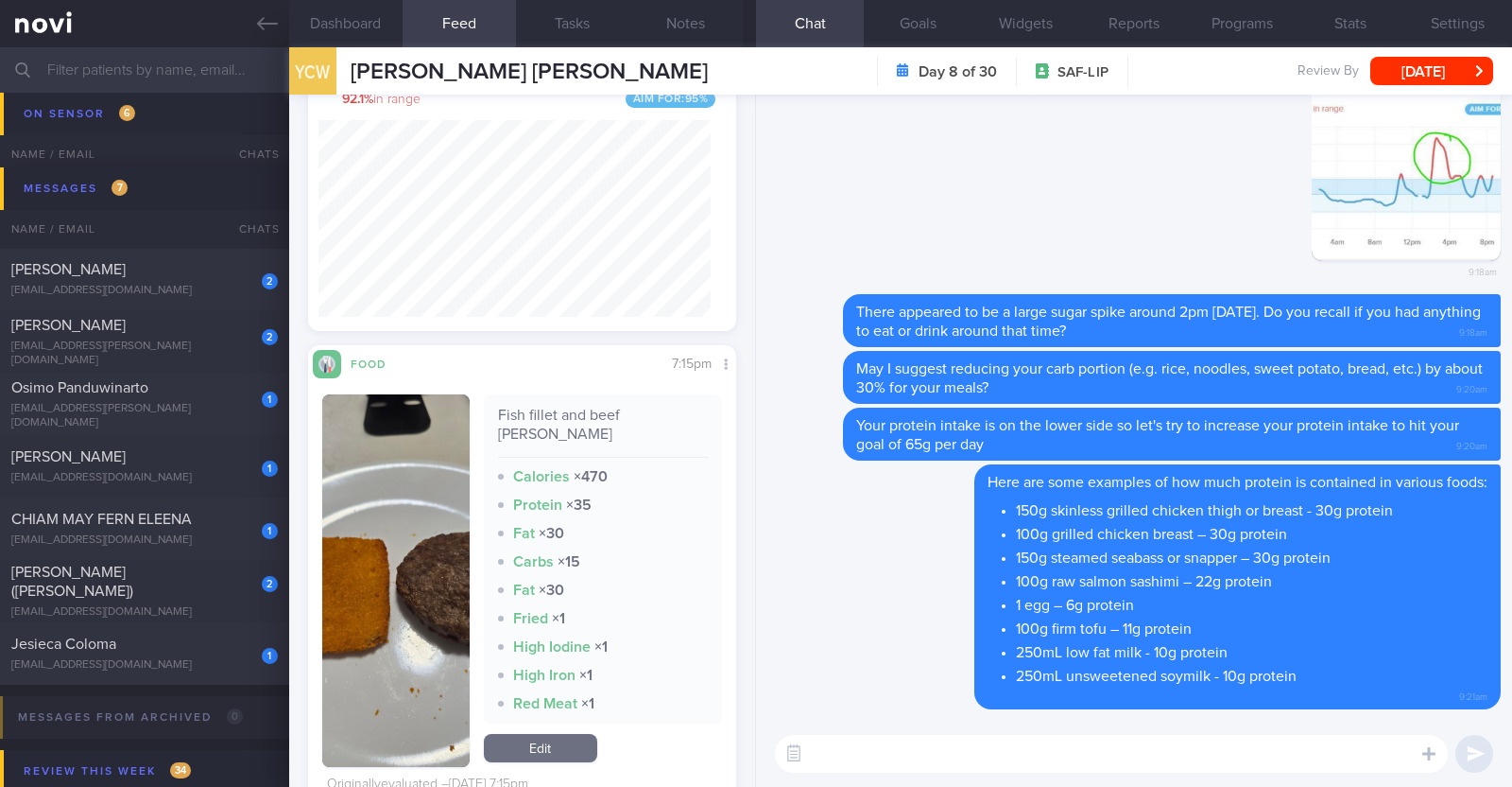
scroll to position [5555, 0]
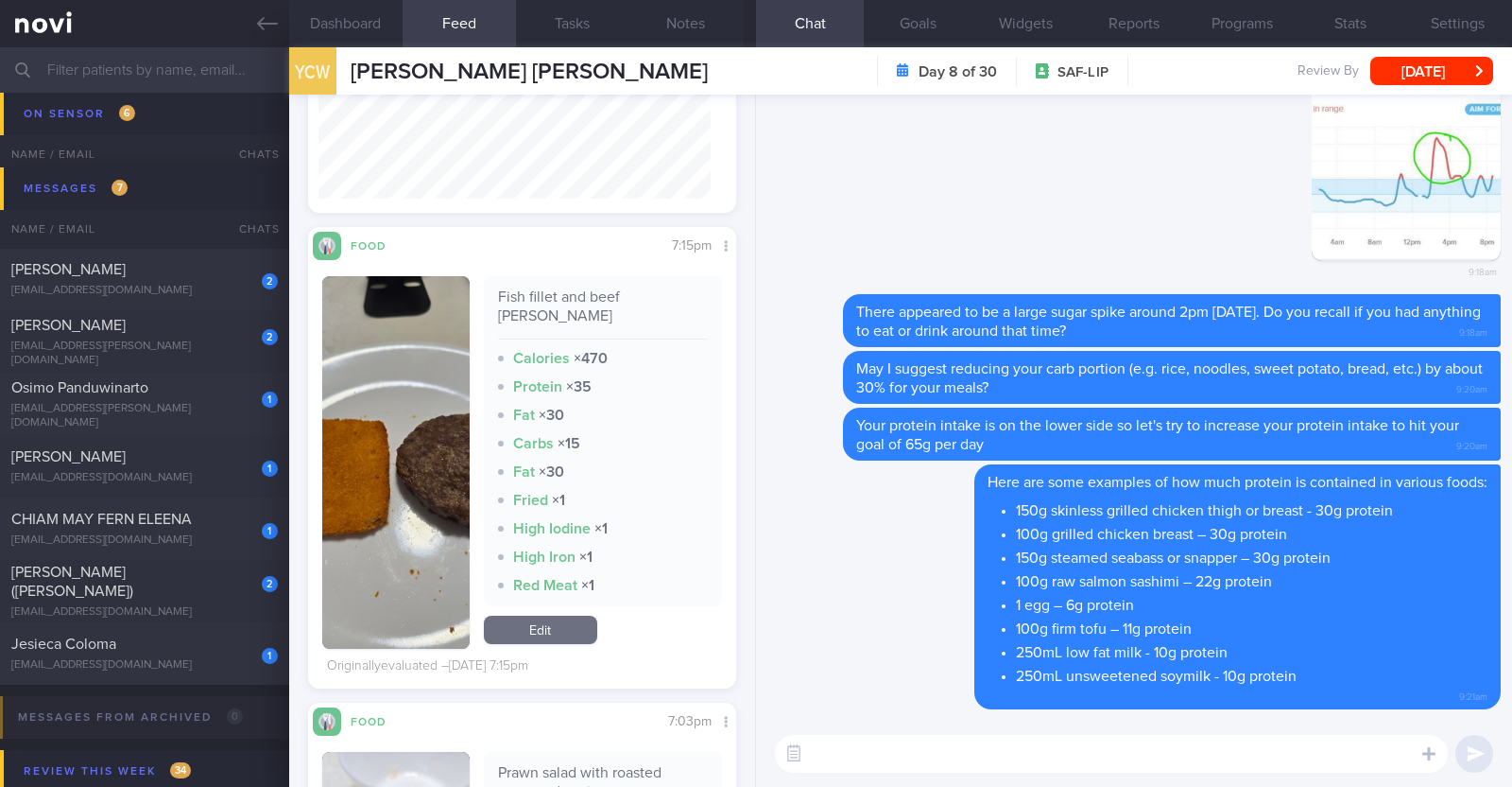
click at [383, 541] on button "button" at bounding box center [396, 462] width 148 height 372
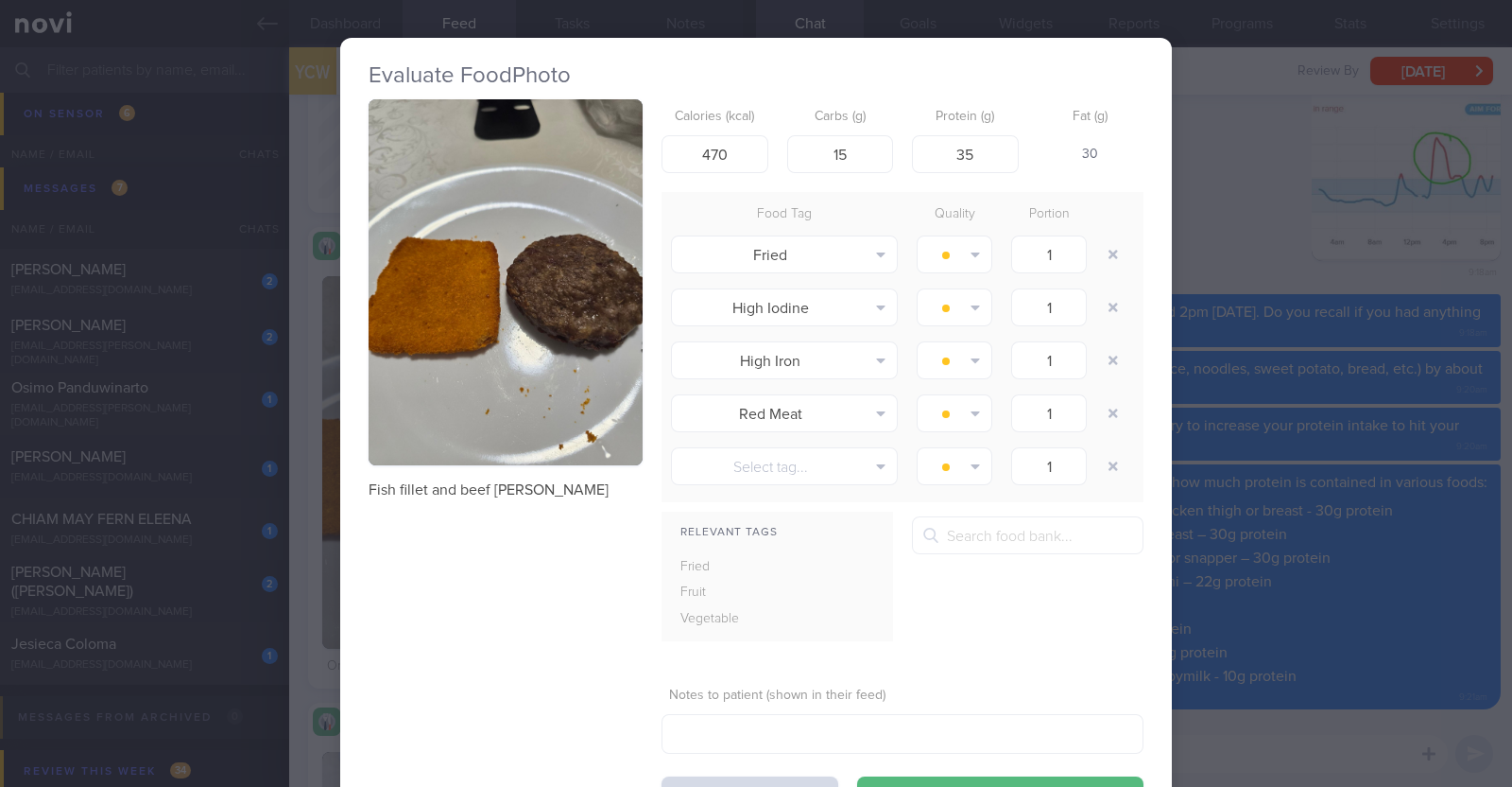
click at [1266, 273] on div "Evaluate Food Photo Fish fillet and beef [PERSON_NAME] Calories (kcal) 470 Carb…" at bounding box center [756, 393] width 1512 height 787
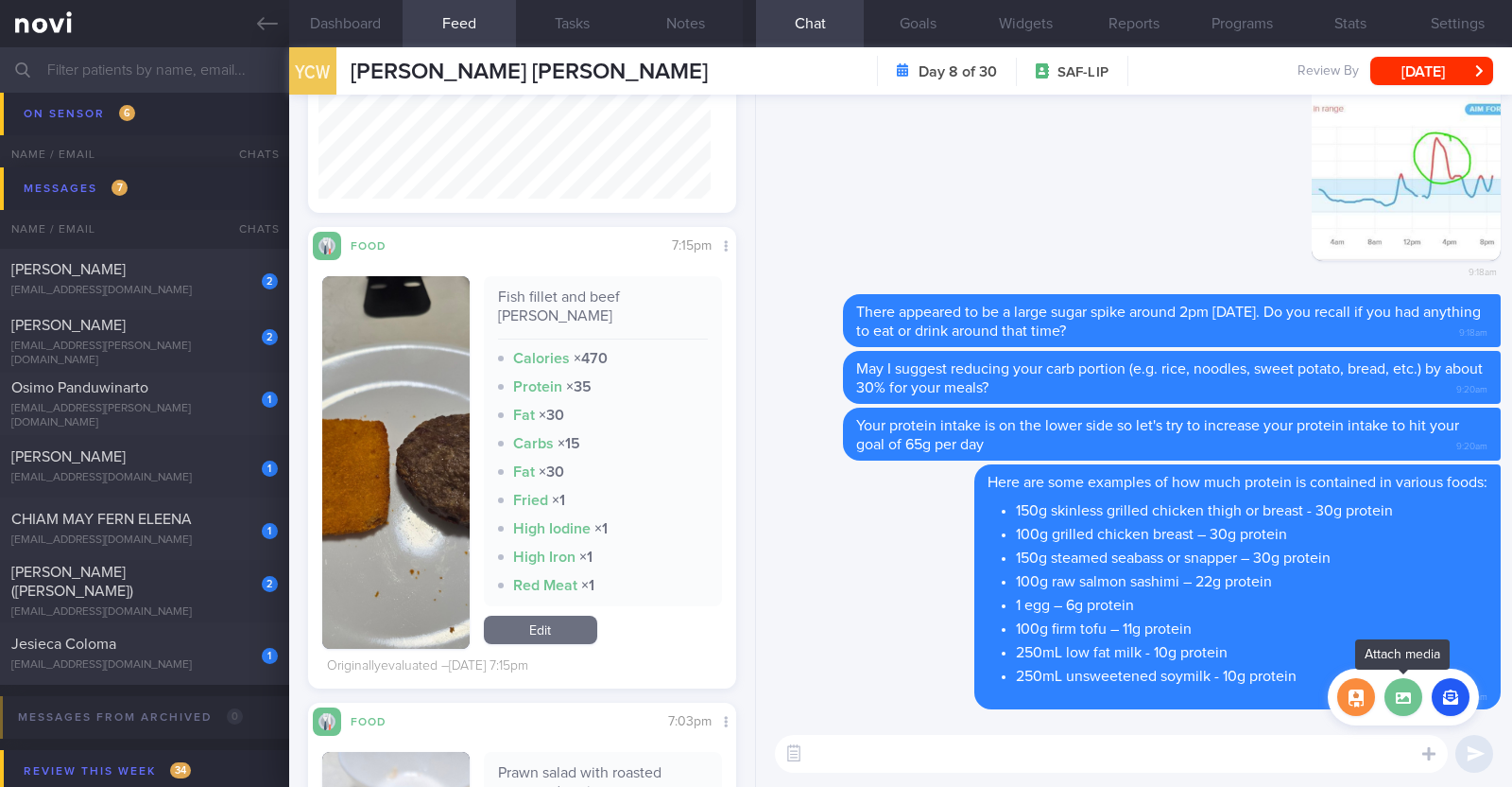
click at [1392, 690] on label at bounding box center [1403, 696] width 37 height 37
click at [0, 0] on input "file" at bounding box center [0, 0] width 0 height 0
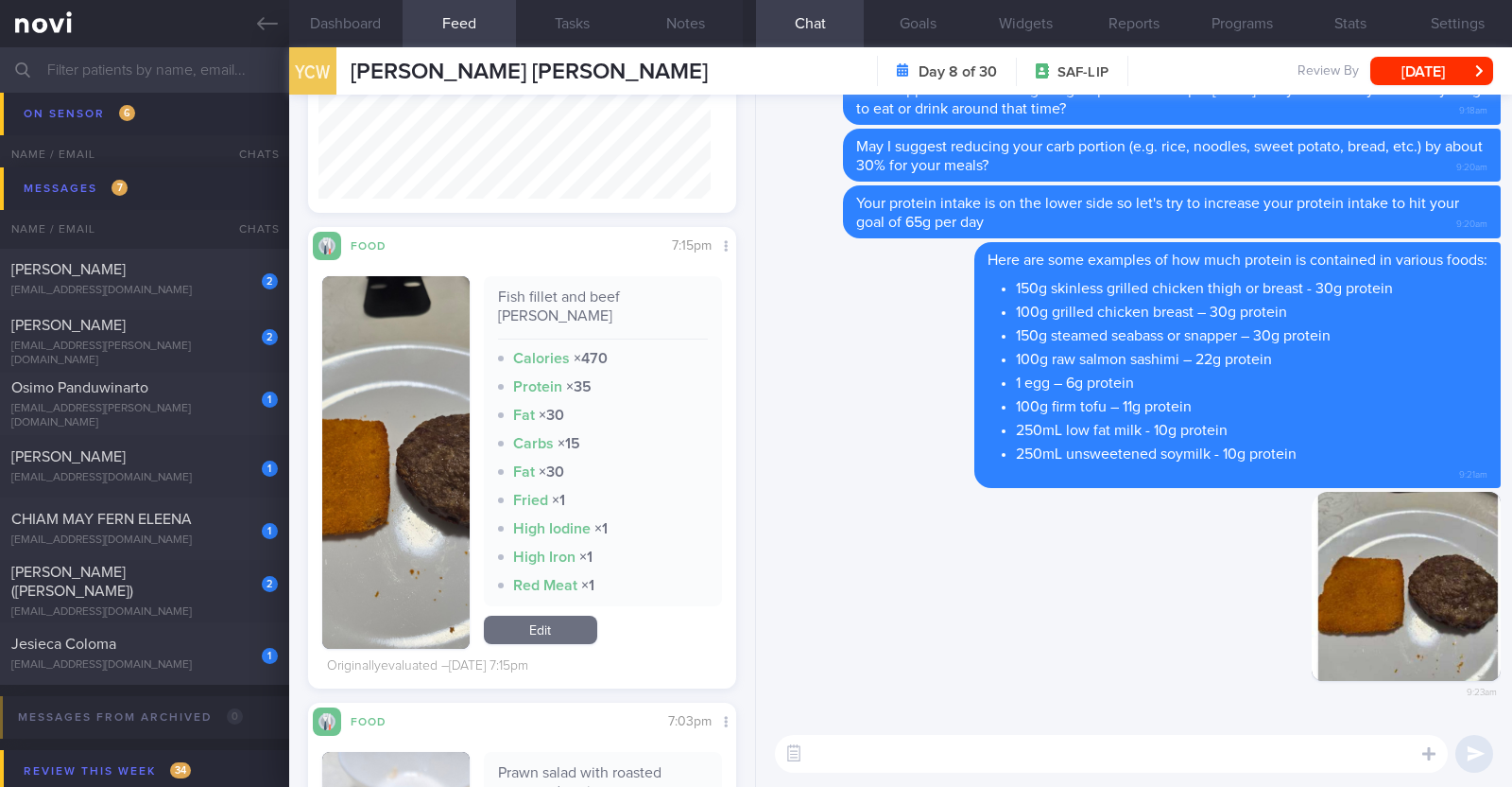
click at [827, 752] on textarea at bounding box center [1110, 754] width 672 height 37
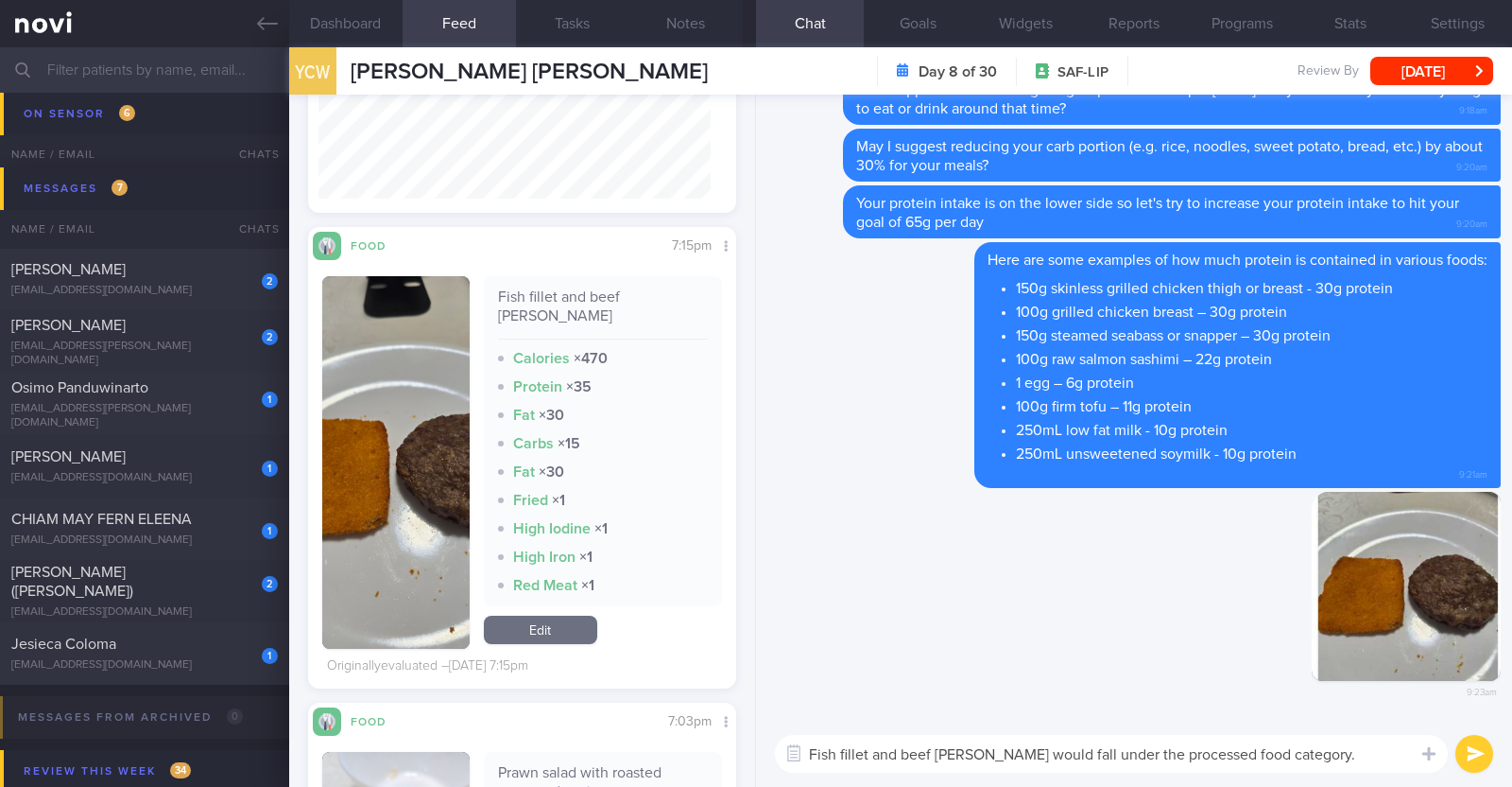
click at [898, 749] on textarea "Fish fillet and beef [PERSON_NAME] would fall under the processed food category…" at bounding box center [1110, 754] width 672 height 37
click at [968, 749] on textarea "Fish fillet and beef [PERSON_NAME] would fall under the processed food category…" at bounding box center [1110, 754] width 672 height 37
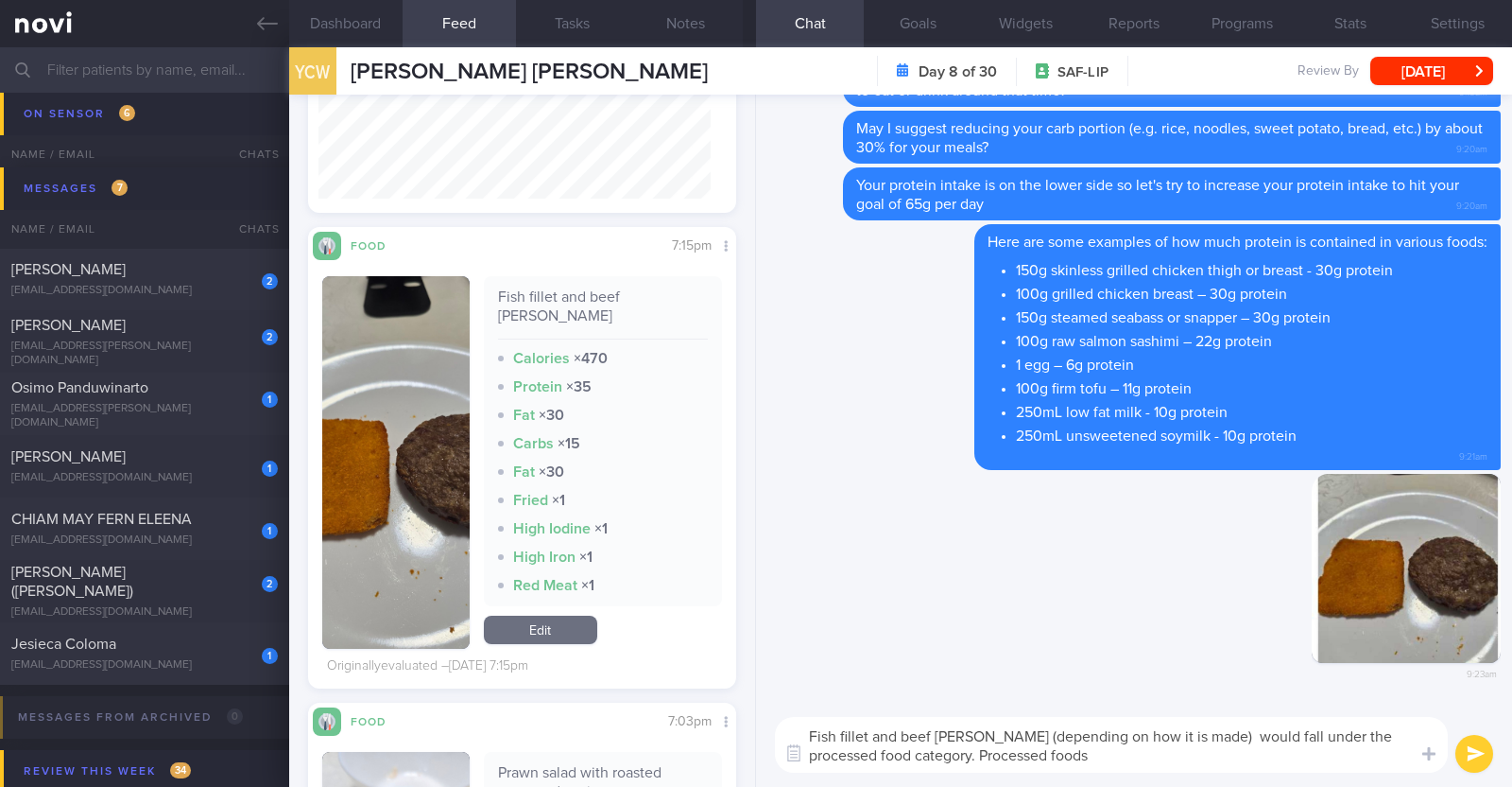
click at [1092, 760] on textarea "Fish fillet and beef [PERSON_NAME] (depending on how it is made) would fall und…" at bounding box center [1110, 745] width 672 height 56
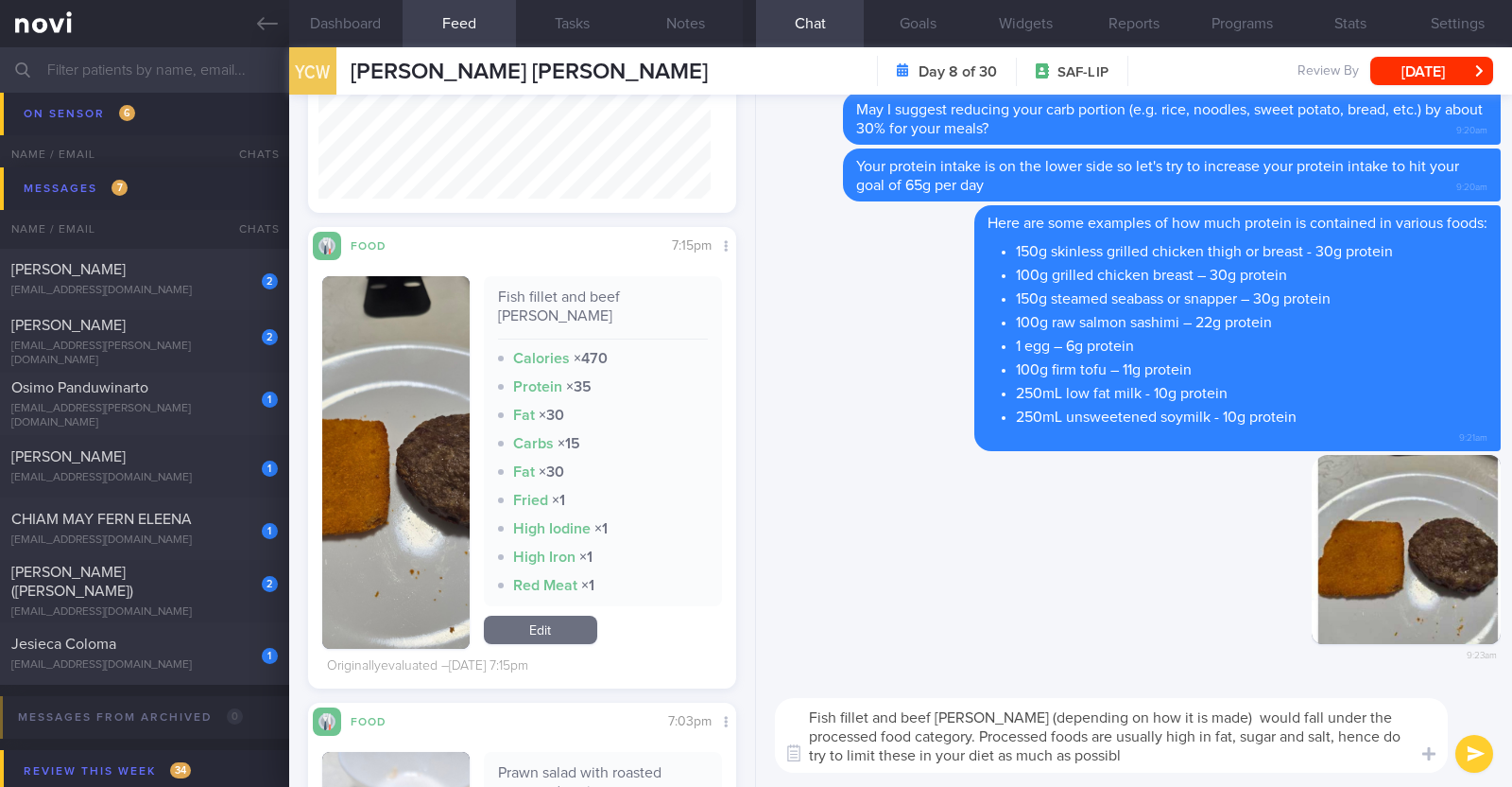
type textarea "Fish fillet and beef [PERSON_NAME] (depending on how it is made) would fall und…"
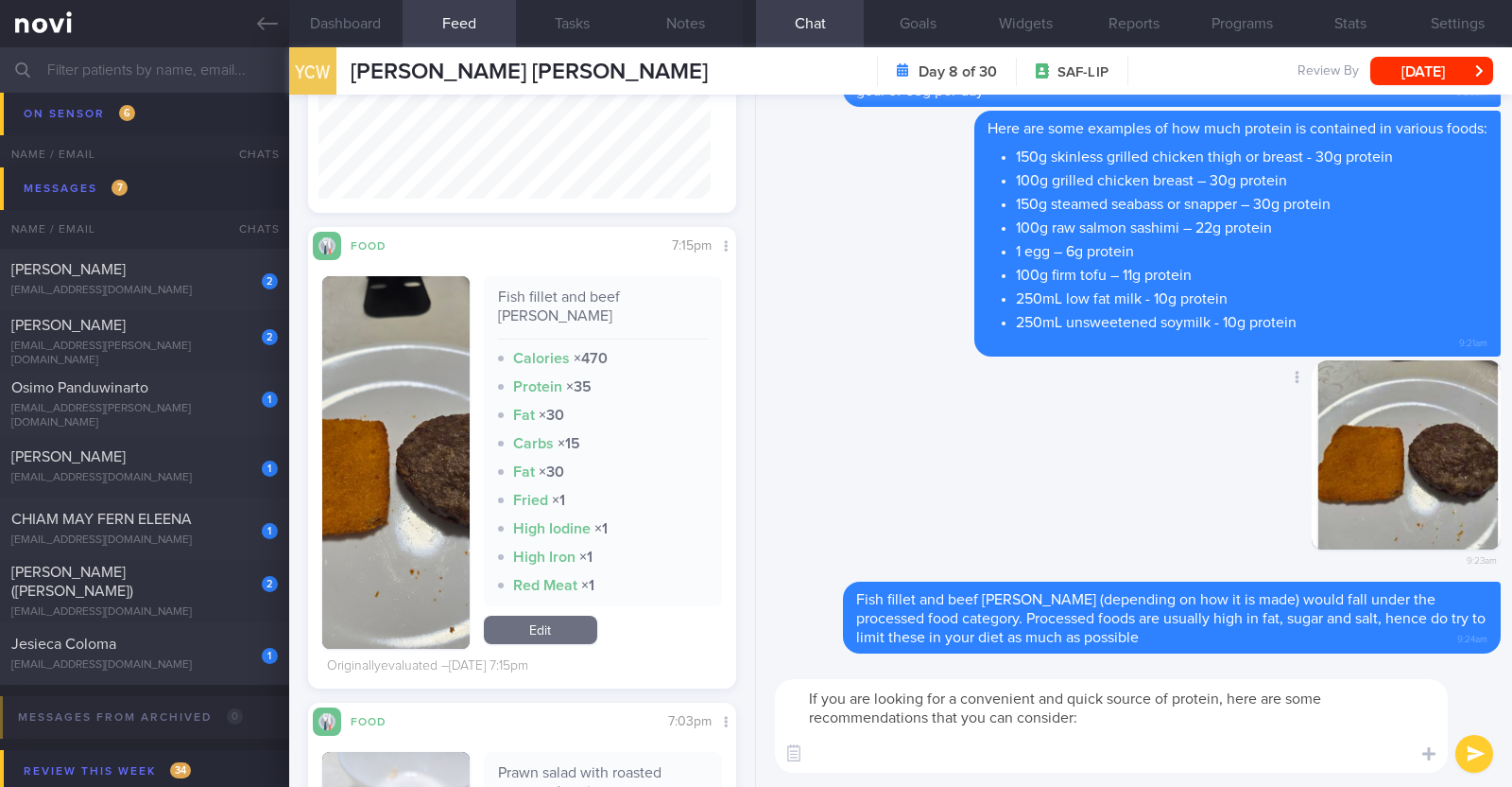
paste textarea "New Multi Steamed Chicken breast (Halal) If you're looking for a quick cook chi…"
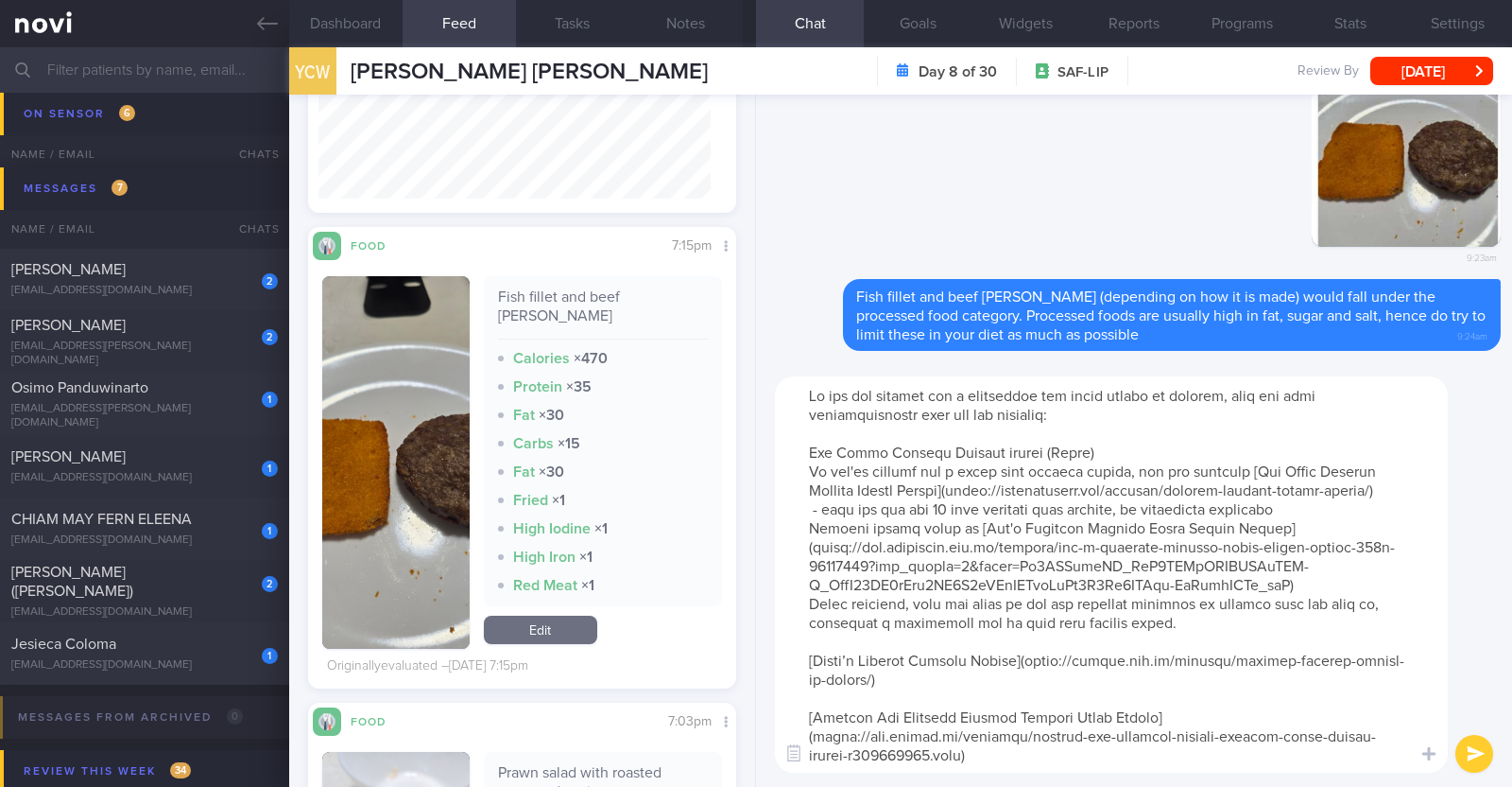
drag, startPoint x: 803, startPoint y: 451, endPoint x: 1248, endPoint y: 463, distance: 445.2
click at [1248, 463] on textarea at bounding box center [1110, 574] width 672 height 396
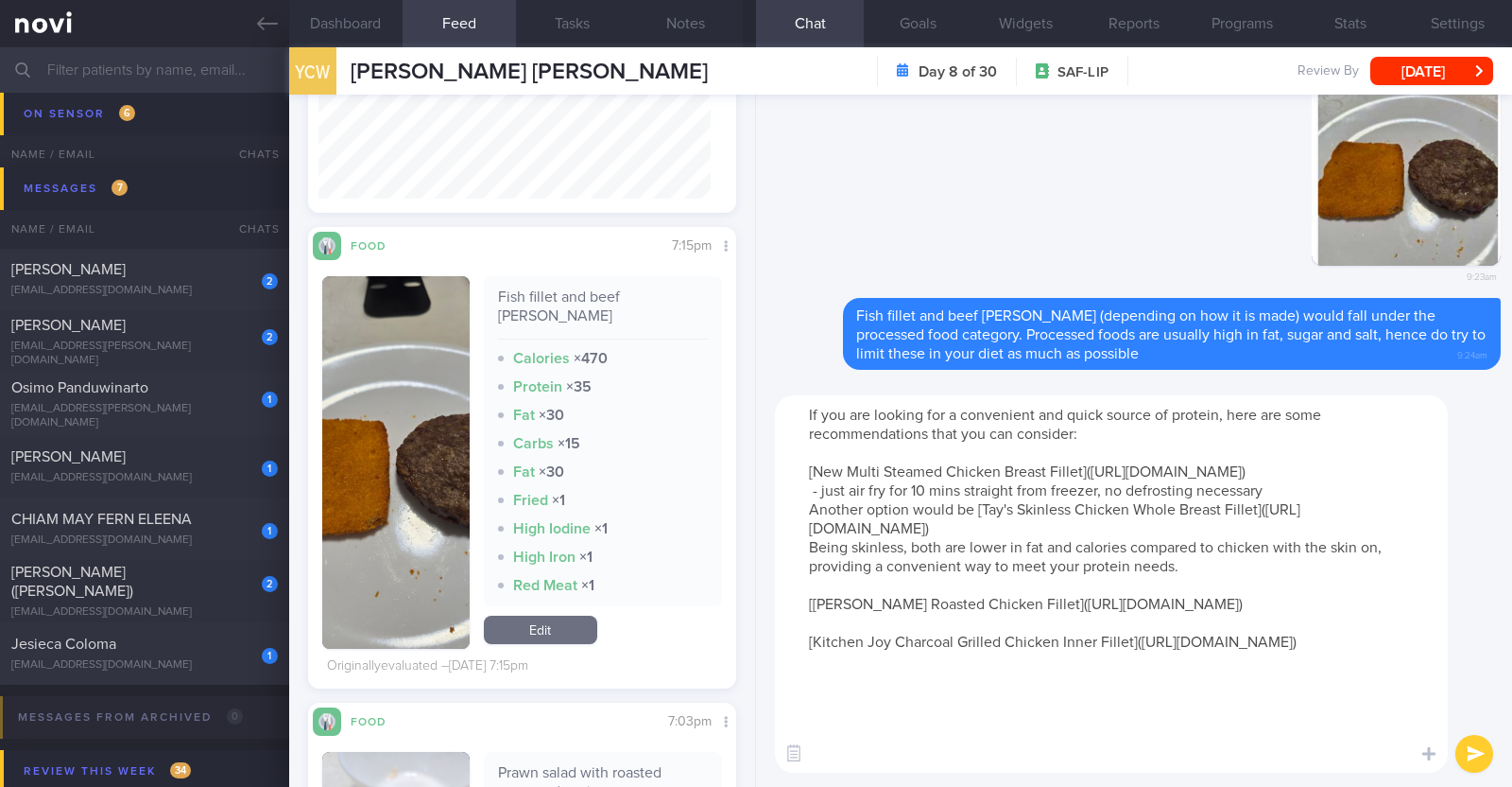
drag, startPoint x: 803, startPoint y: 530, endPoint x: 974, endPoint y: 525, distance: 171.1
click at [974, 525] on textarea "If you are looking for a convenient and quick source of protein, here are some …" at bounding box center [1110, 583] width 672 height 377
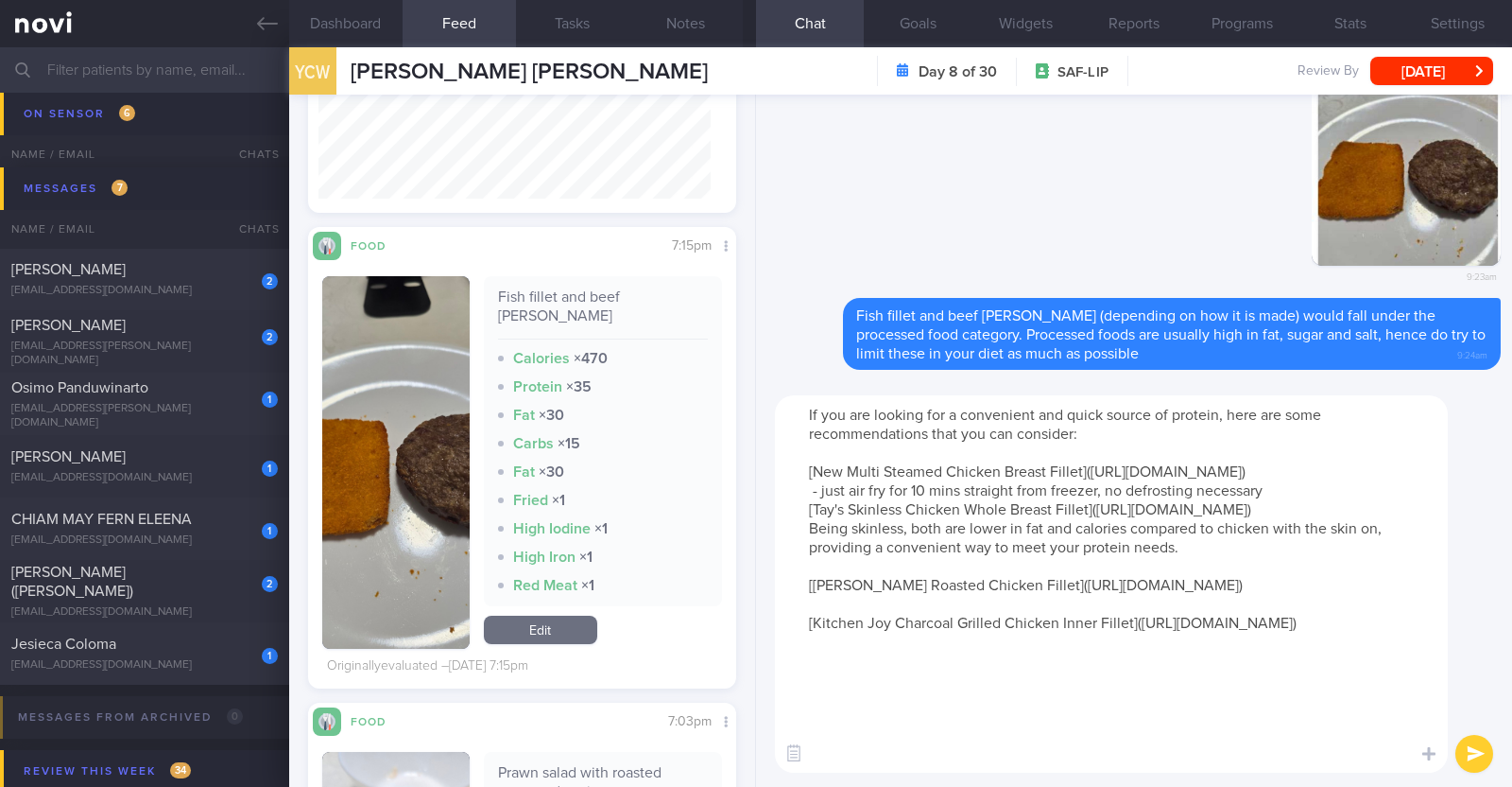
drag, startPoint x: 807, startPoint y: 604, endPoint x: 1201, endPoint y: 635, distance: 395.2
click at [1201, 635] on textarea "If you are looking for a convenient and quick source of protein, here are some …" at bounding box center [1110, 583] width 672 height 377
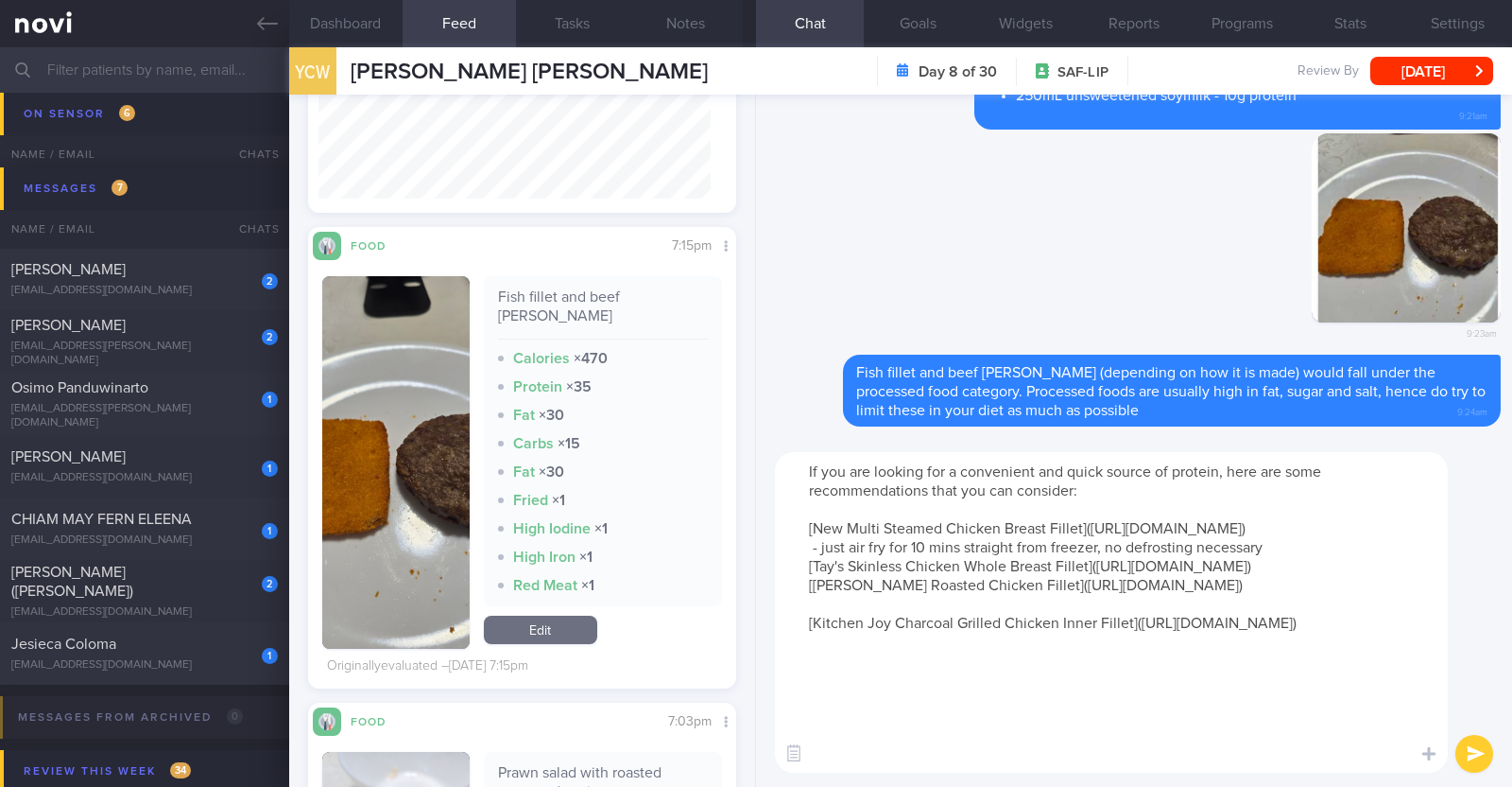
click at [888, 694] on textarea "If you are looking for a convenient and quick source of protein, here are some …" at bounding box center [1110, 612] width 672 height 320
type textarea "If you are looking for a convenient and quick source of protein, here are some …"
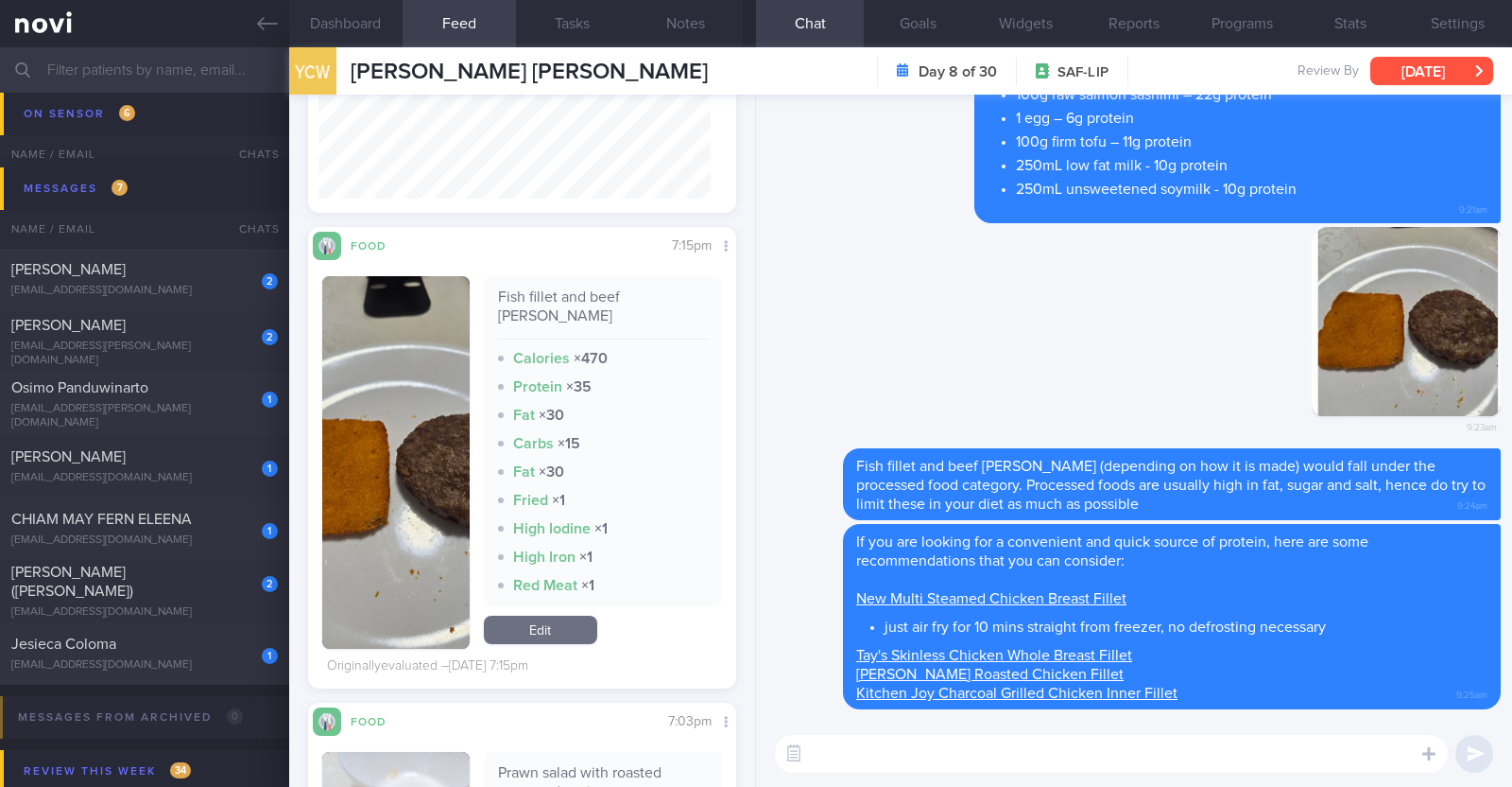
click at [1390, 75] on button "[DATE]" at bounding box center [1431, 71] width 123 height 29
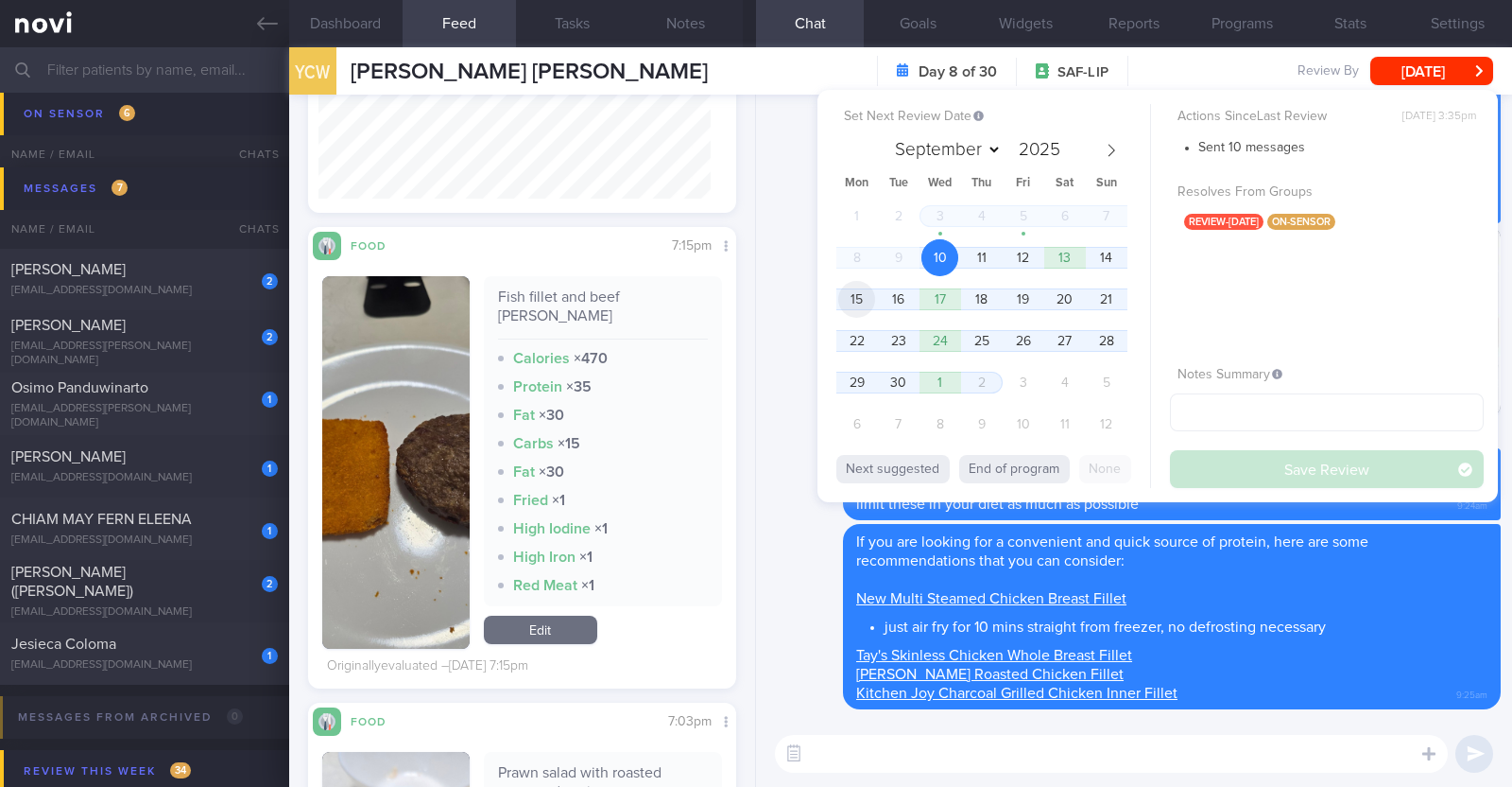
click at [853, 304] on span "15" at bounding box center [855, 298] width 36 height 36
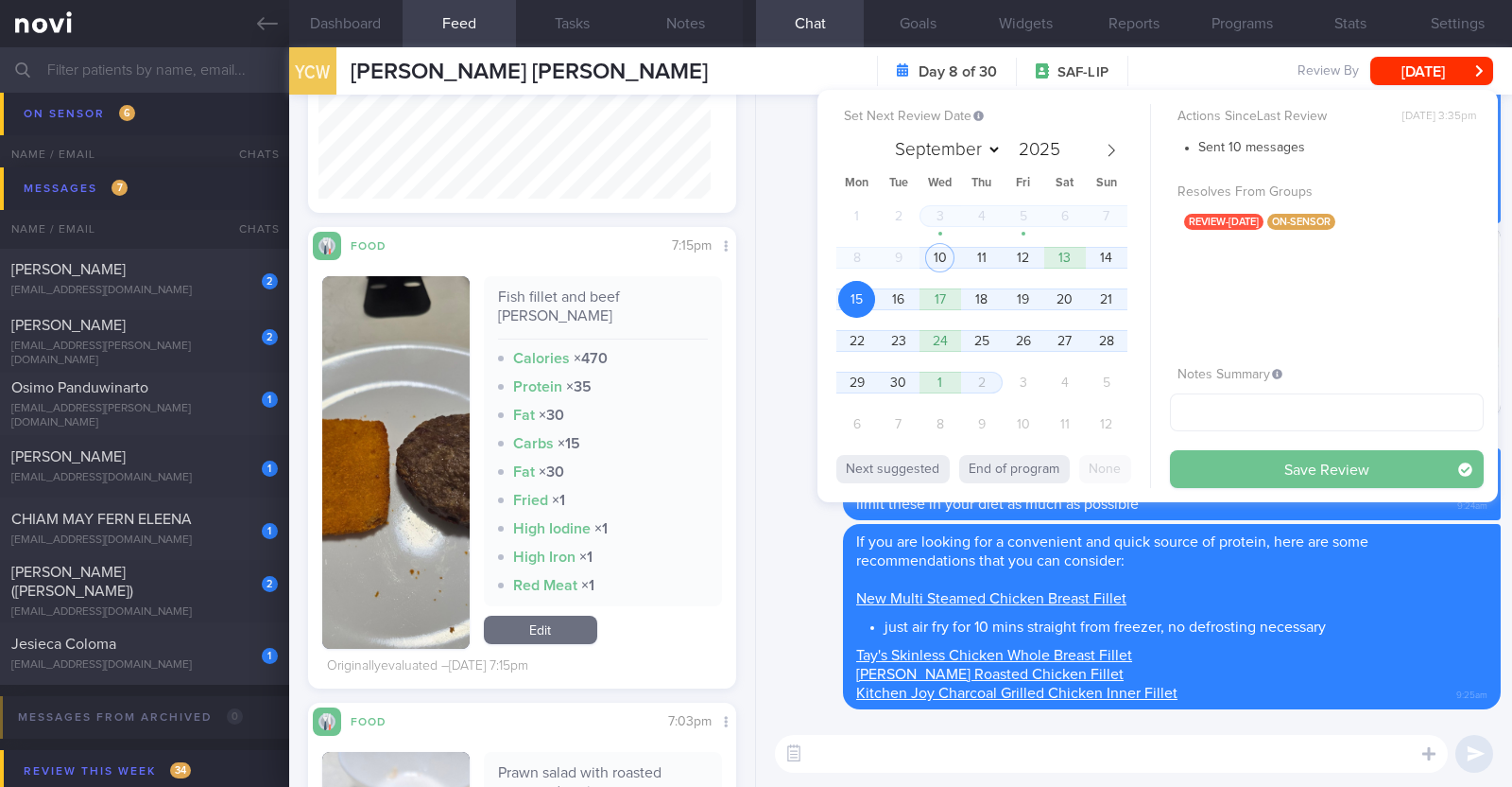
click at [1242, 459] on button "Save Review" at bounding box center [1326, 469] width 314 height 37
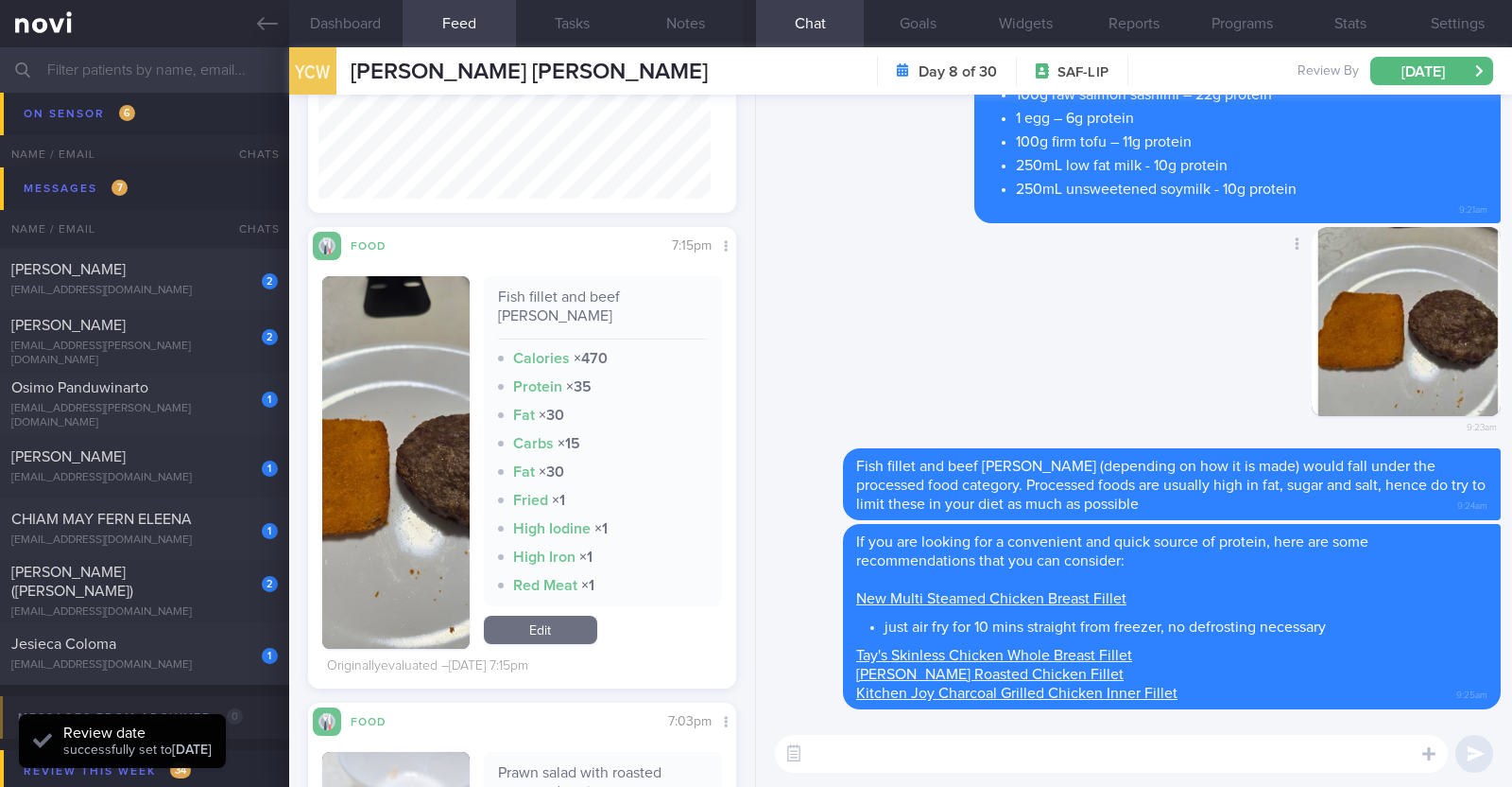
scroll to position [260, 392]
click at [217, 394] on div "Osimo Panduwinarto" at bounding box center [143, 387] width 262 height 19
type textarea "38M Comorbidities: Obesity [MEDICAL_DATA] [MEDICAL_DATA] [MEDICAL_DATA] Inferti…"
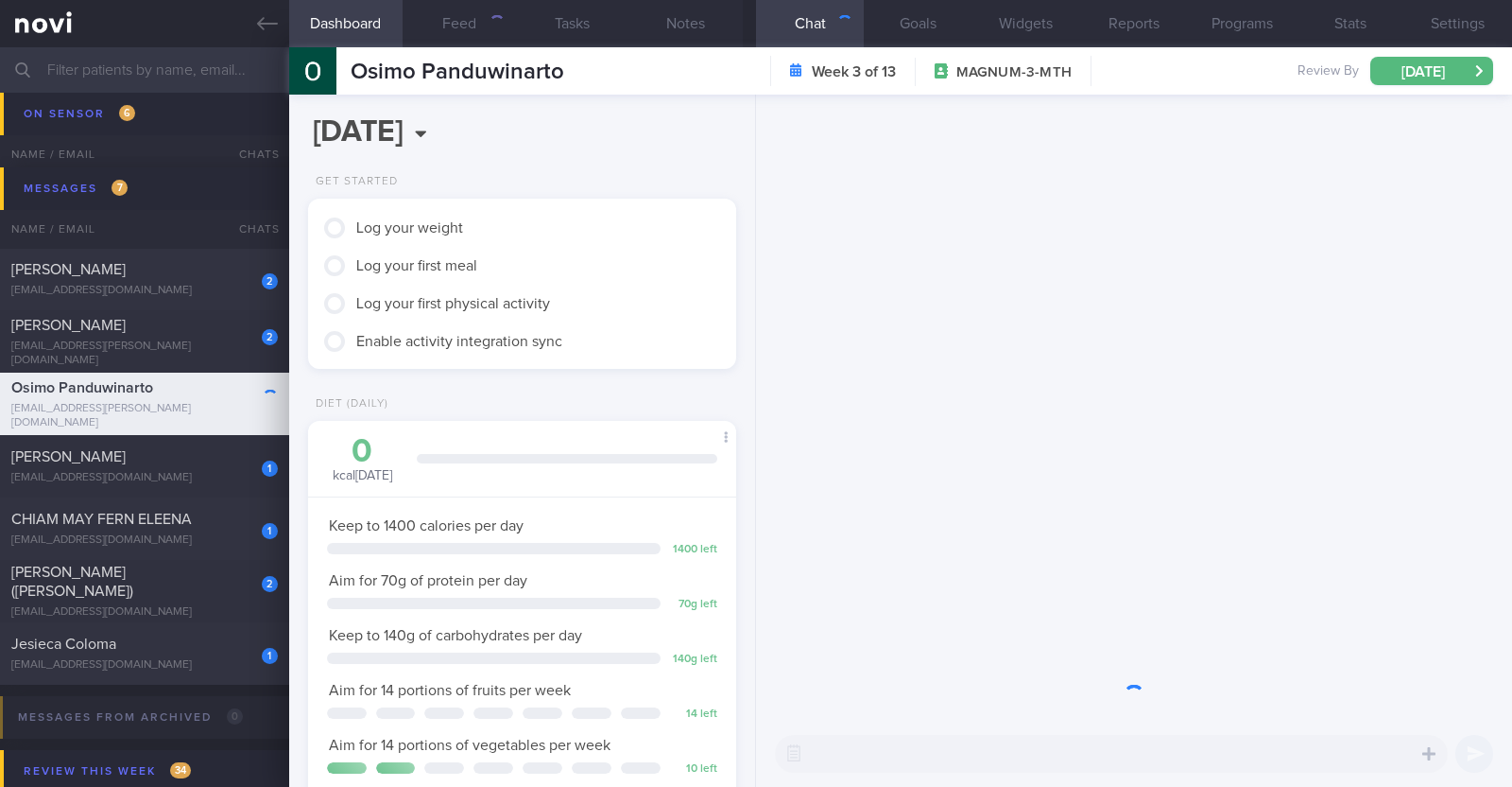
scroll to position [215, 376]
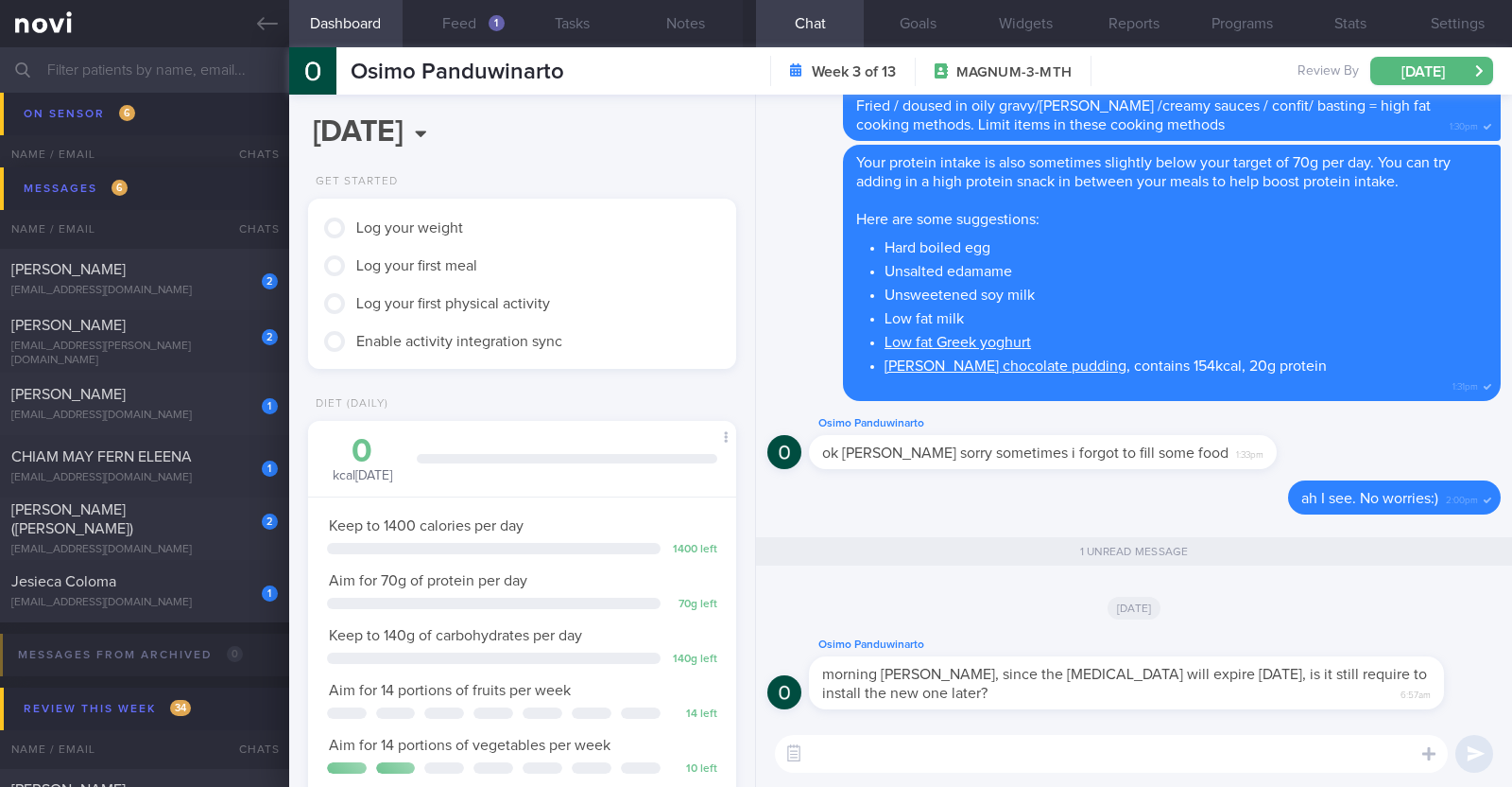
click at [904, 604] on div "[DATE]" at bounding box center [1133, 607] width 733 height 53
click at [968, 758] on textarea at bounding box center [1110, 754] width 672 height 37
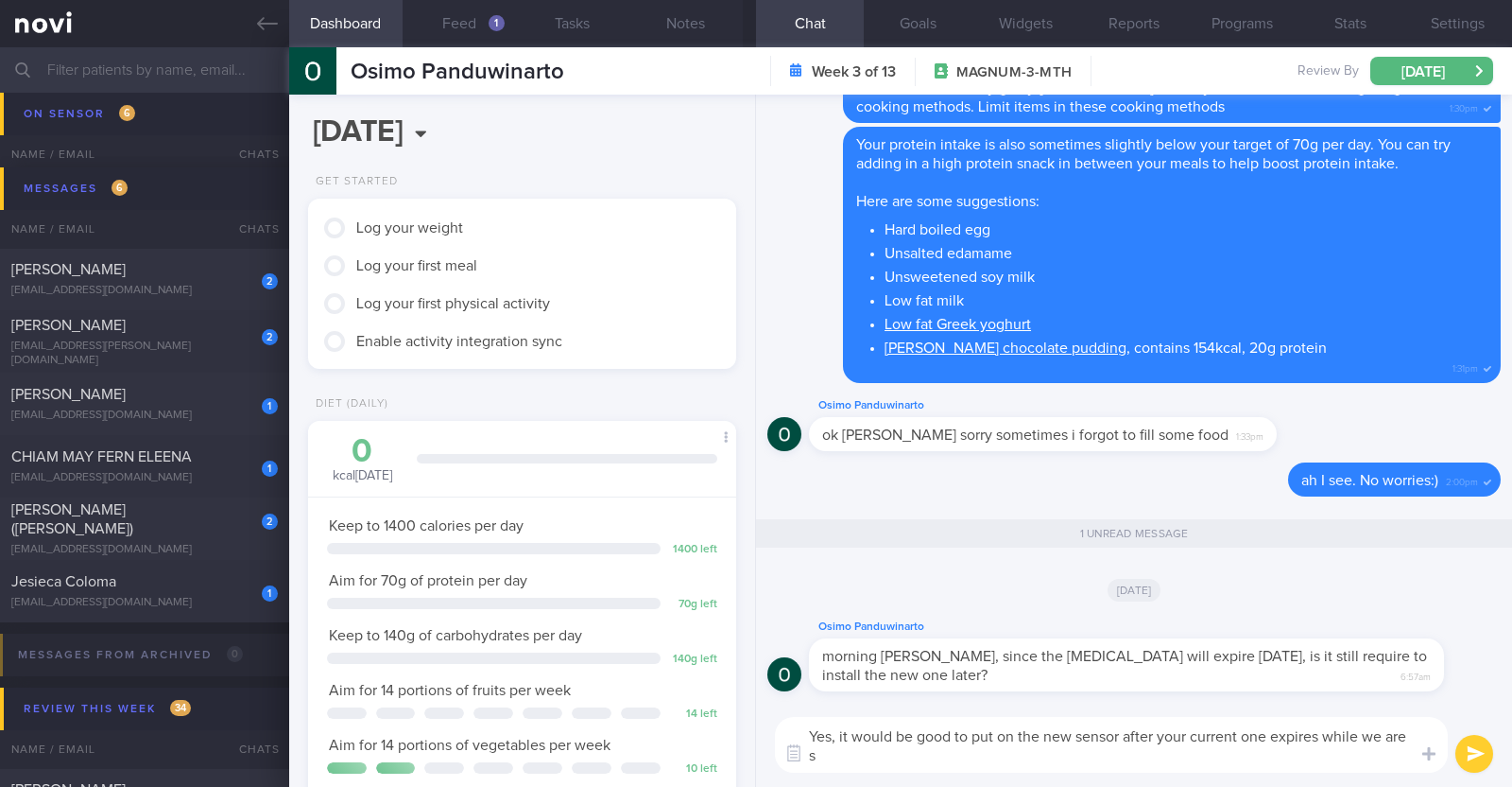
scroll to position [0, 0]
type textarea "Yes, it would be good to put on the new sensor after your current one expires w…"
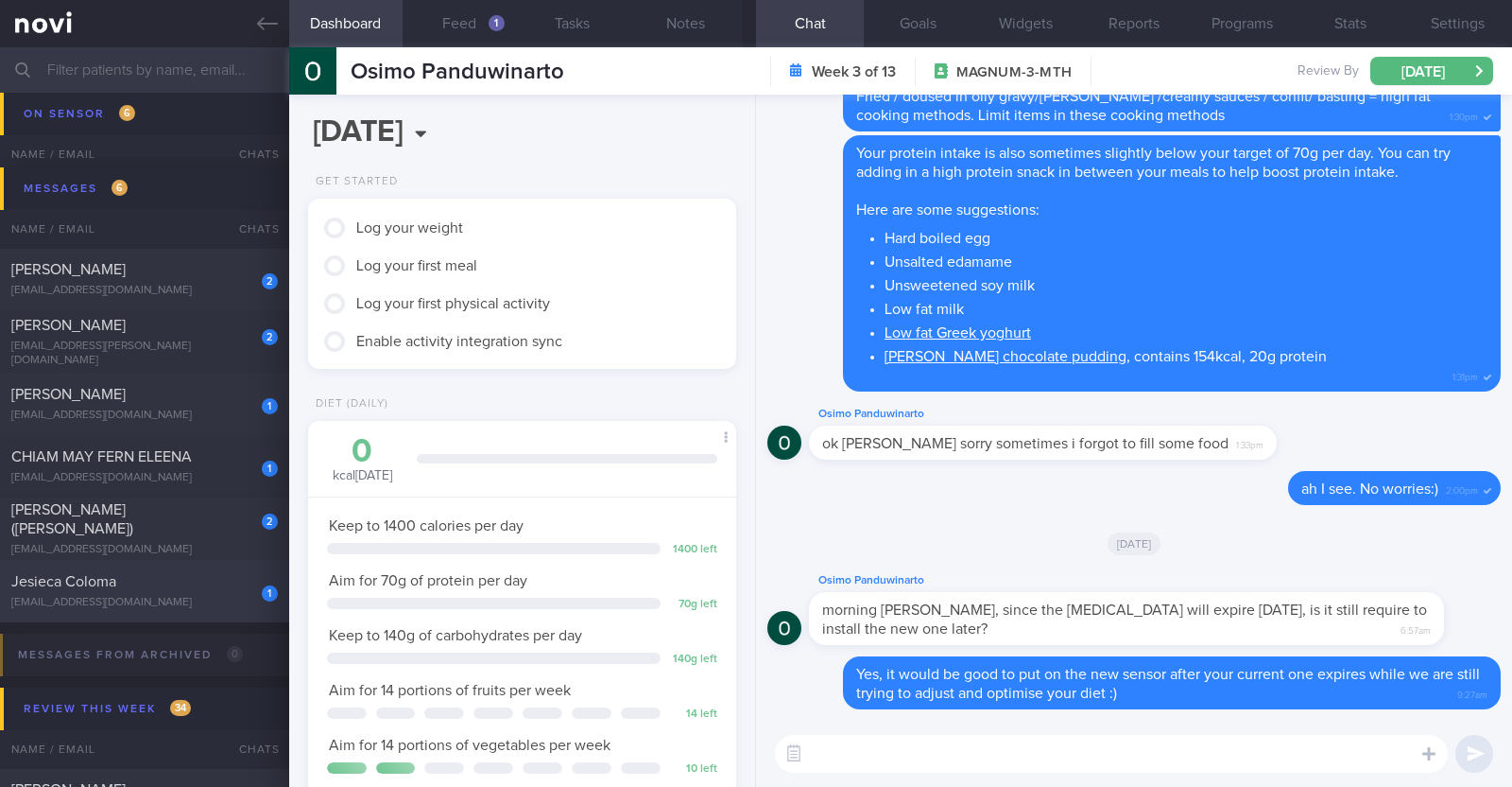
click at [221, 604] on div "[EMAIL_ADDRESS][DOMAIN_NAME]" at bounding box center [145, 603] width 267 height 14
type input "R/v with [PERSON_NAME] 2/9"
type textarea "43F Comorbidities: Pre-DM (dx 2023), hx of GDM, frequent UTI and [MEDICAL_DATA]…"
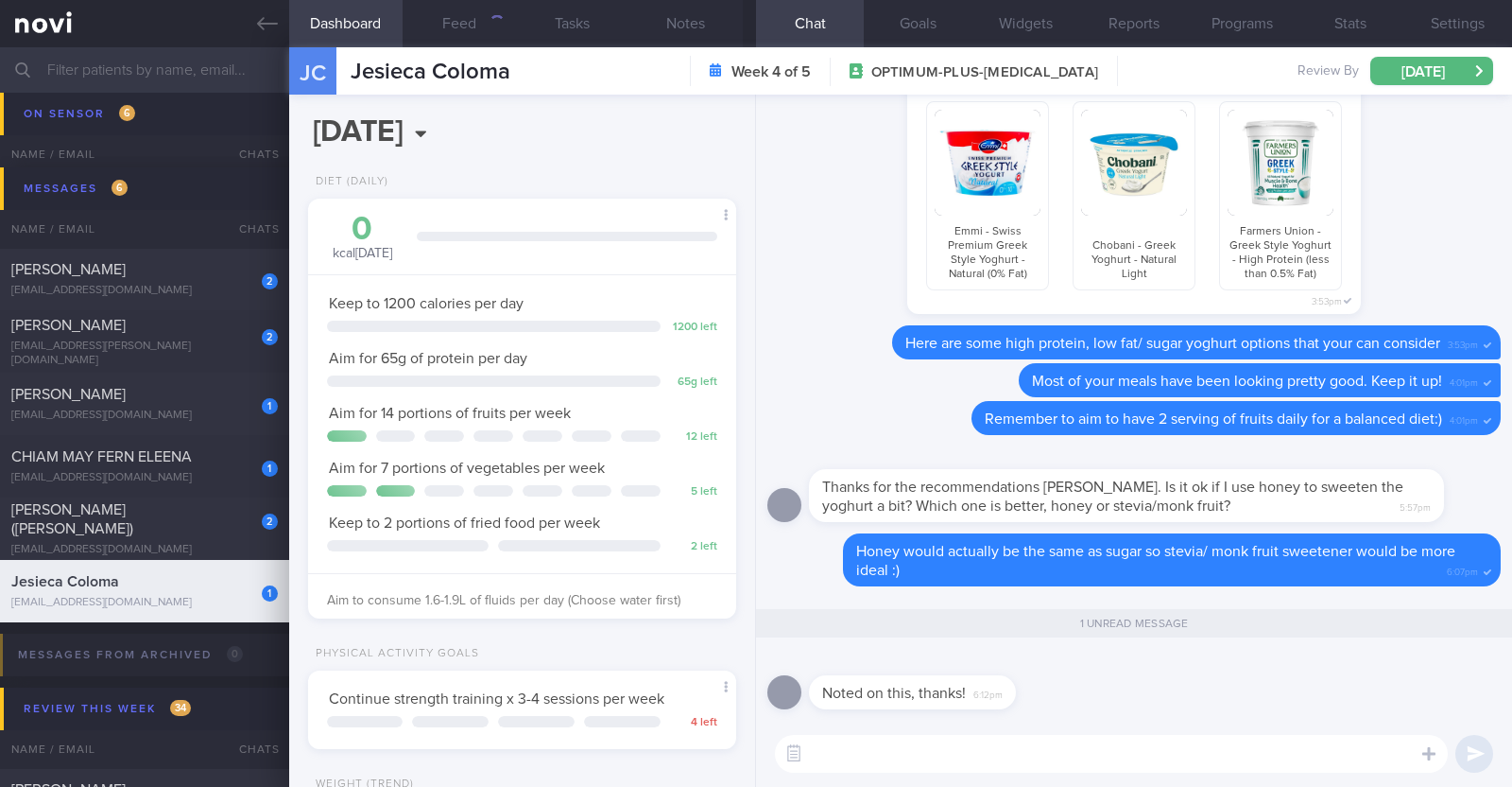
scroll to position [215, 376]
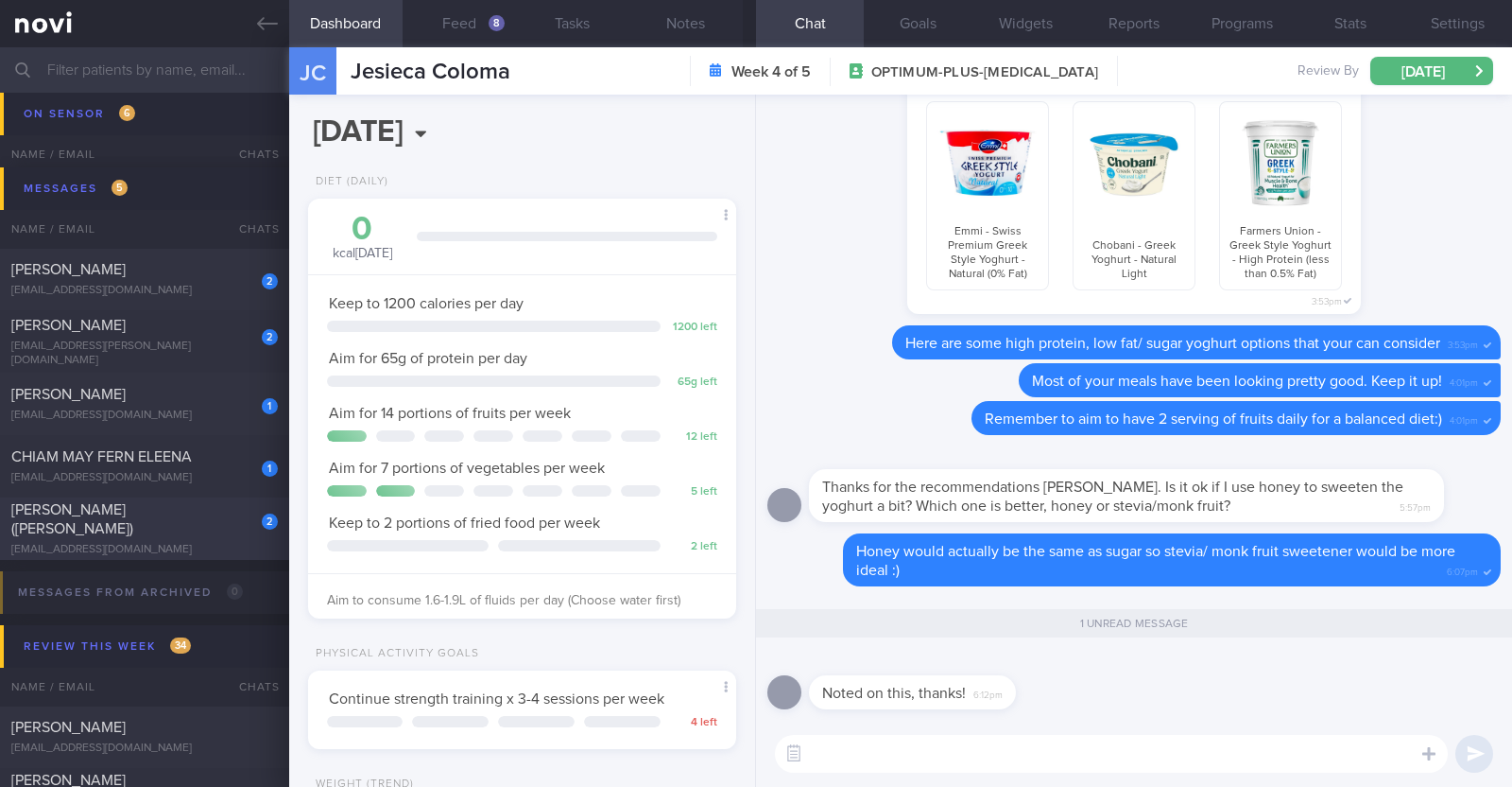
click at [207, 543] on div "[EMAIL_ADDRESS][DOMAIN_NAME]" at bounding box center [145, 550] width 267 height 14
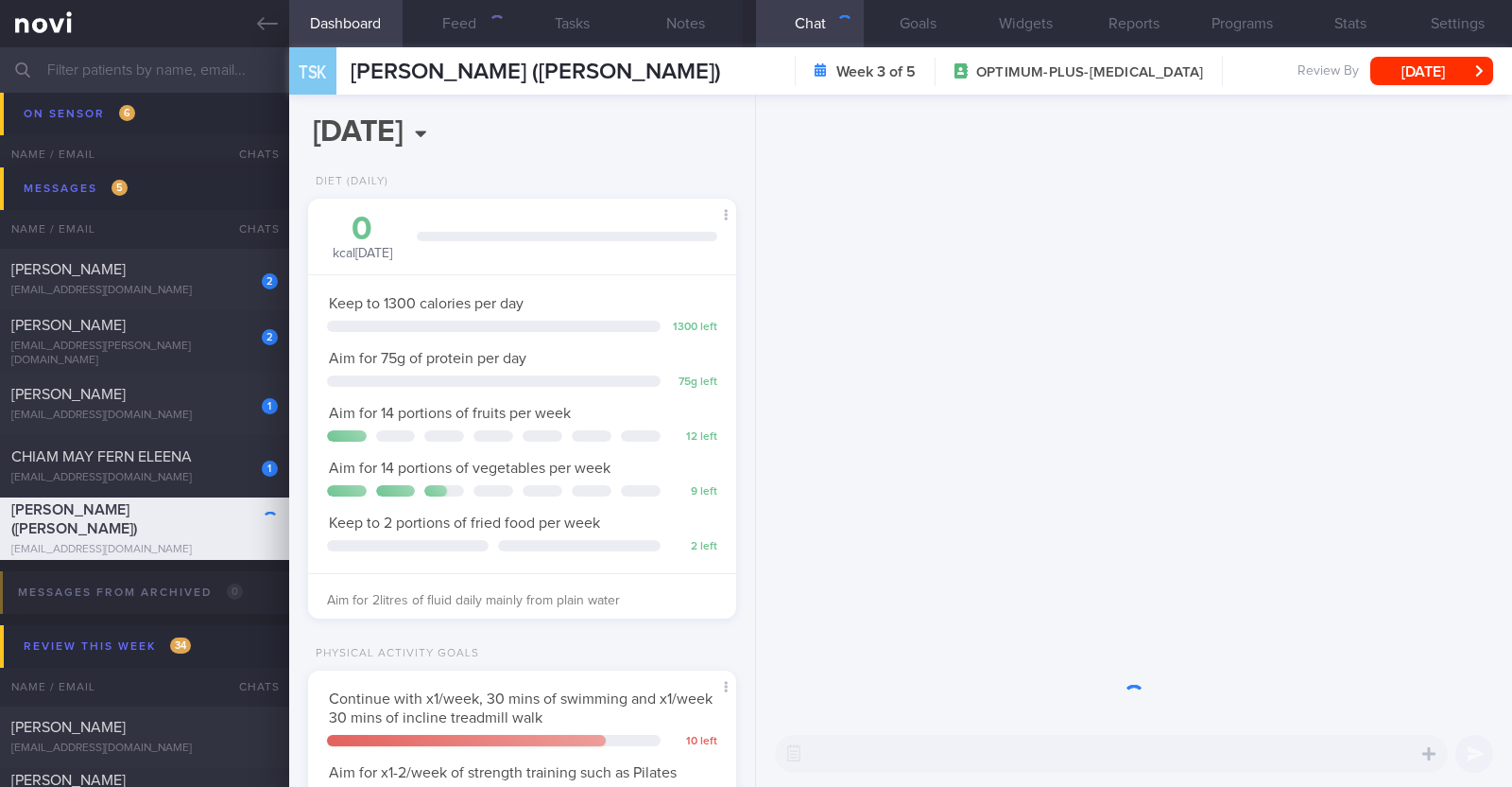
scroll to position [215, 376]
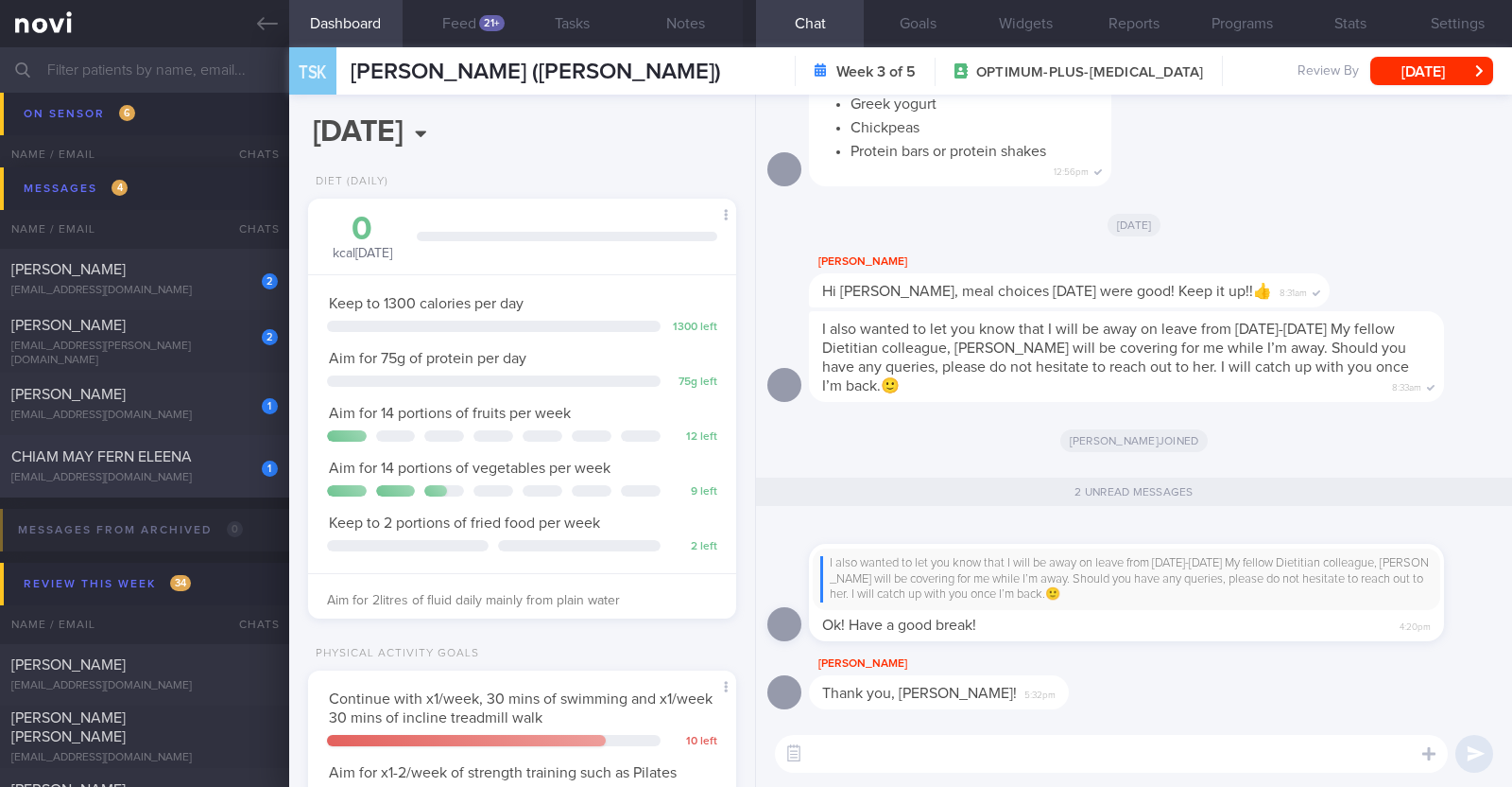
click at [187, 477] on div "[EMAIL_ADDRESS][DOMAIN_NAME]" at bounding box center [145, 478] width 267 height 14
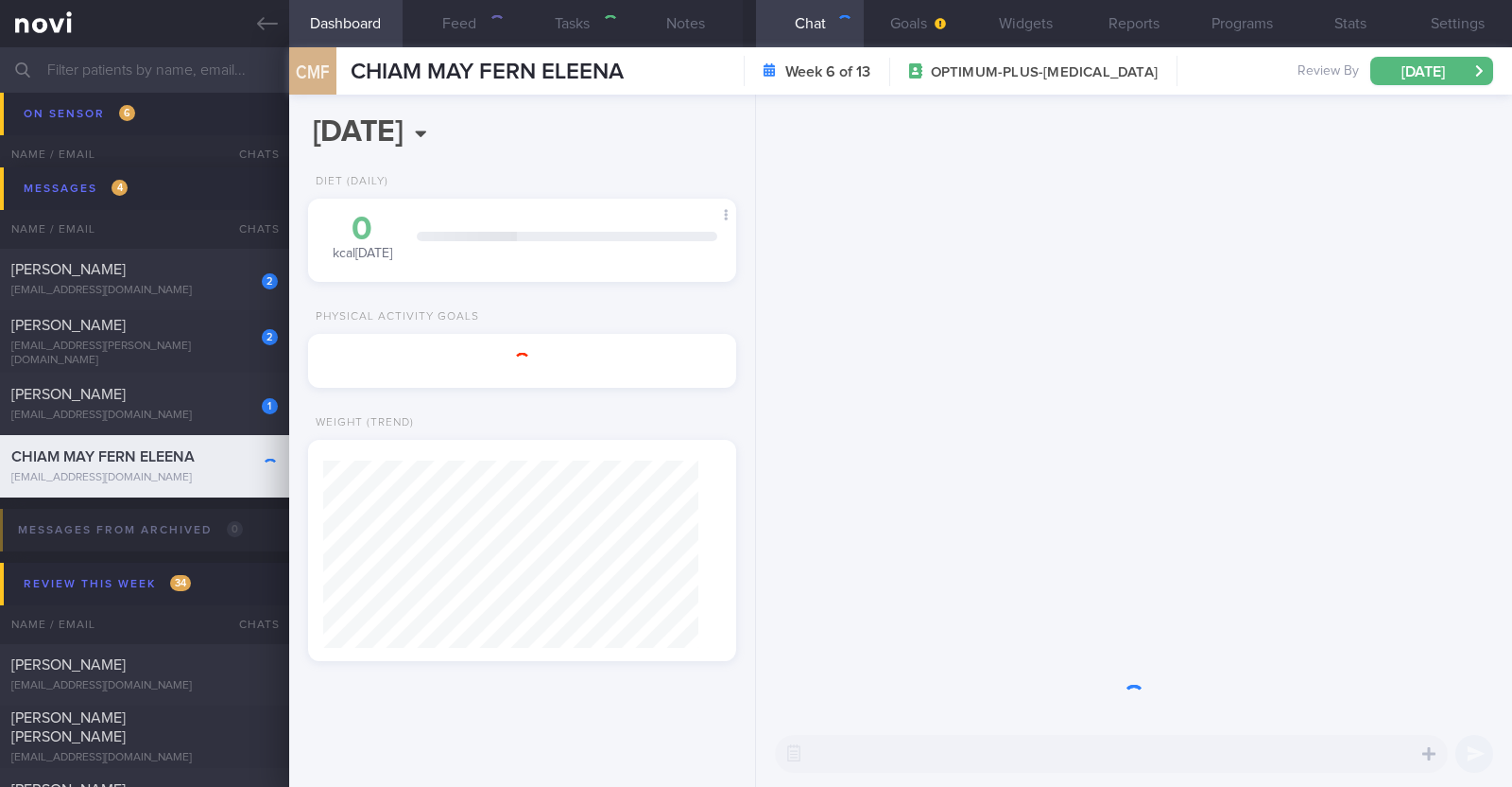
type textarea "49F L4-5 slip disc (many years) -> sees physio [MEDICAL_DATA] 1mg BFT gym progr…"
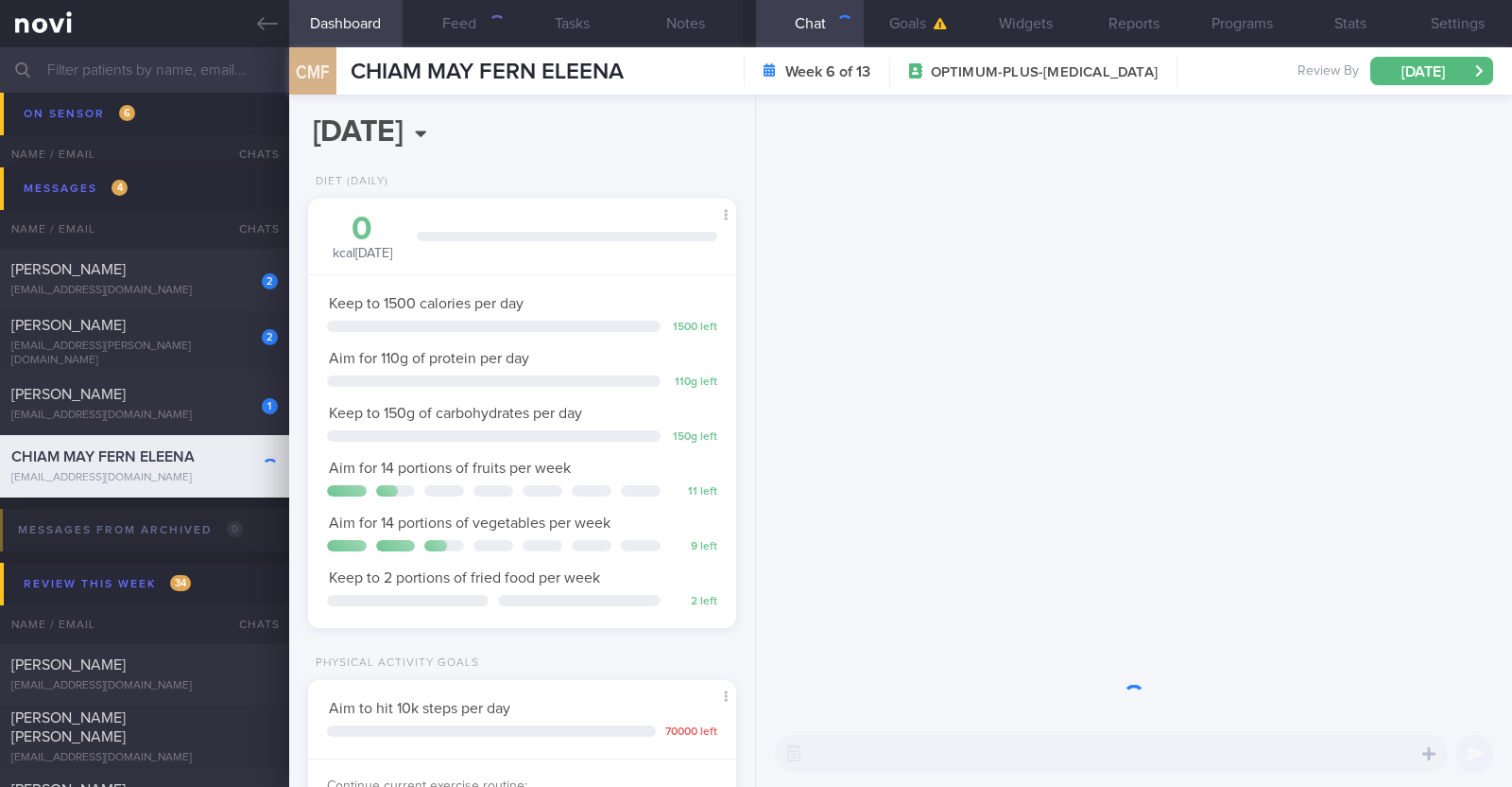
scroll to position [215, 376]
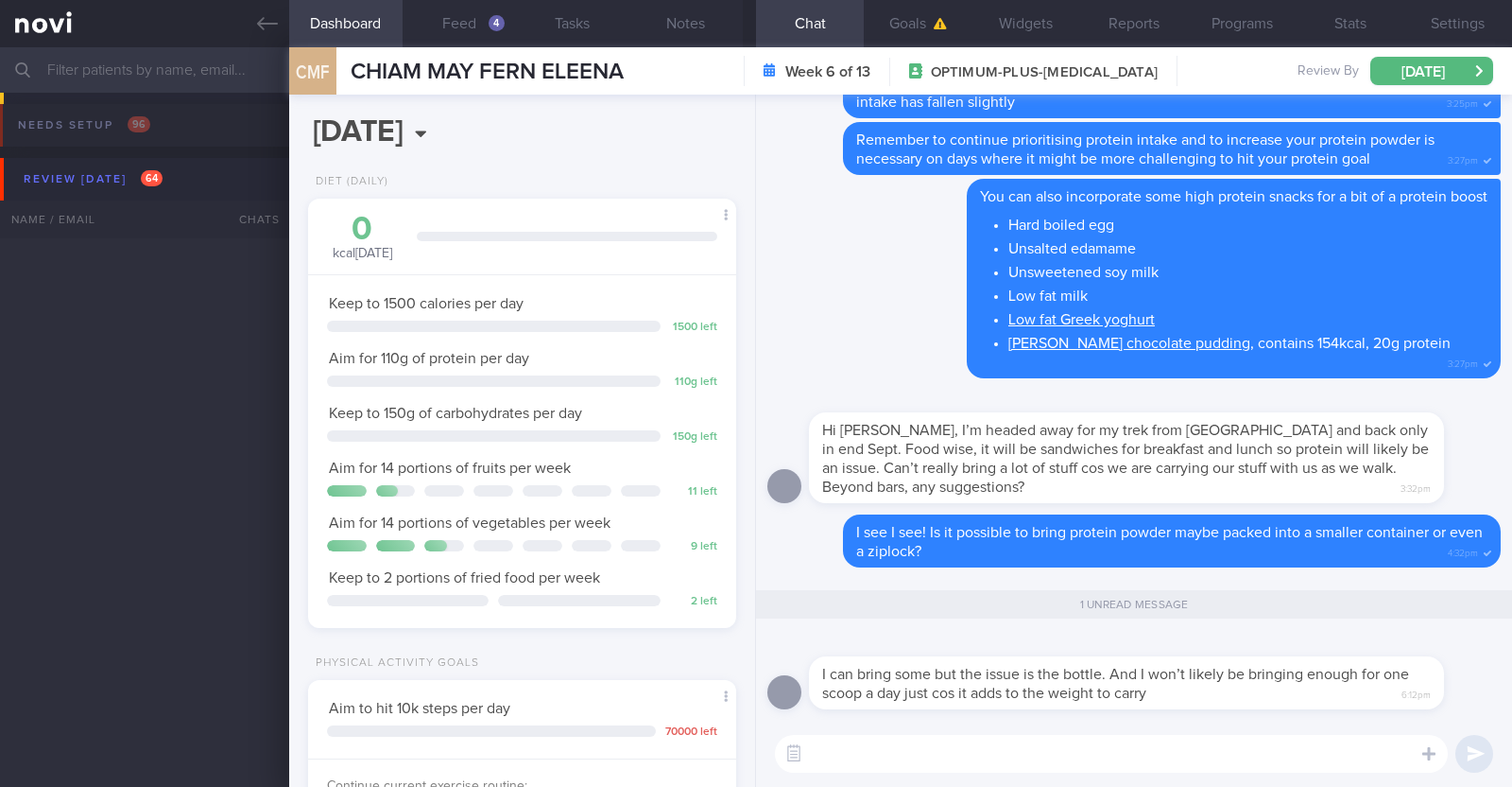
select select "8"
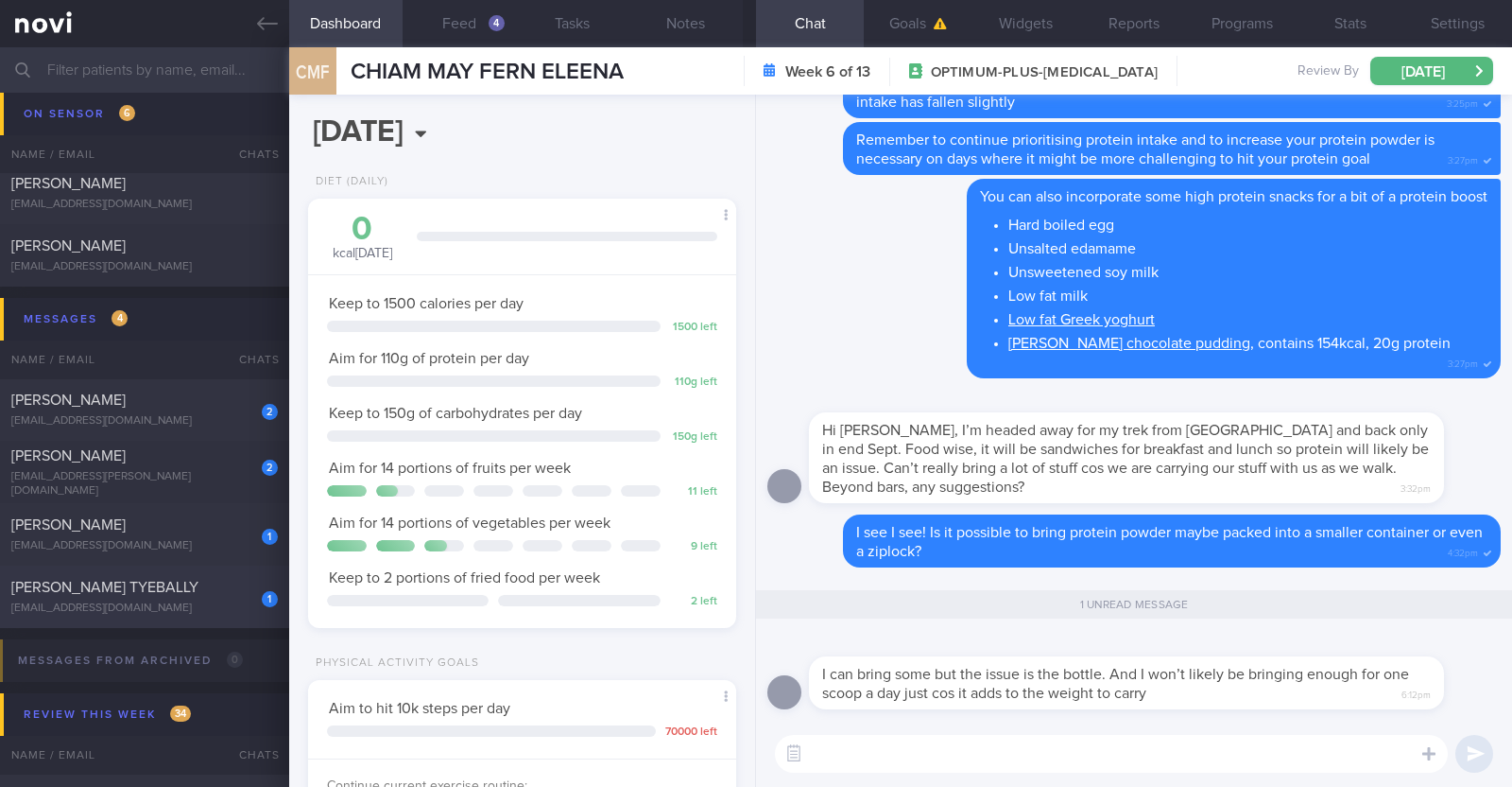
scroll to position [4543, 0]
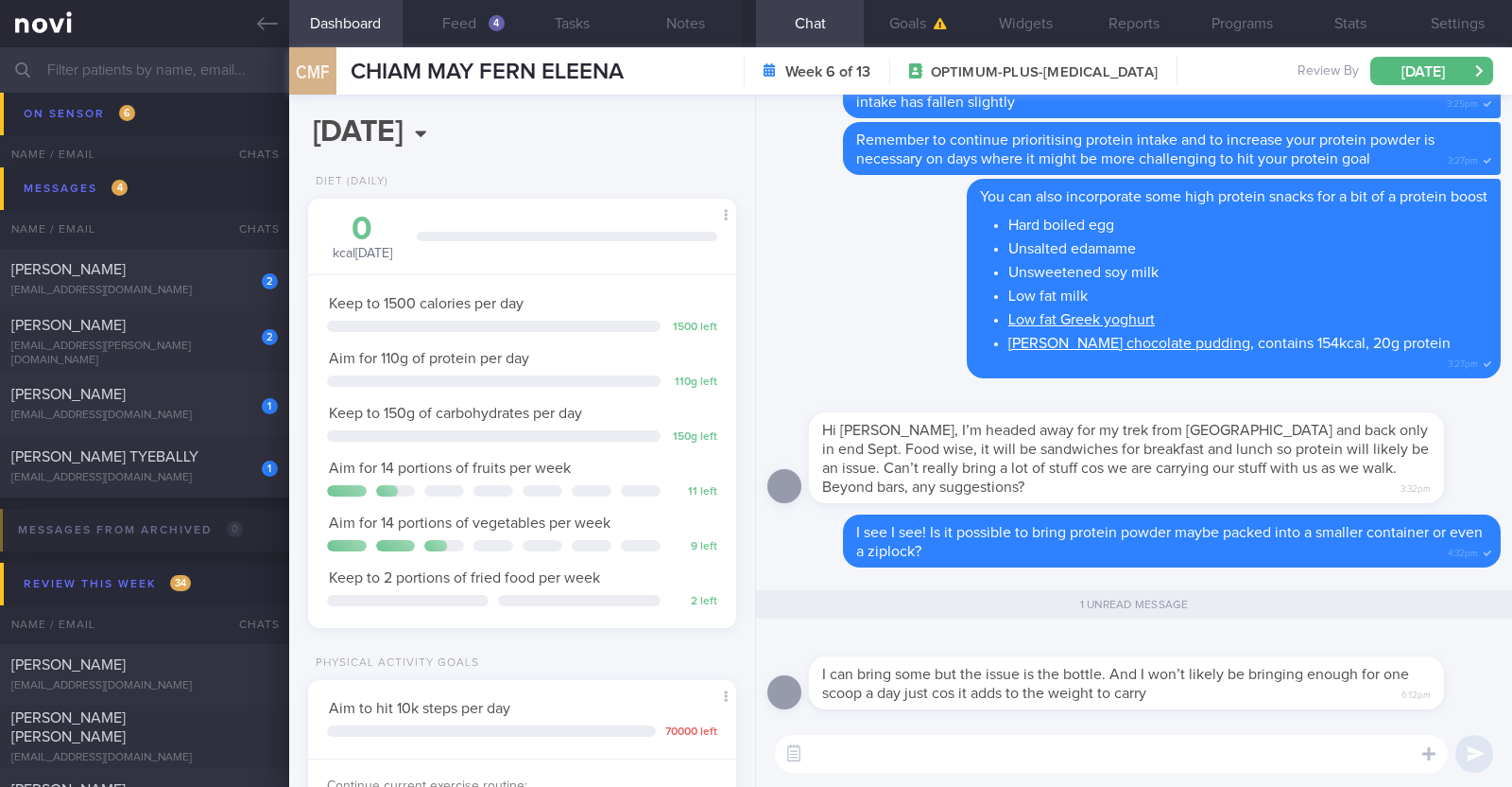
click at [1154, 767] on textarea at bounding box center [1110, 754] width 672 height 37
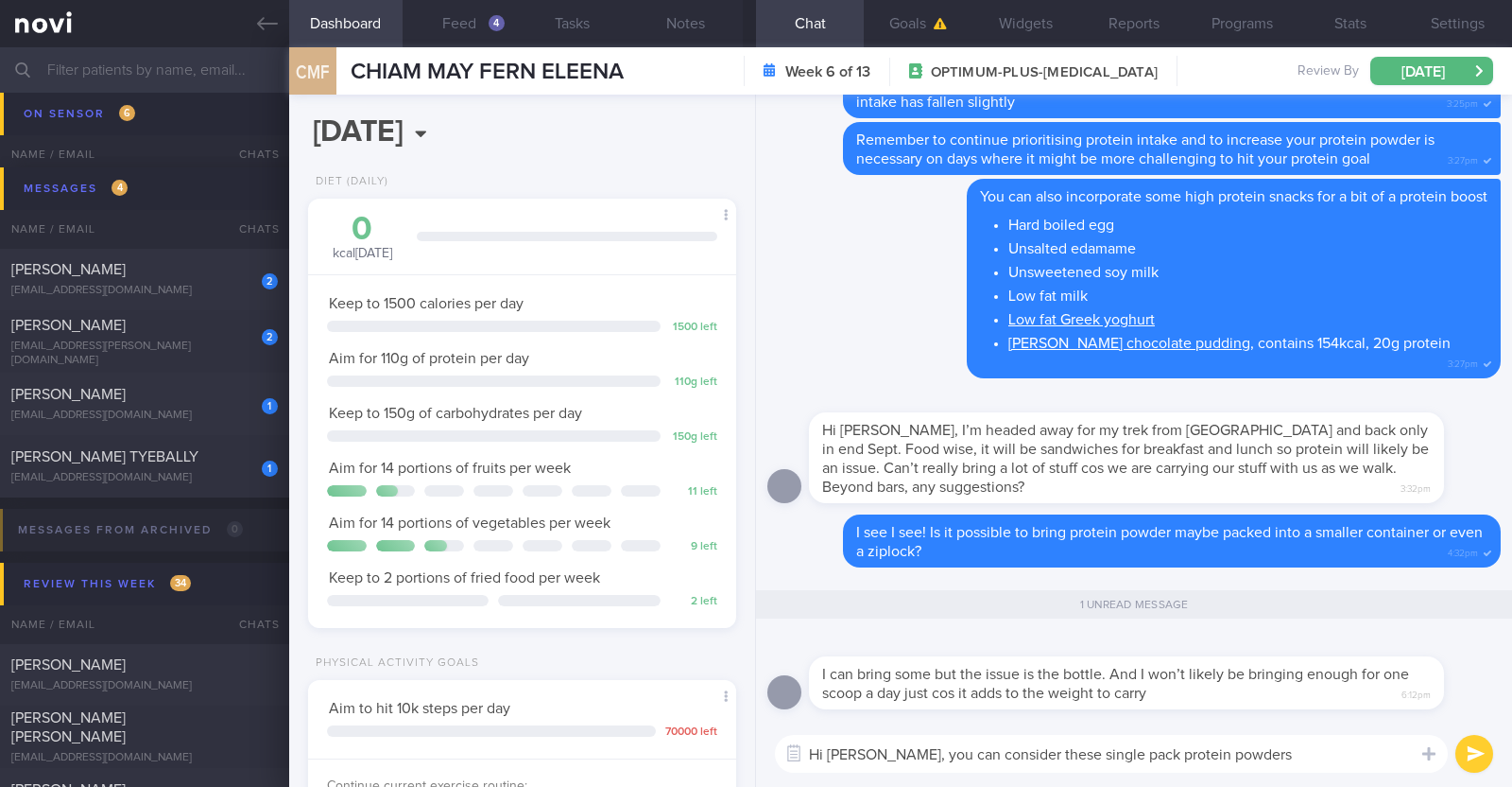
click at [1300, 754] on textarea "Hi Eleena, you can consider these single pack protein powders" at bounding box center [1110, 754] width 672 height 37
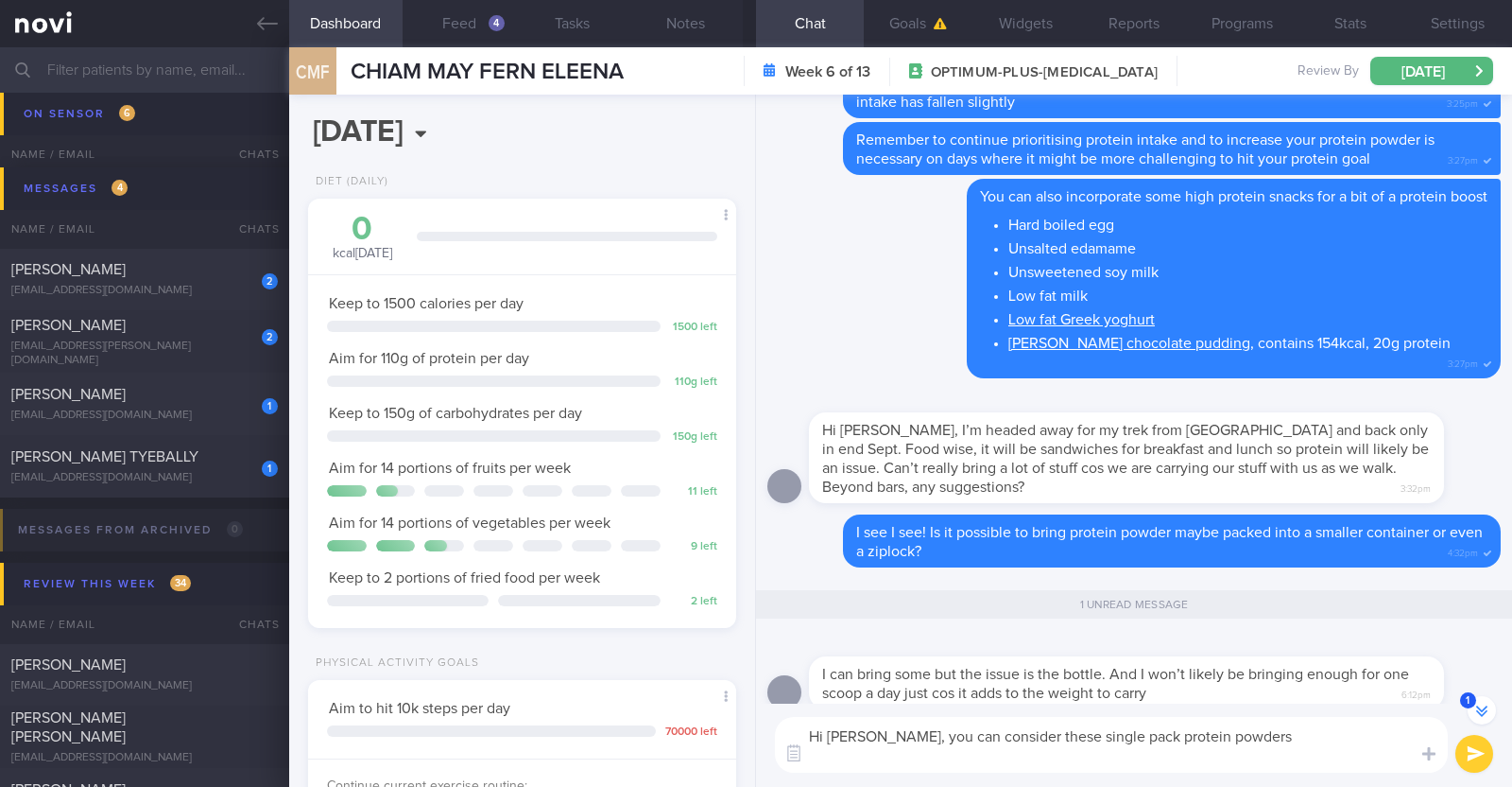
paste textarea "[Myprotein Clear Whey Isolate Sample Packs](https://shopee.sg/product/134728556…"
type textarea "Hi Eleena, you can consider these single pack protein powders [Myprotein Clear …"
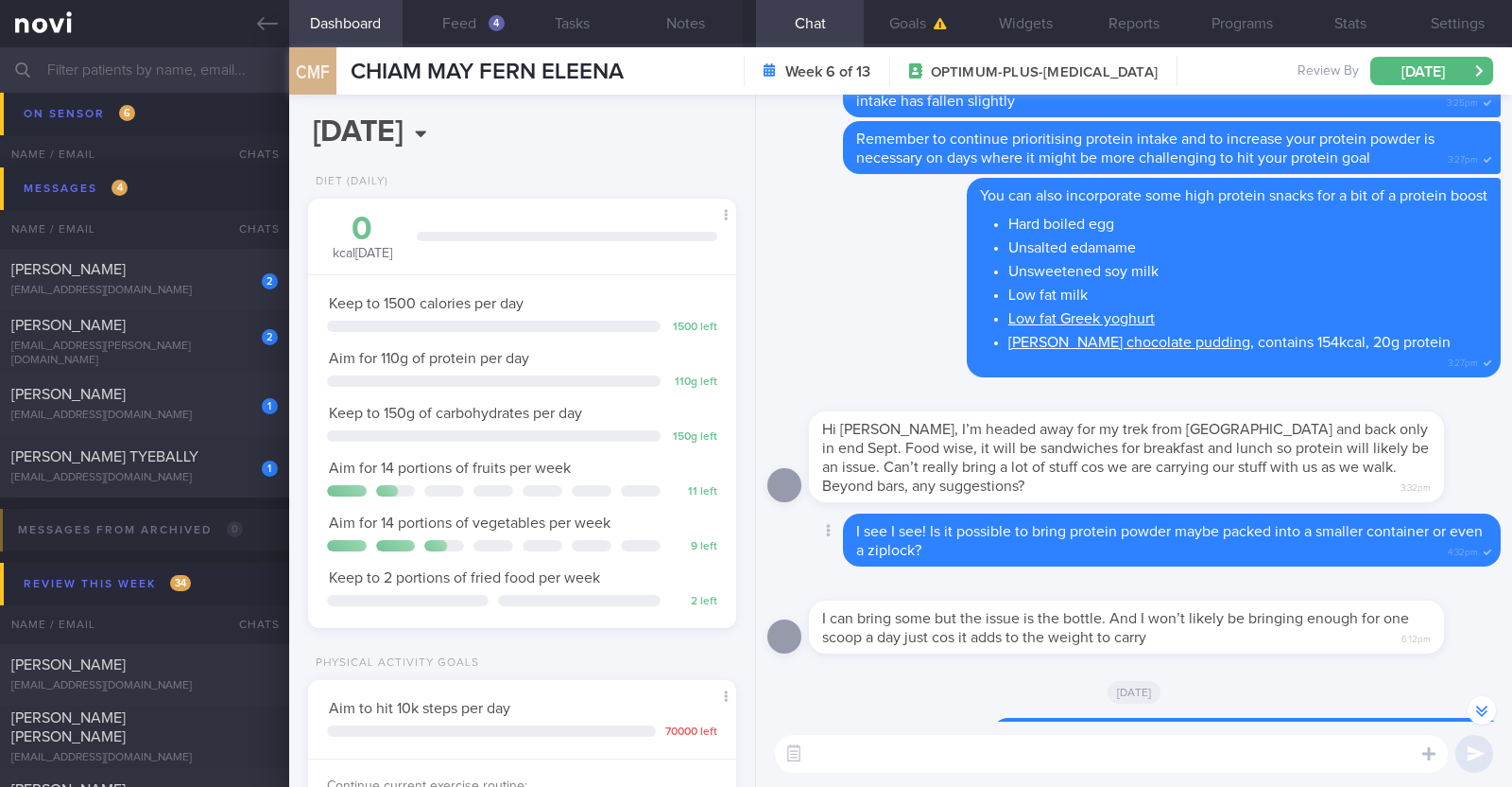
scroll to position [0, 0]
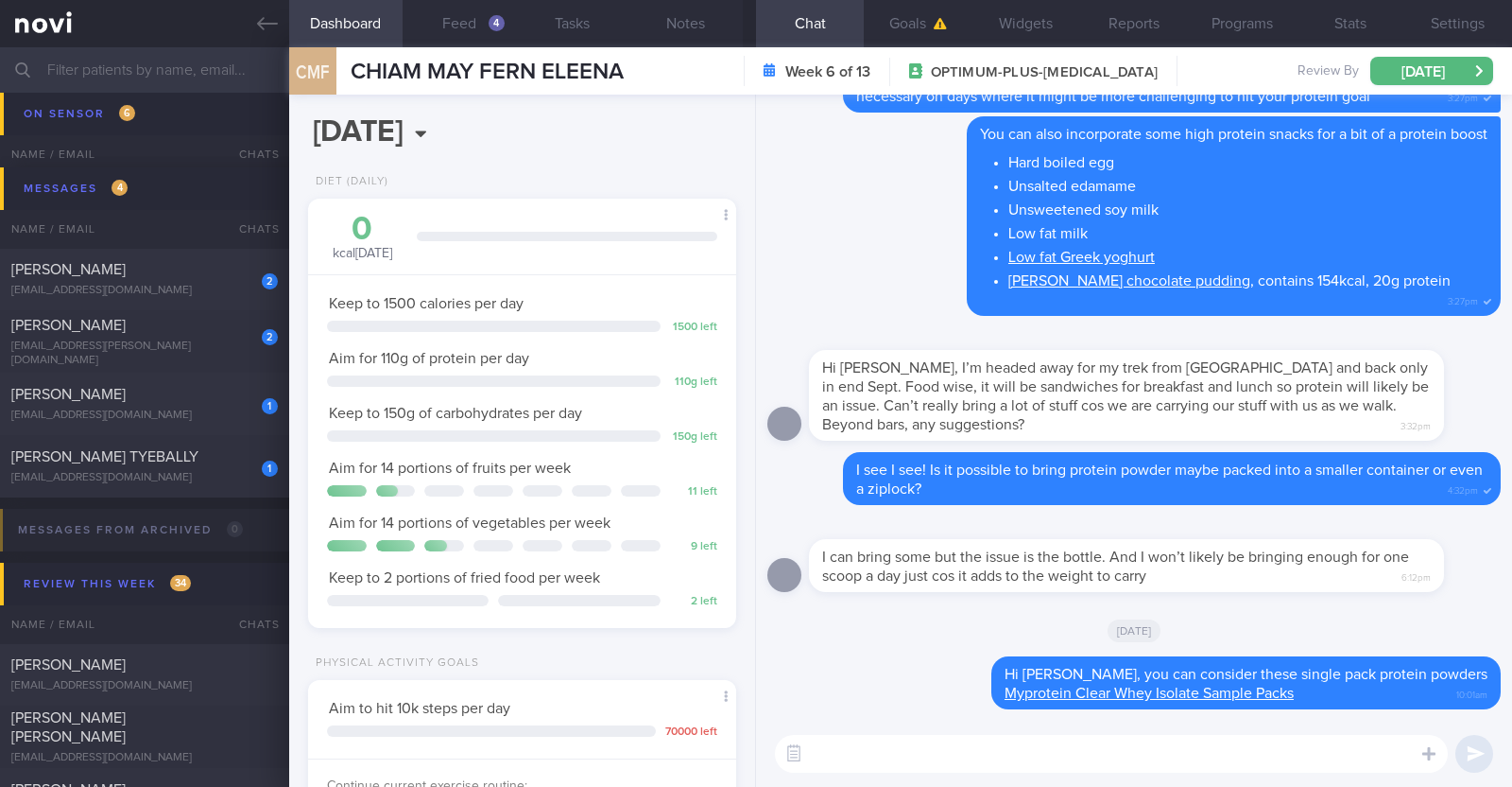
click at [1120, 770] on textarea at bounding box center [1110, 754] width 672 height 37
type textarea "If not jerky could be another option but they are high in salt"
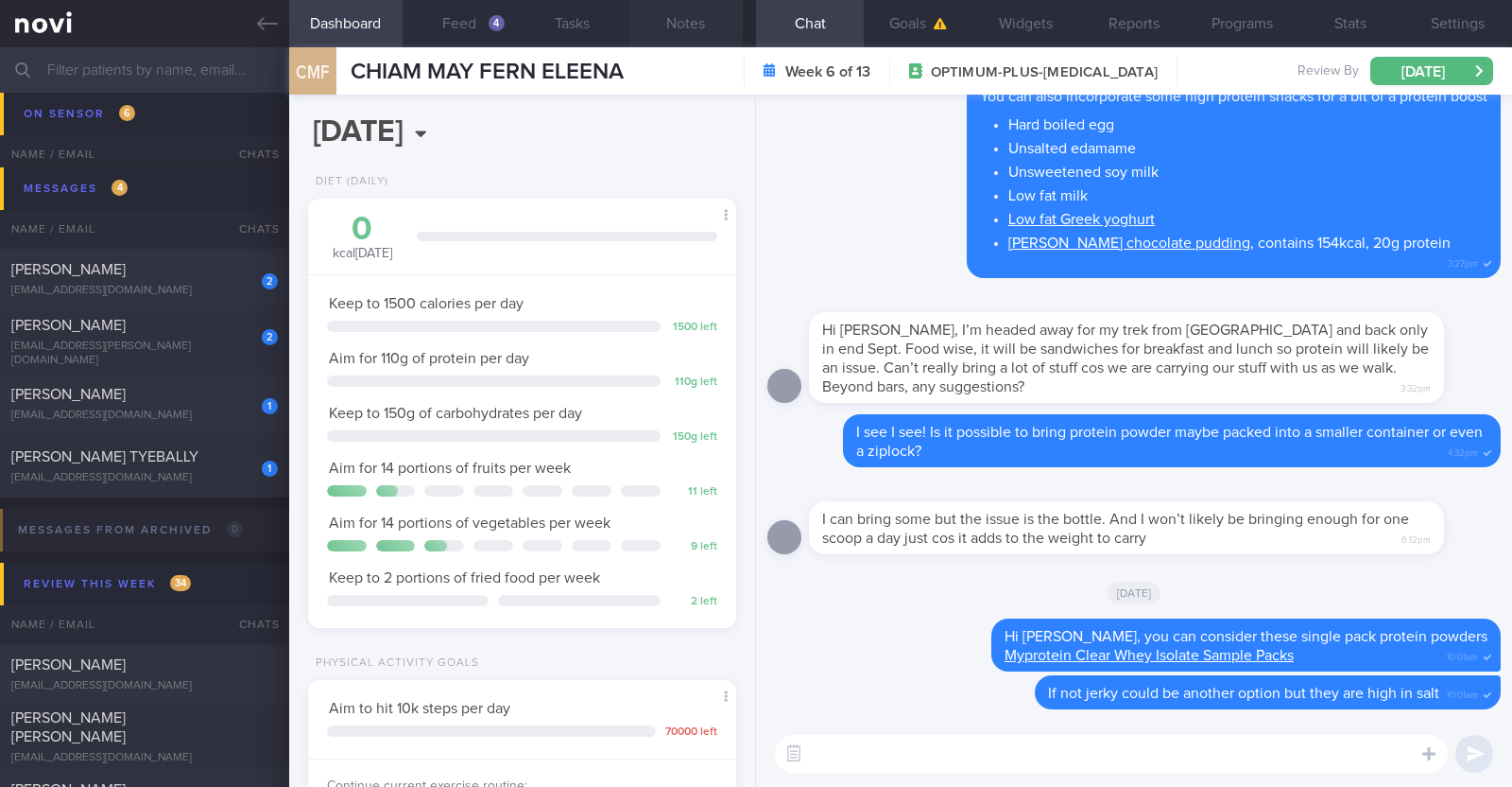
click at [695, 24] on button "Notes" at bounding box center [685, 24] width 113 height 47
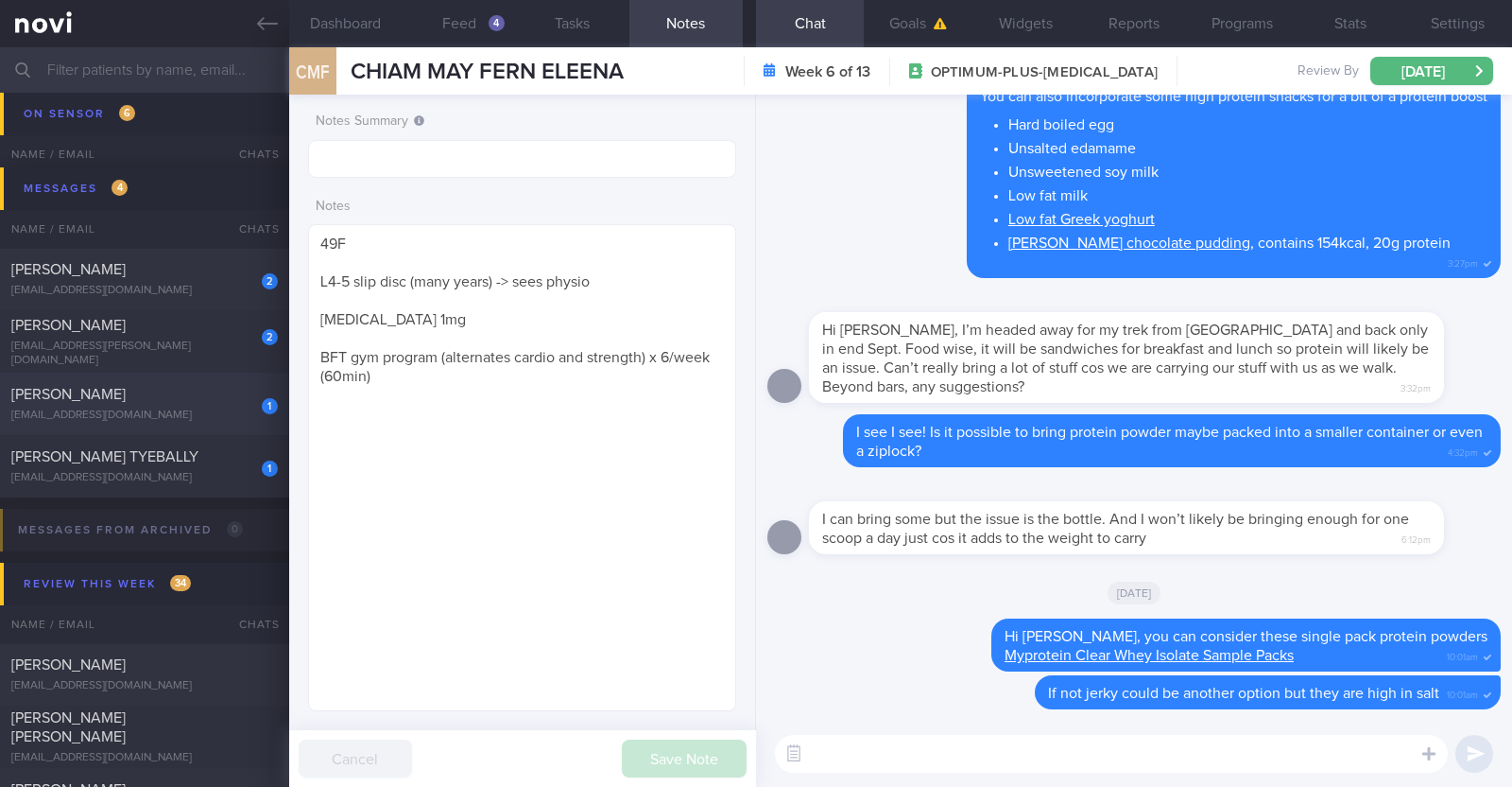
click at [236, 404] on div "1" at bounding box center [257, 400] width 41 height 30
type input "R/v with Dr [PERSON_NAME] 12/9."
type textarea "37M Co-morbidities OSA - CPAP Dyslipidemia Hepatic steatosis Cluster headache H…"
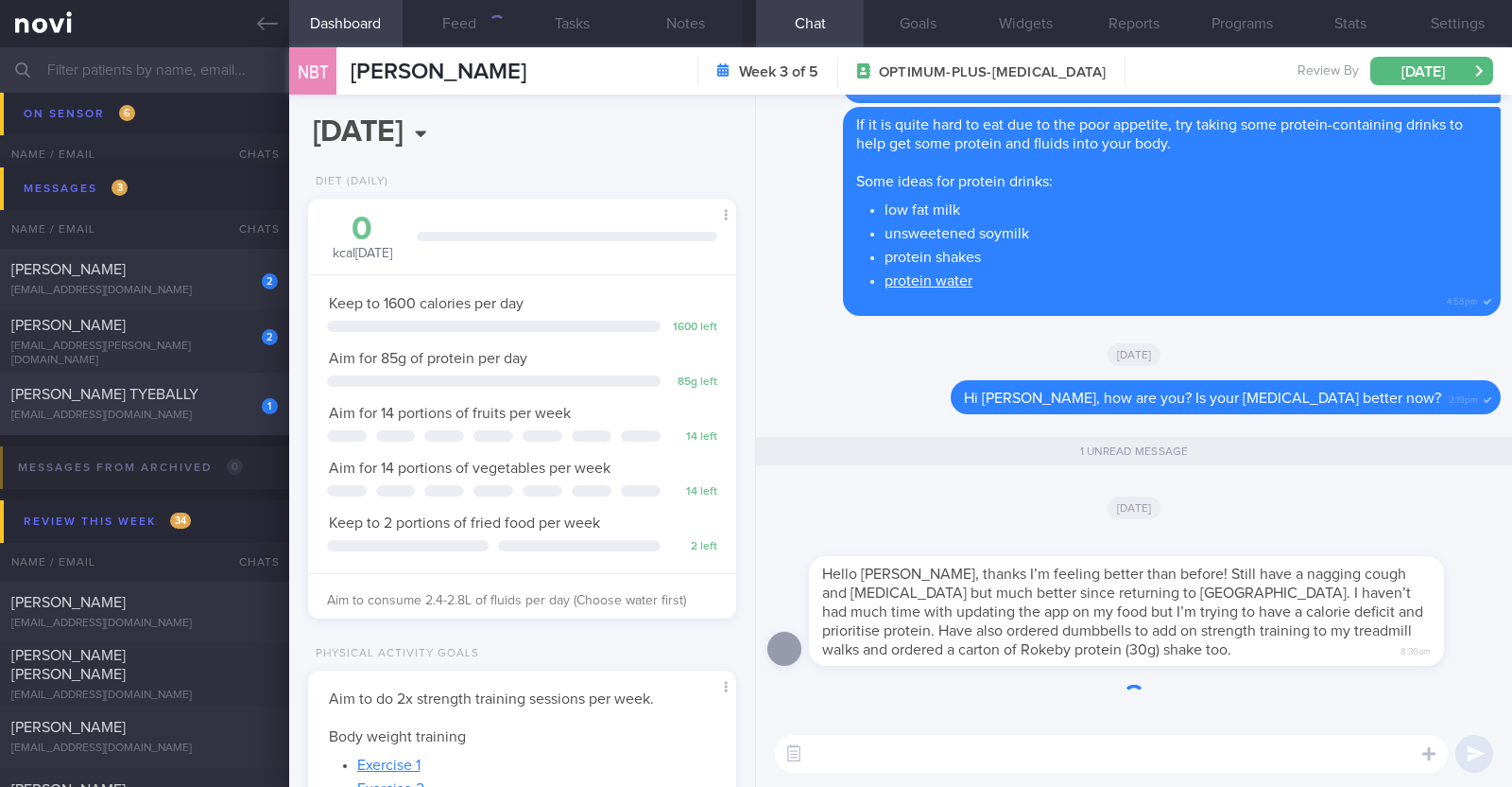
scroll to position [215, 376]
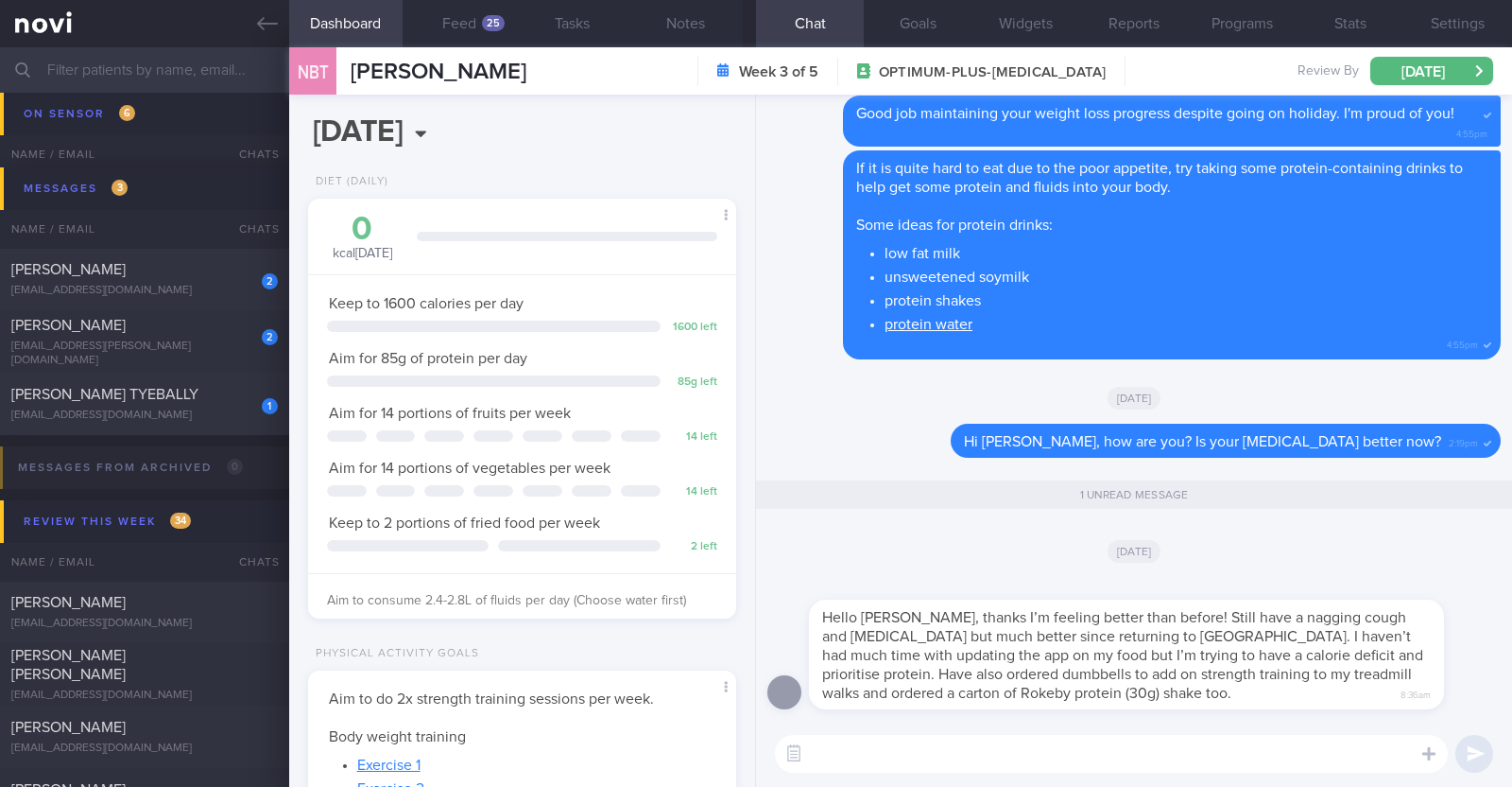
click at [1092, 761] on textarea at bounding box center [1110, 754] width 672 height 37
type textarea "Glad to hear that you are feeling better now:)"
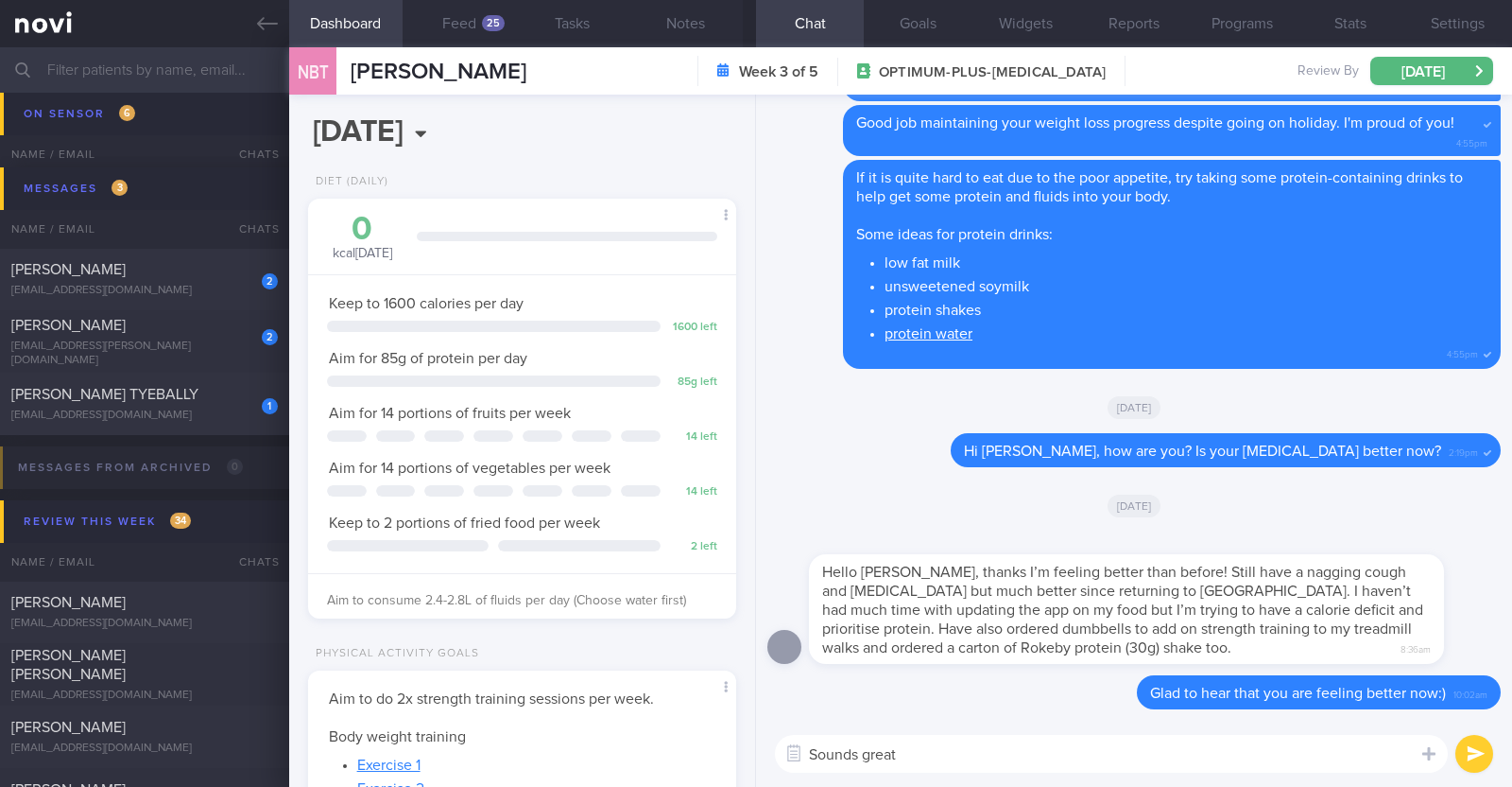
type textarea "Sounds great!"
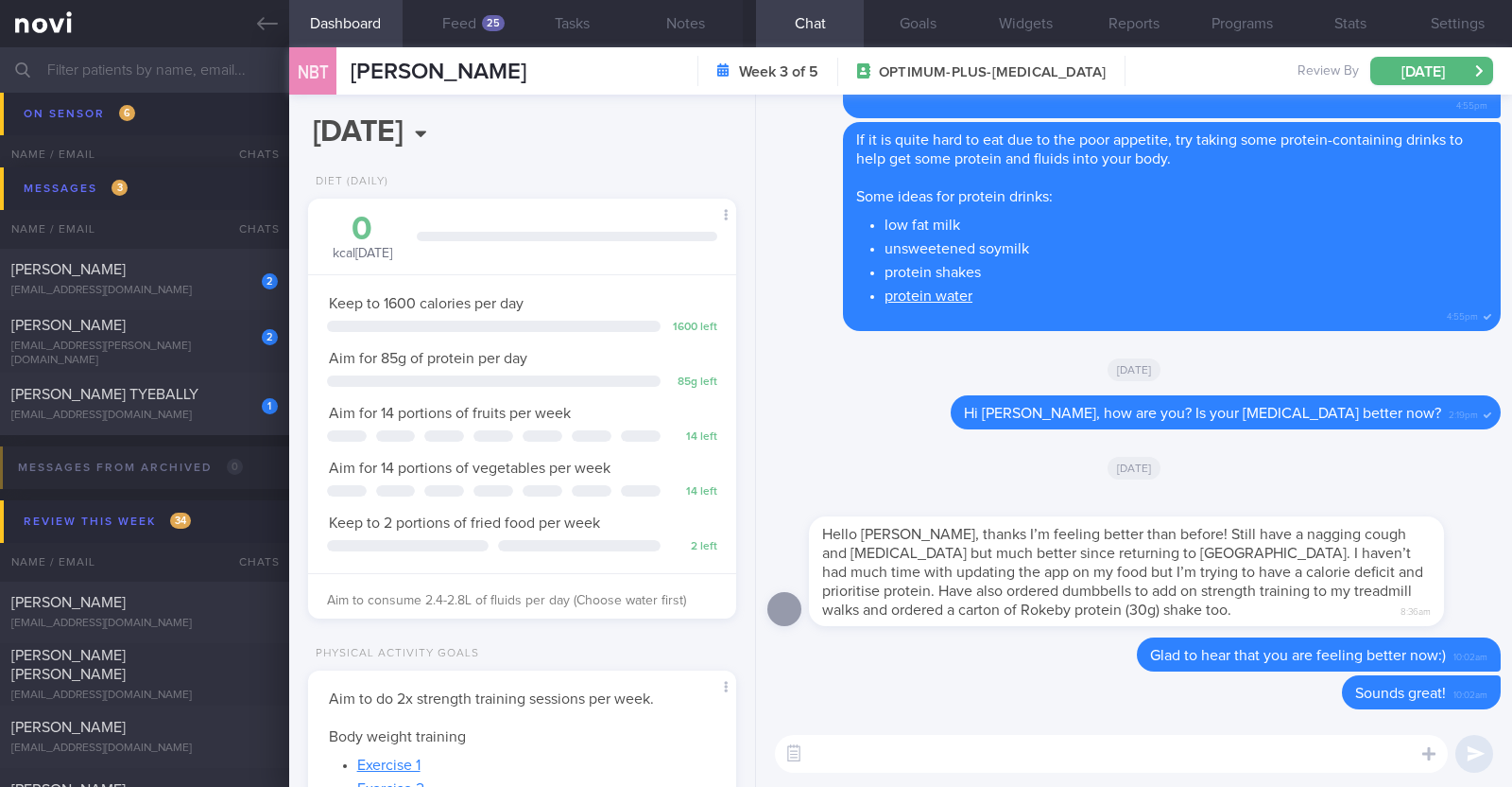
click at [969, 770] on textarea at bounding box center [1110, 754] width 672 height 37
paste textarea "Rokeby's protein smoothie, which is considered high in calories and geared towa…"
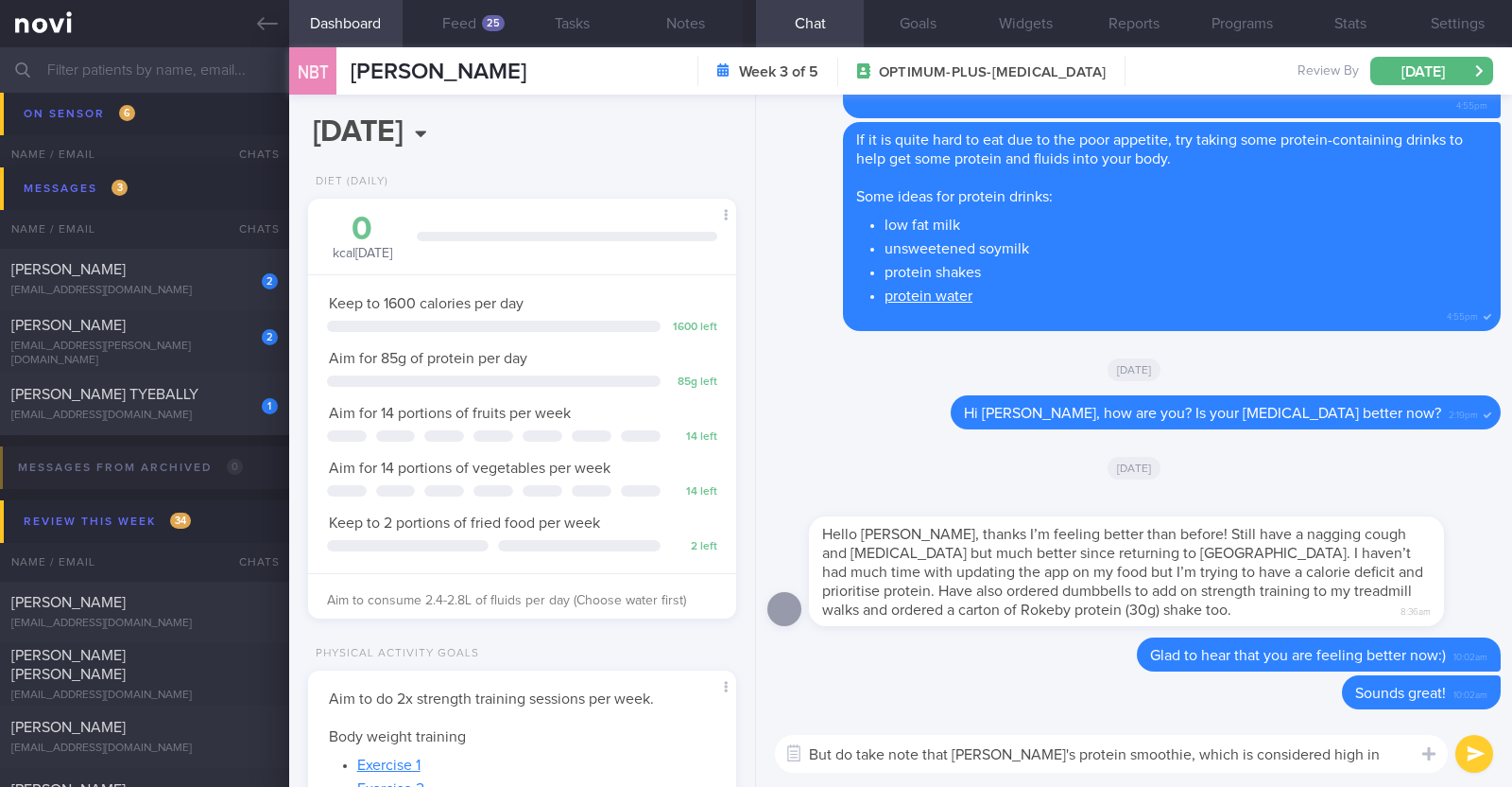
scroll to position [0, 0]
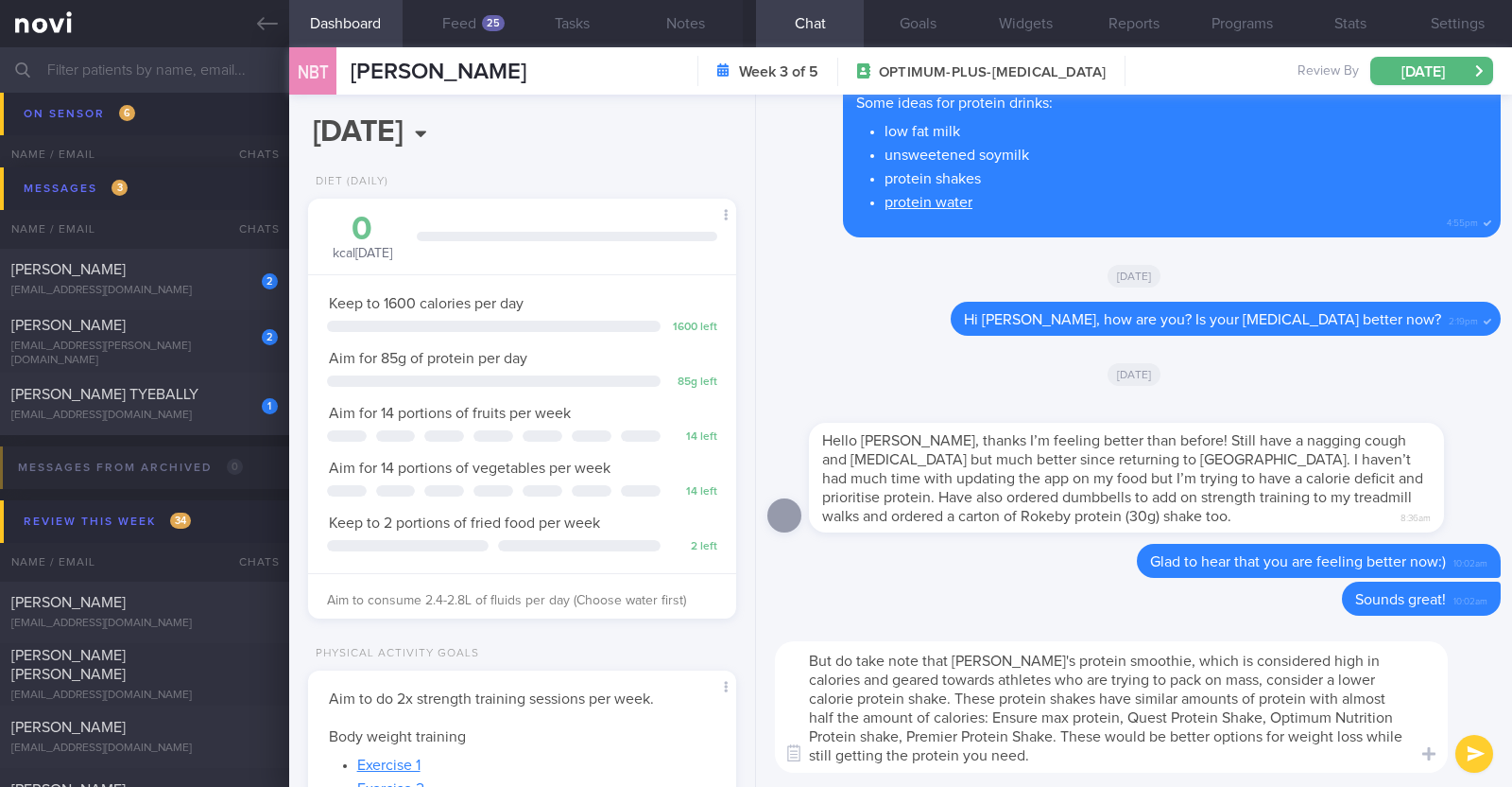
drag, startPoint x: 1127, startPoint y: 664, endPoint x: 1172, endPoint y: 651, distance: 46.8
click at [1172, 651] on textarea "But do take note that Rokeby's protein smoothie, which is considered high in ca…" at bounding box center [1110, 706] width 672 height 131
click at [1139, 686] on textarea "But do take note that Rokeby's protein smoothie is considered high in calories …" at bounding box center [1110, 706] width 672 height 131
click at [902, 699] on textarea "But do take note that Rokeby's protein smoothie is considered high in calories …" at bounding box center [1110, 706] width 672 height 131
type textarea "But do take note that Rokeby's protein smoothie is considered high in calories …"
